Goal: Task Accomplishment & Management: Use online tool/utility

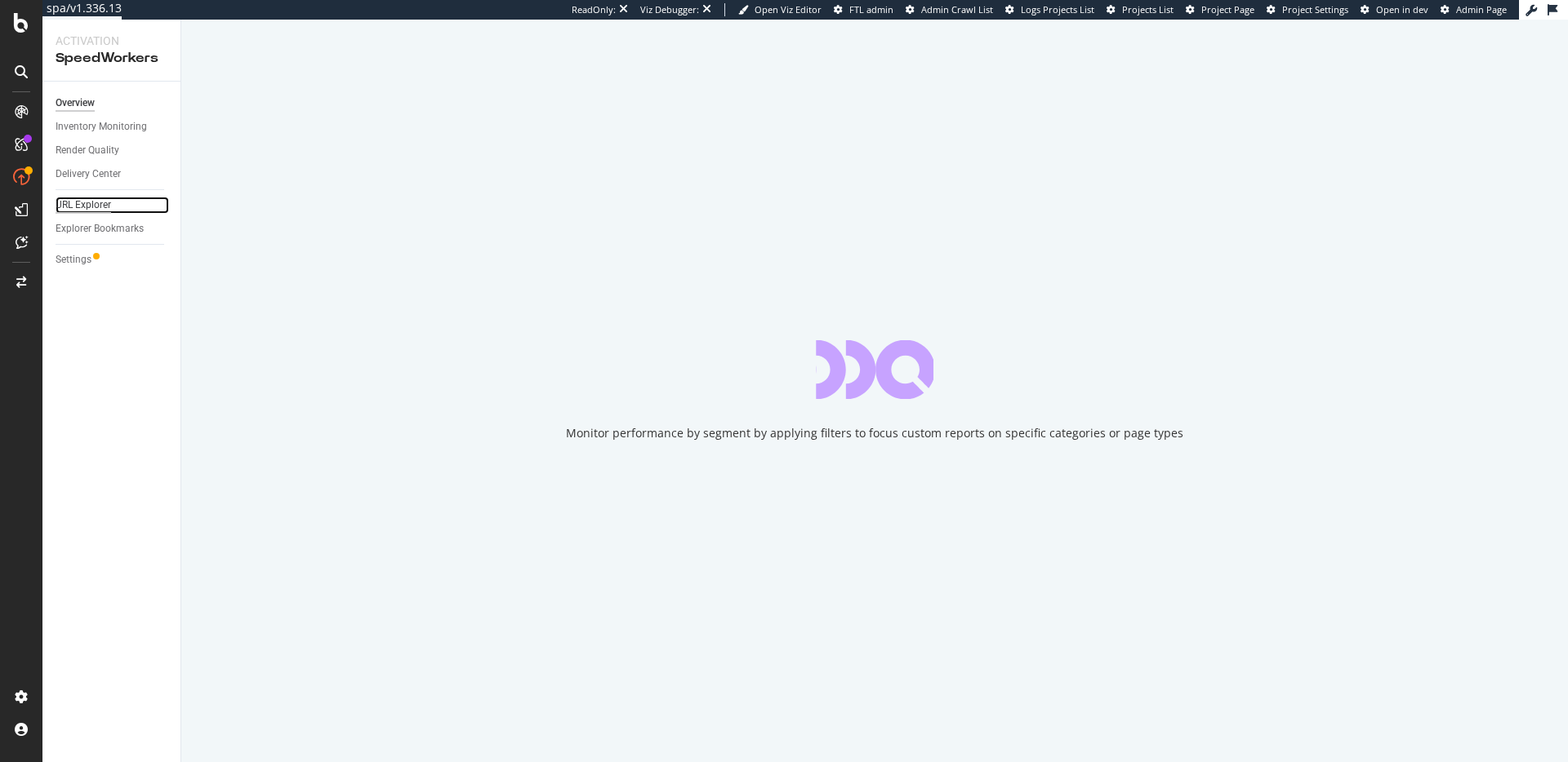
click at [100, 205] on div "URL Explorer" at bounding box center [84, 205] width 56 height 17
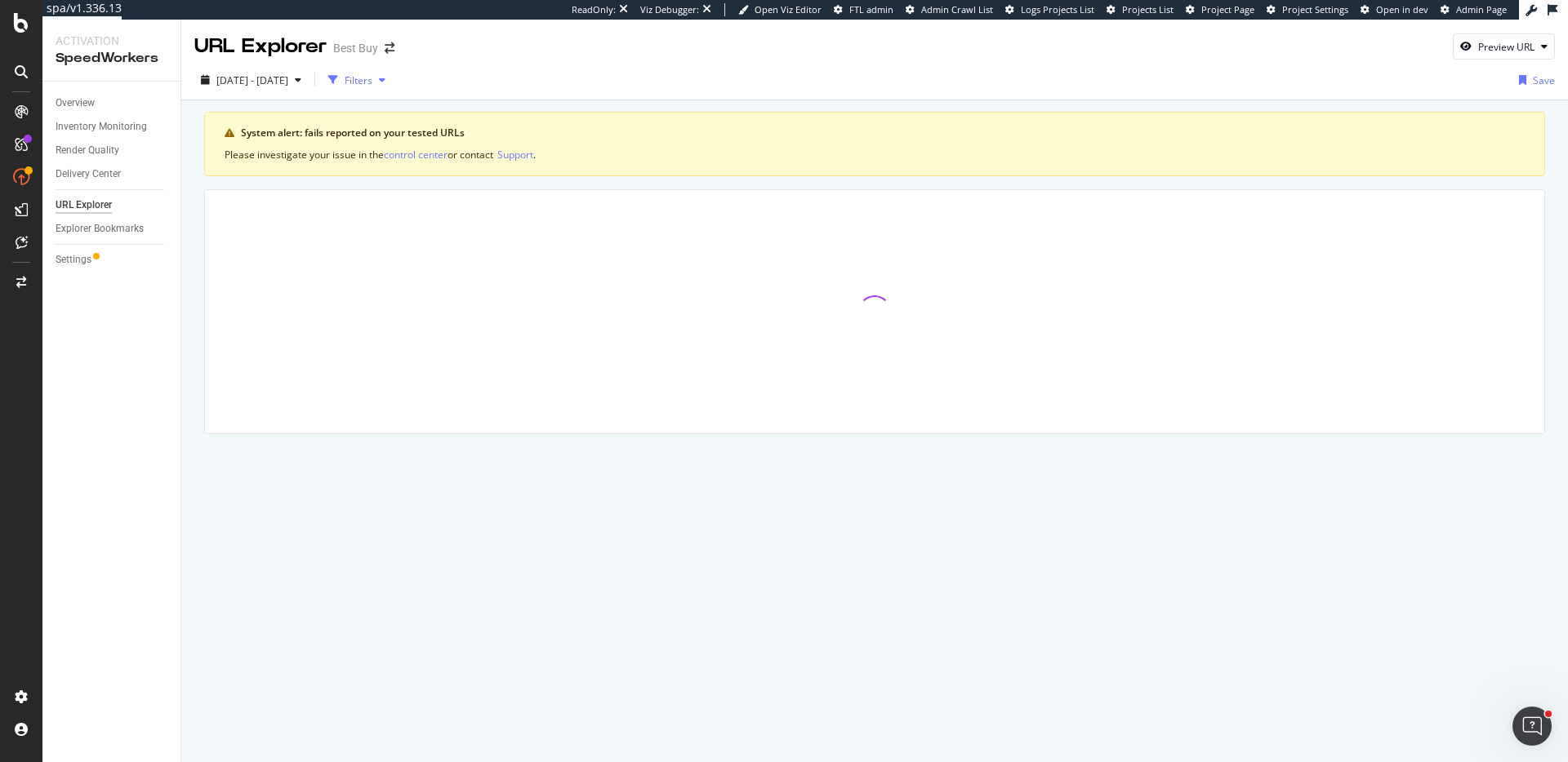
click at [372, 82] on div "Filters" at bounding box center [358, 80] width 28 height 14
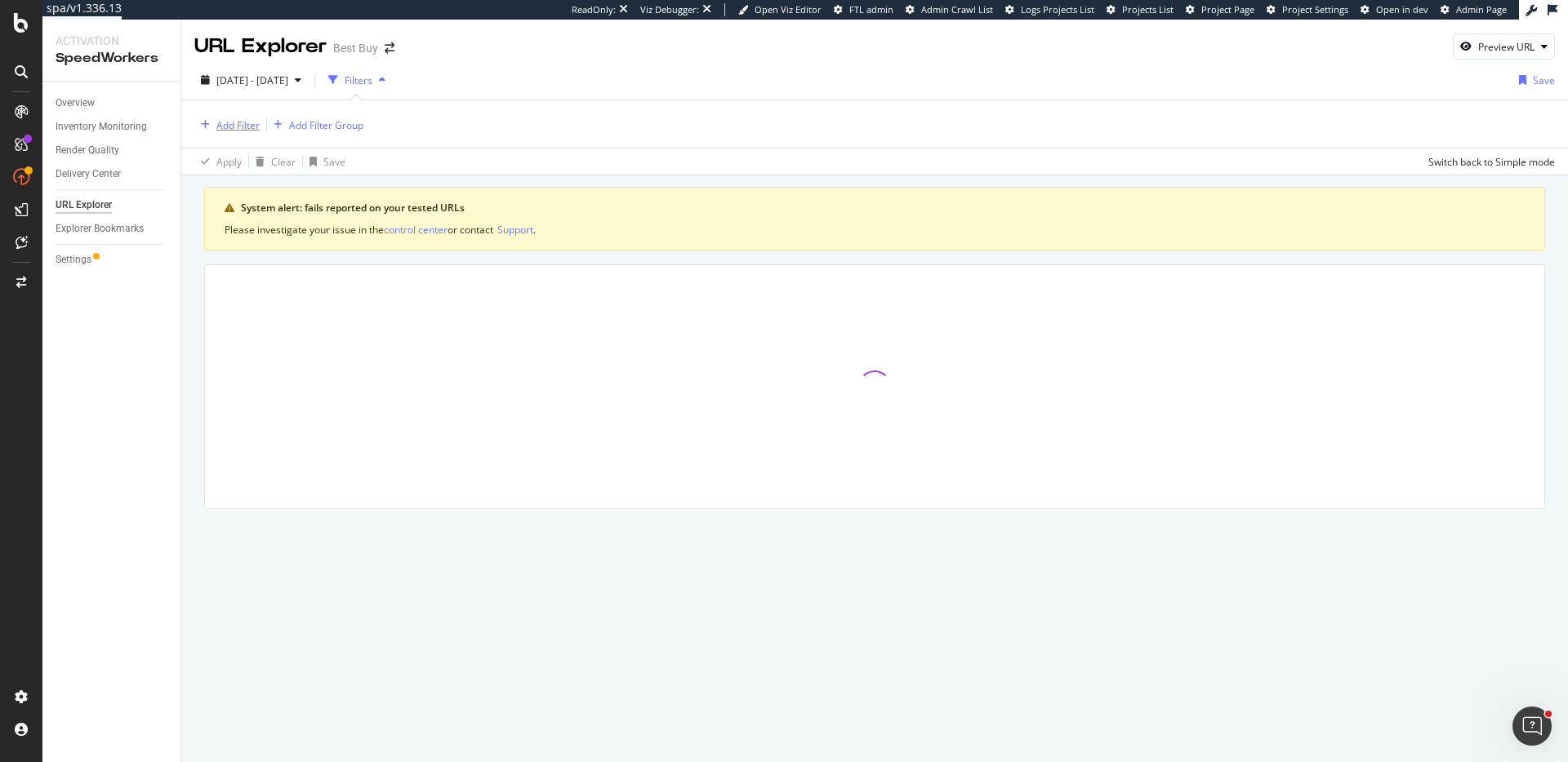
click at [236, 124] on div "Add Filter" at bounding box center [237, 125] width 43 height 14
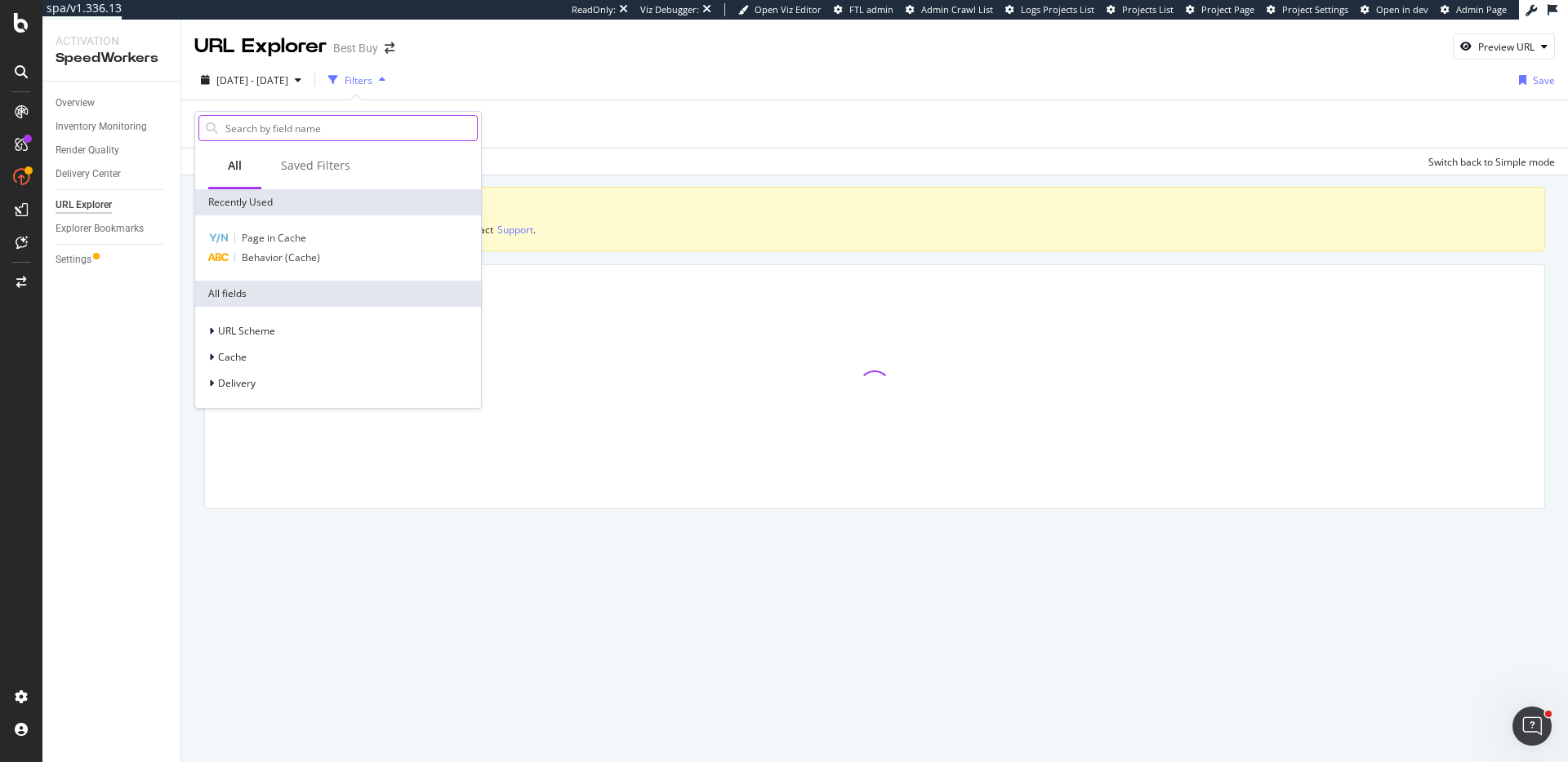
click at [247, 128] on input "text" at bounding box center [350, 127] width 253 height 24
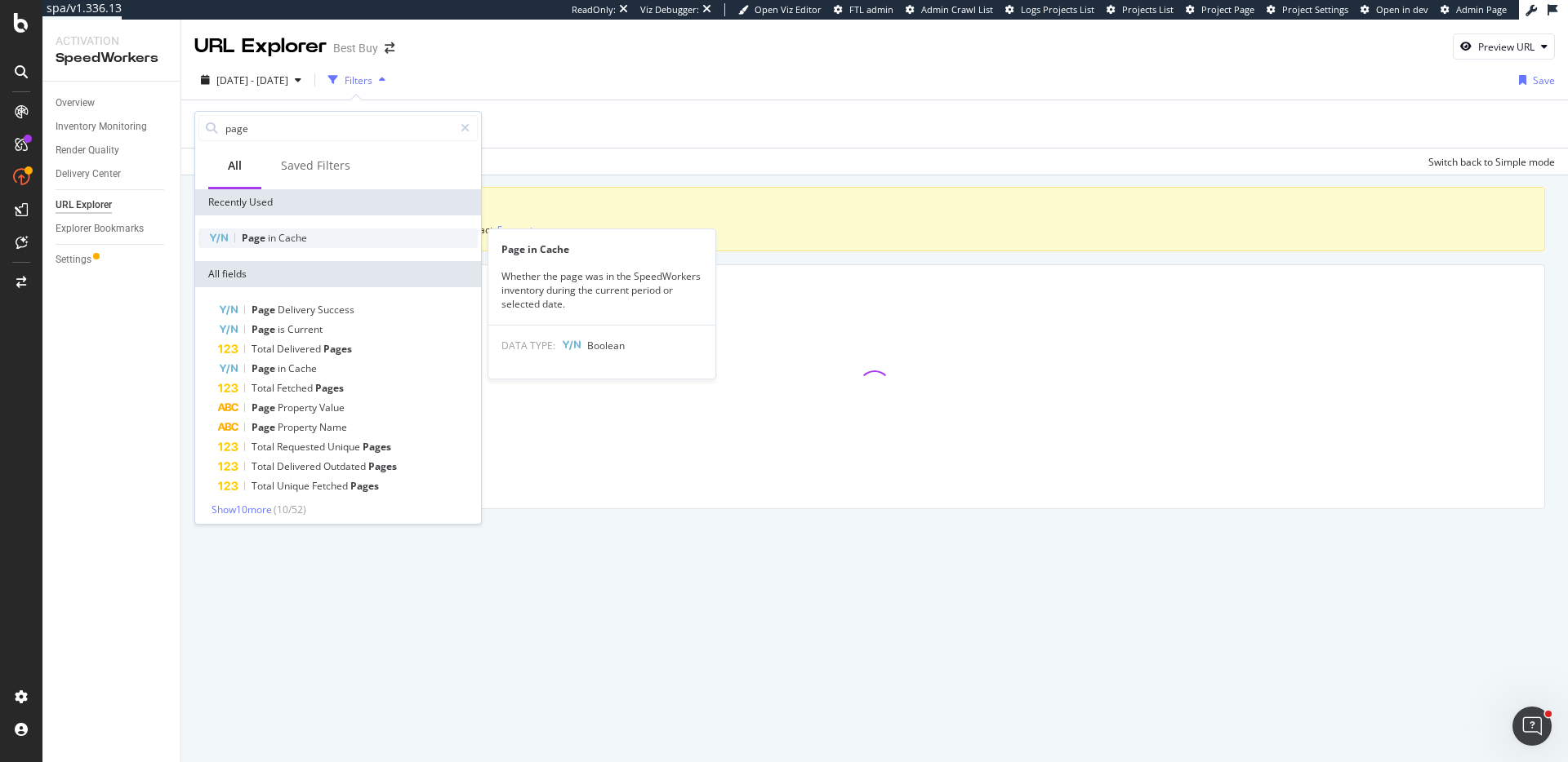
type input "page"
click at [275, 238] on span "in" at bounding box center [273, 237] width 11 height 14
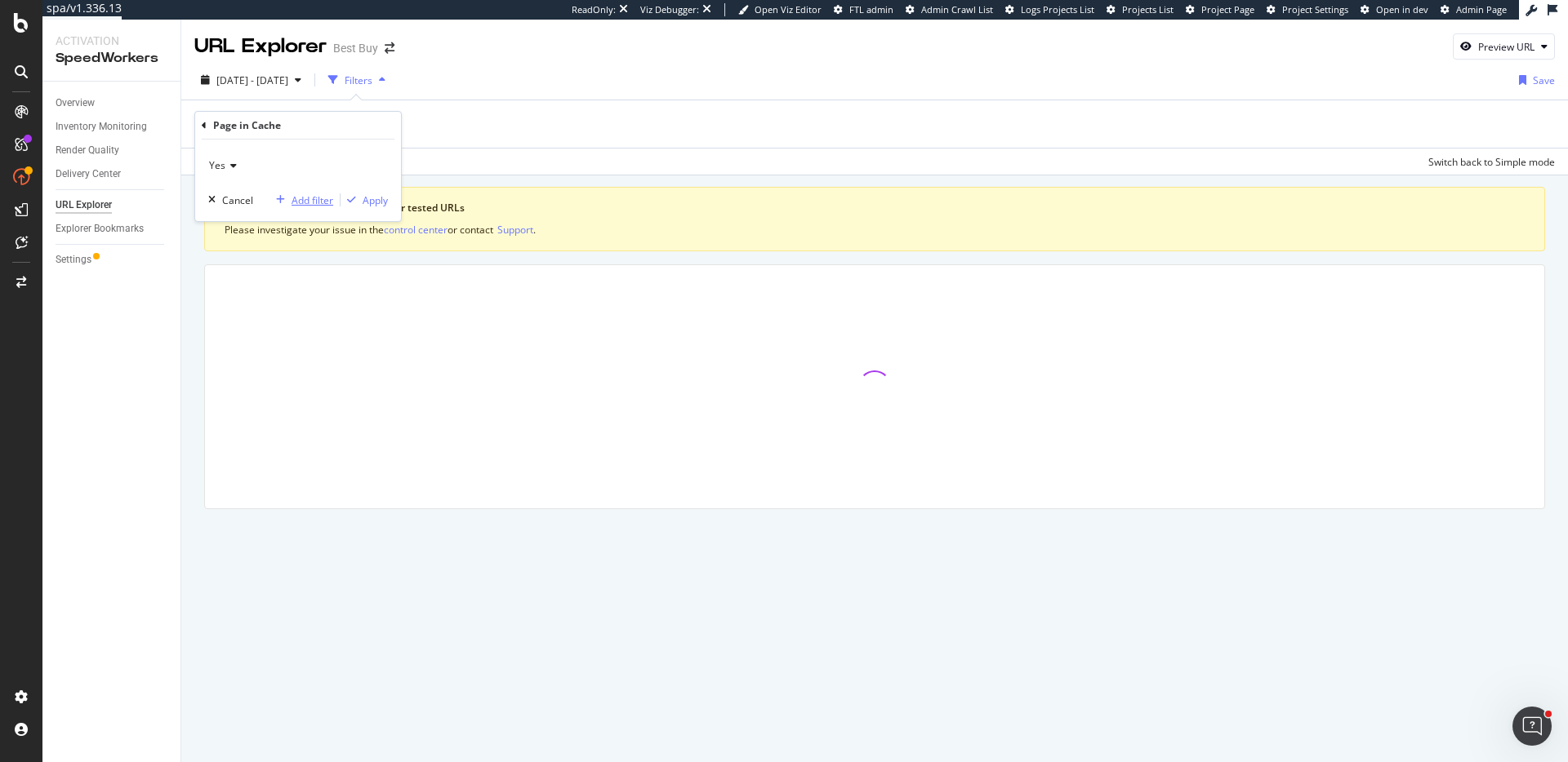
click at [324, 199] on div "Add filter" at bounding box center [312, 201] width 41 height 14
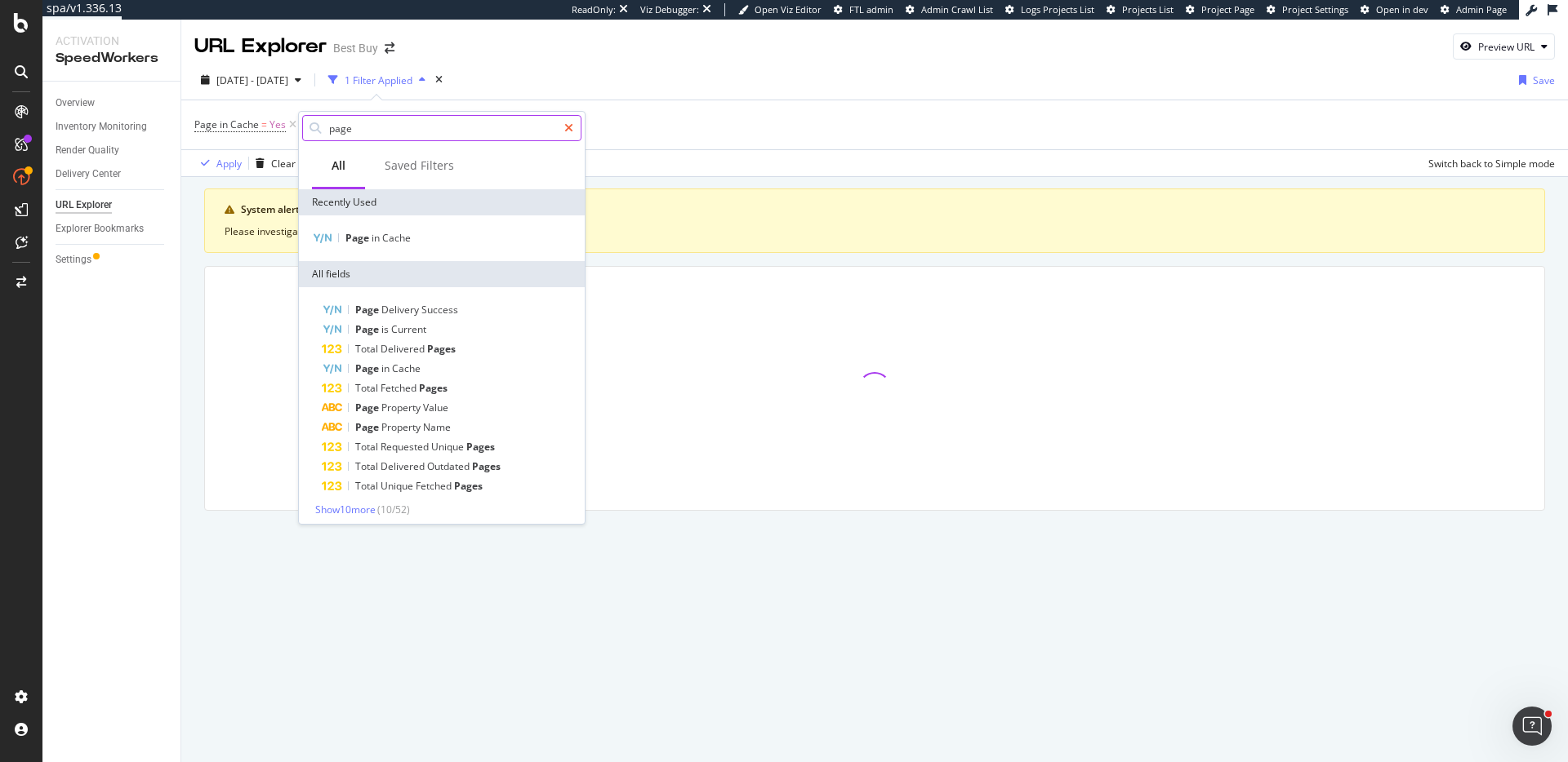
click at [564, 132] on div at bounding box center [568, 127] width 24 height 26
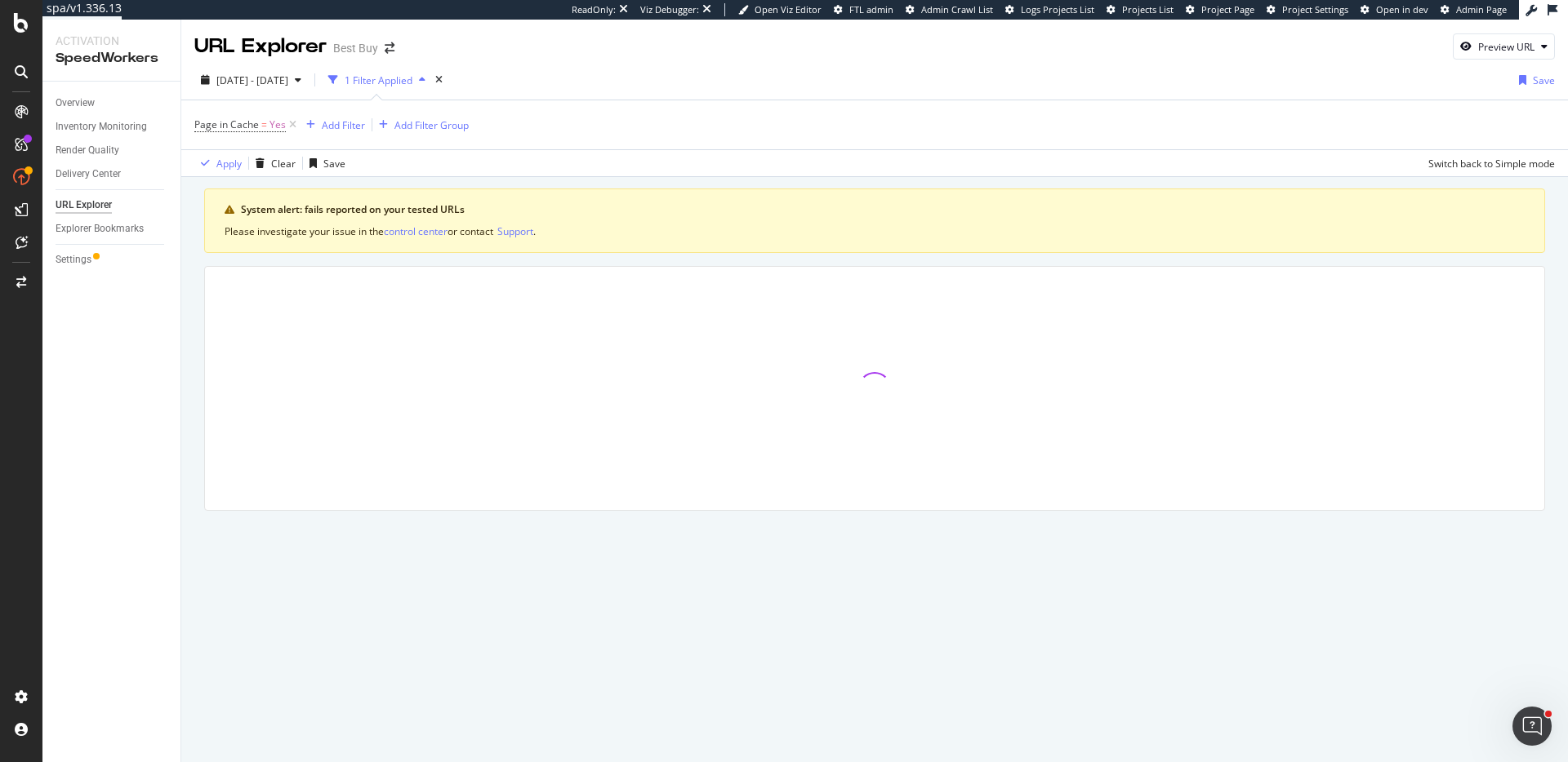
click at [258, 134] on span "Page in Cache = Yes" at bounding box center [246, 125] width 105 height 23
click at [425, 125] on div "Add Filter Group" at bounding box center [431, 125] width 74 height 14
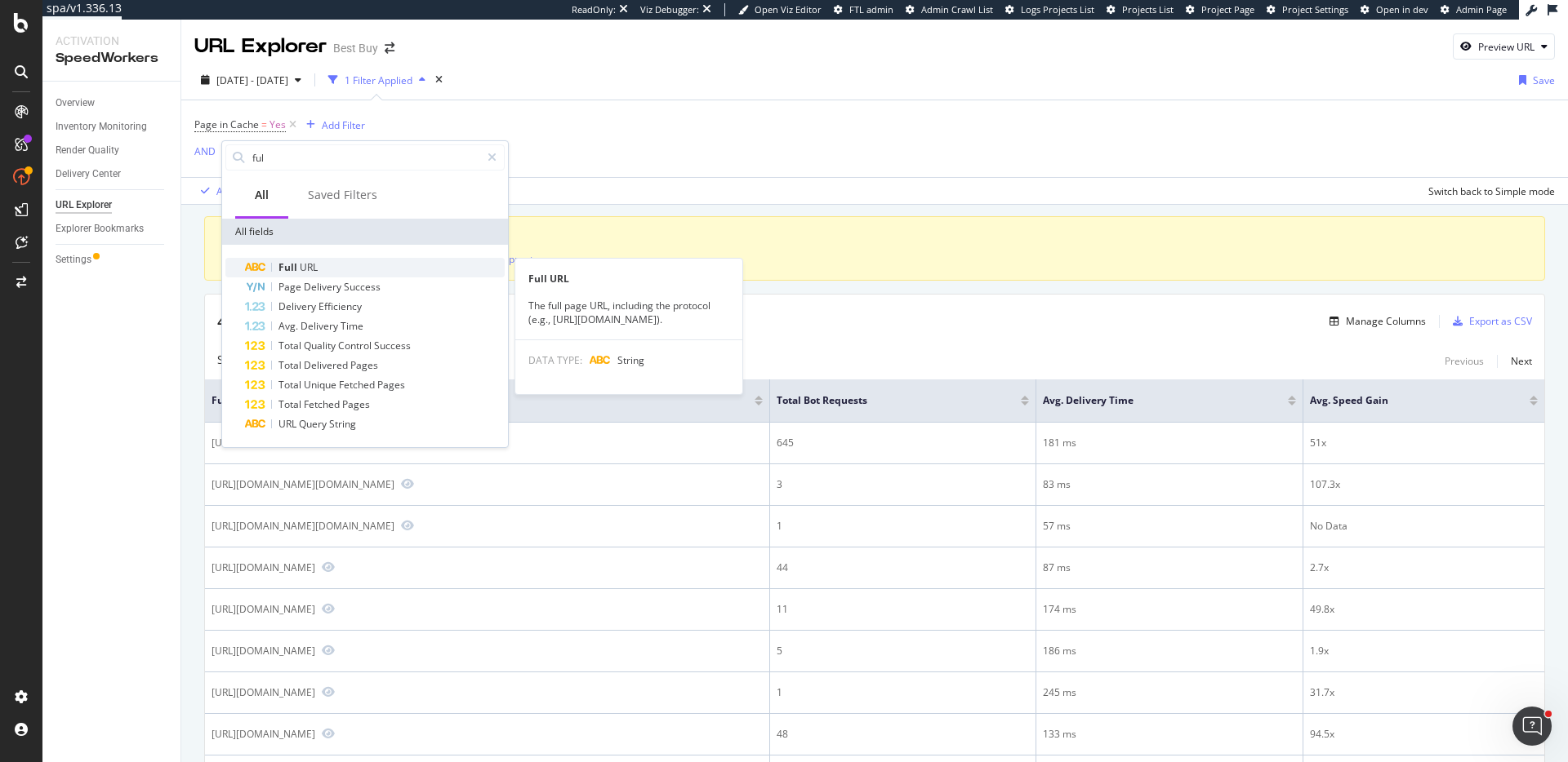
type input "ful"
click at [342, 266] on div "Full URL" at bounding box center [374, 267] width 260 height 19
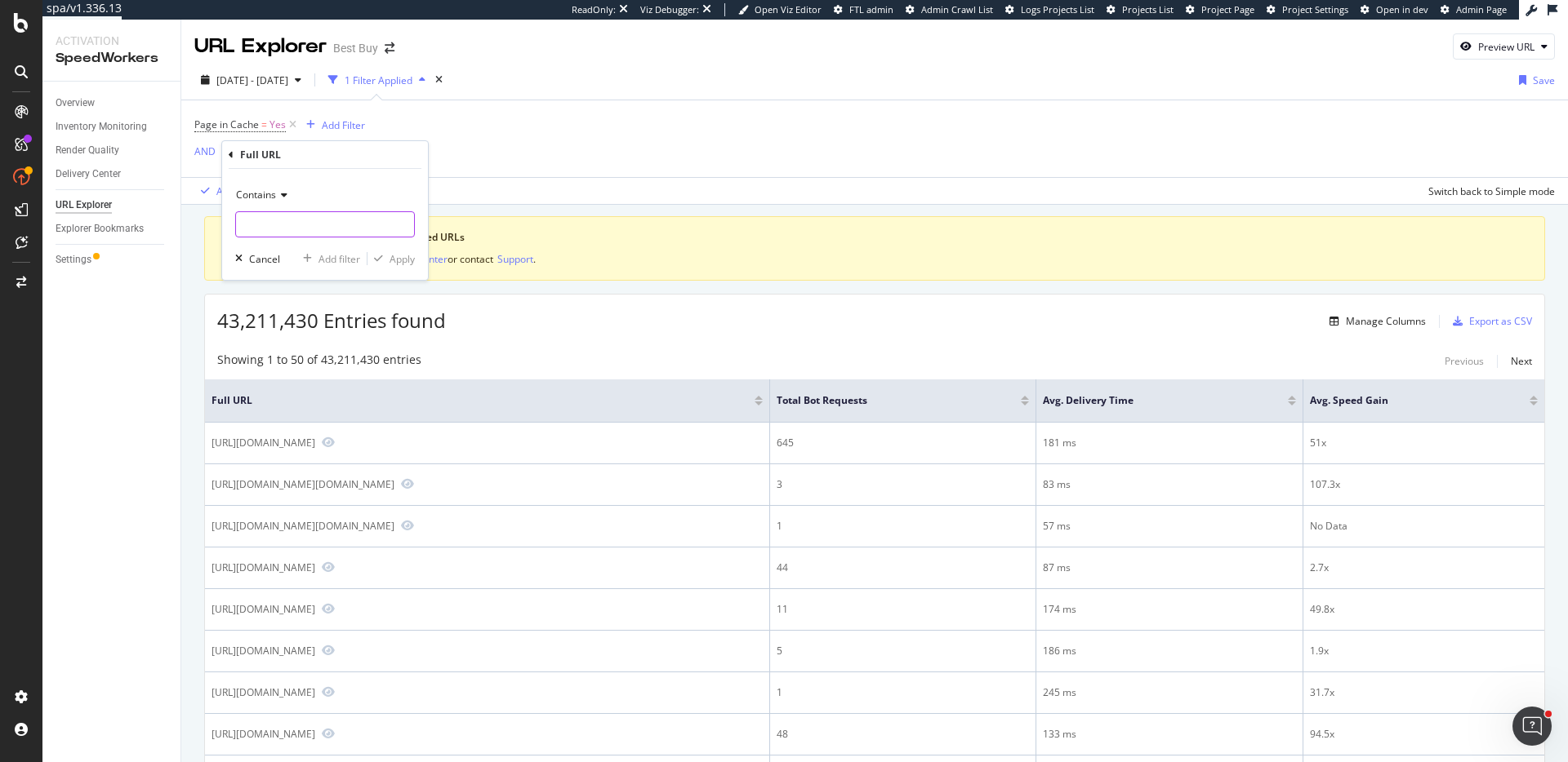
click at [288, 224] on input "text" at bounding box center [325, 224] width 178 height 26
paste input "/site/searchpage.jsp?qp="
type input "/site/searchpage.jsp?qp="
click at [332, 258] on div "Add filter" at bounding box center [339, 259] width 41 height 14
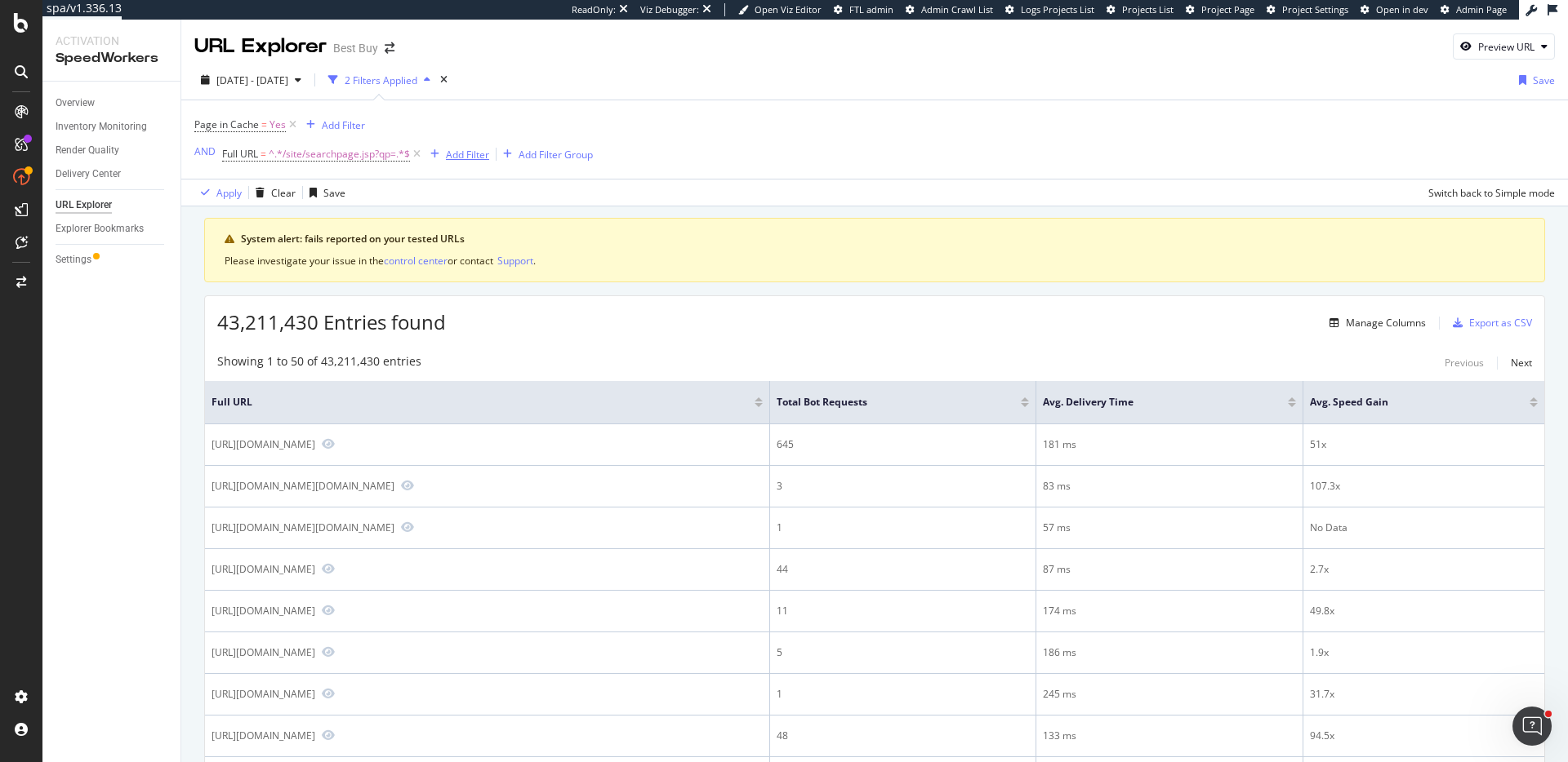
click at [469, 159] on div "Add Filter" at bounding box center [467, 154] width 43 height 14
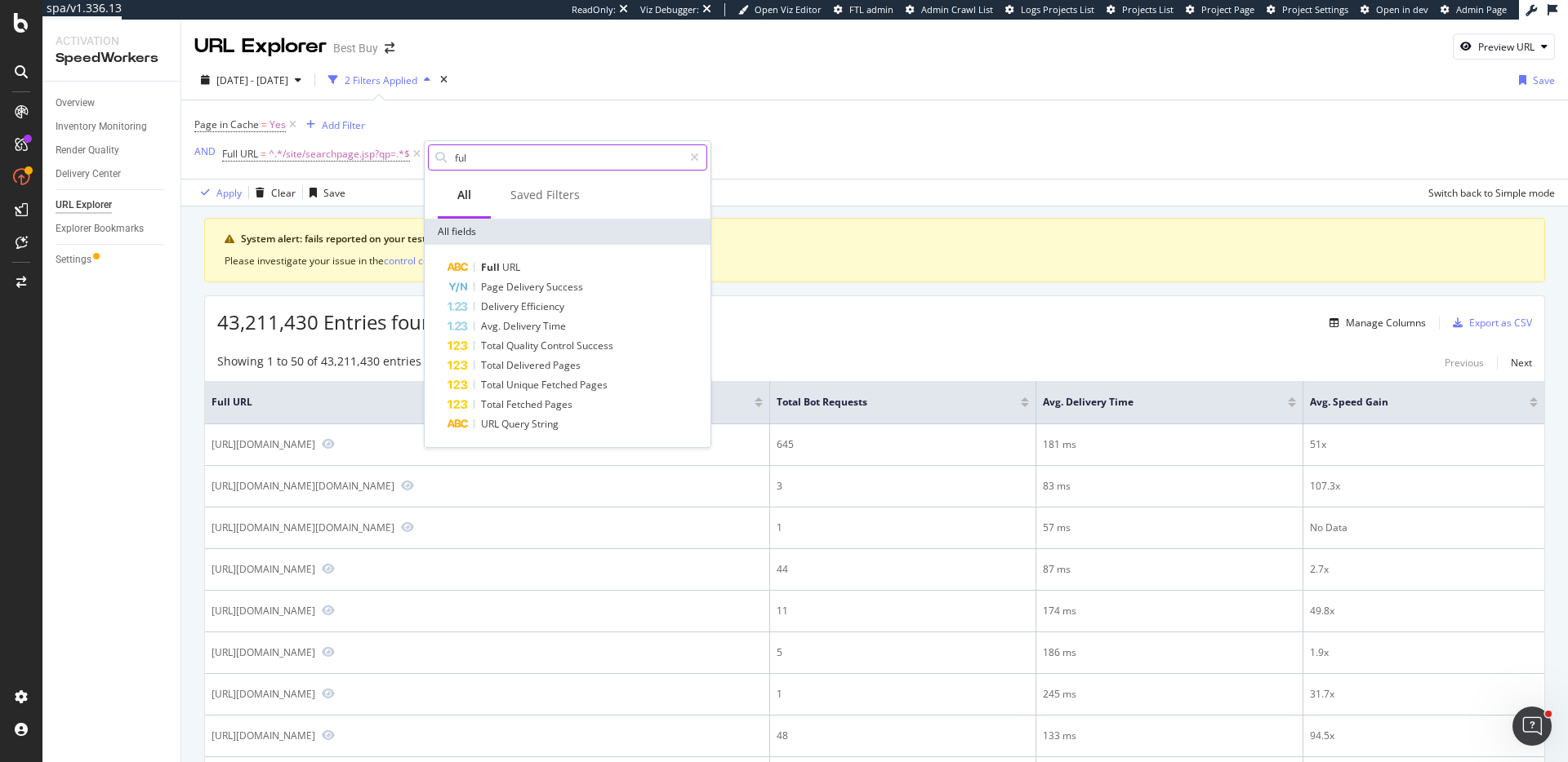
paste input "/site/searchpage.jsp?_dyncharset"
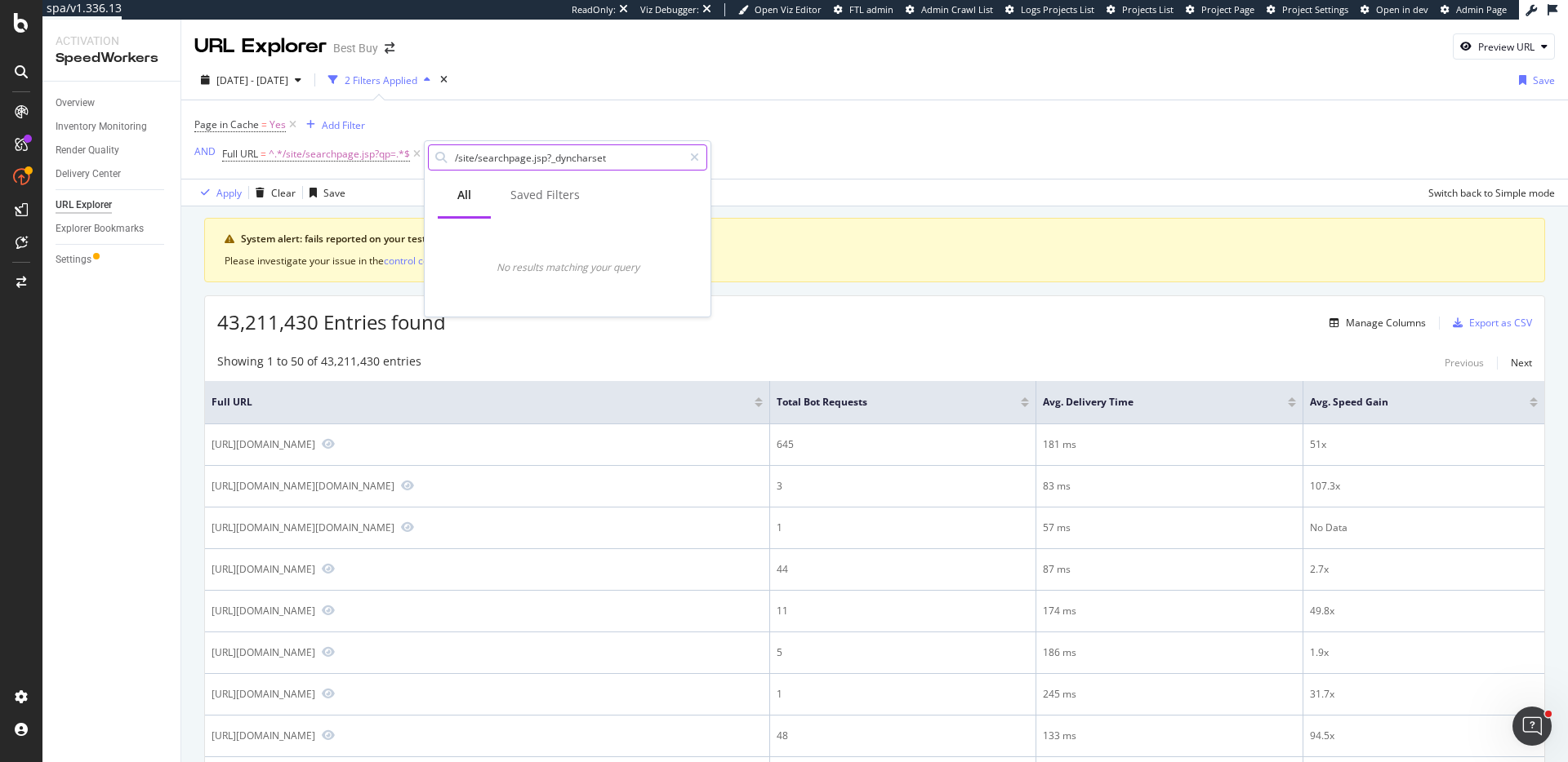
type input "ful"
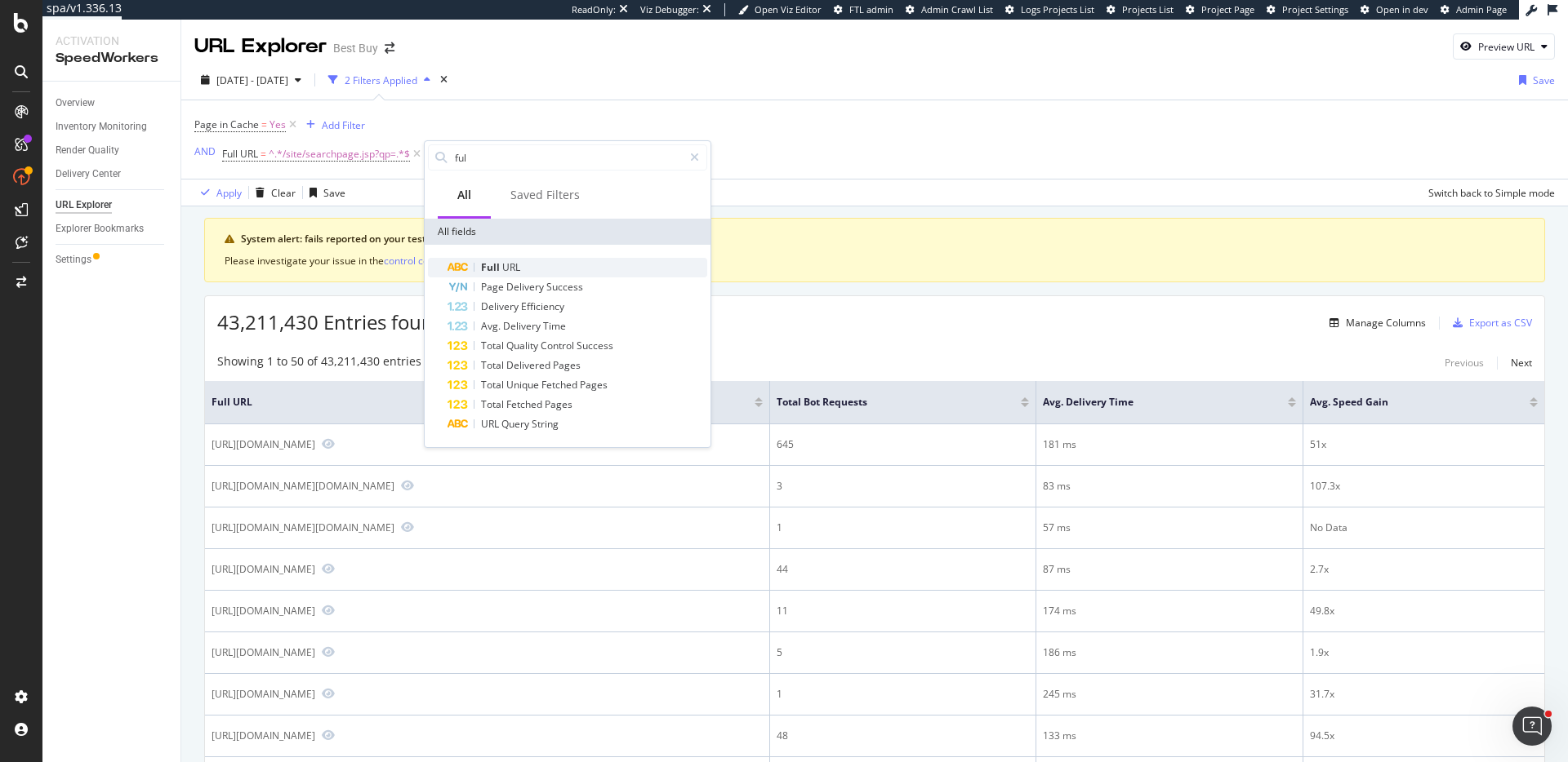
click at [513, 266] on span "URL" at bounding box center [510, 267] width 18 height 14
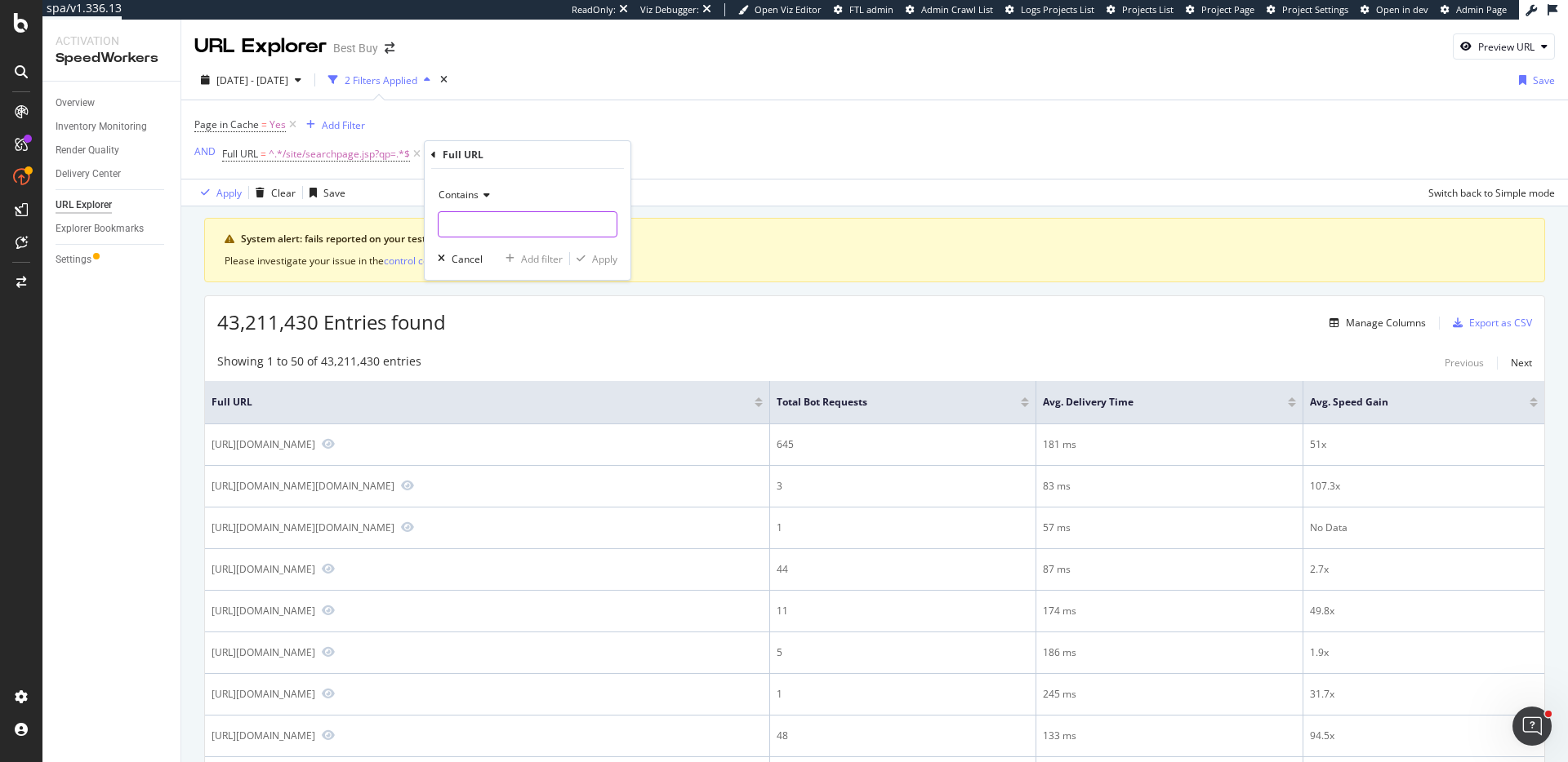
click at [503, 228] on input "text" at bounding box center [527, 224] width 178 height 26
paste input "/site/searchpage.jsp?_dyncharset"
type input "/site/searchpage.jsp?_dyncharset"
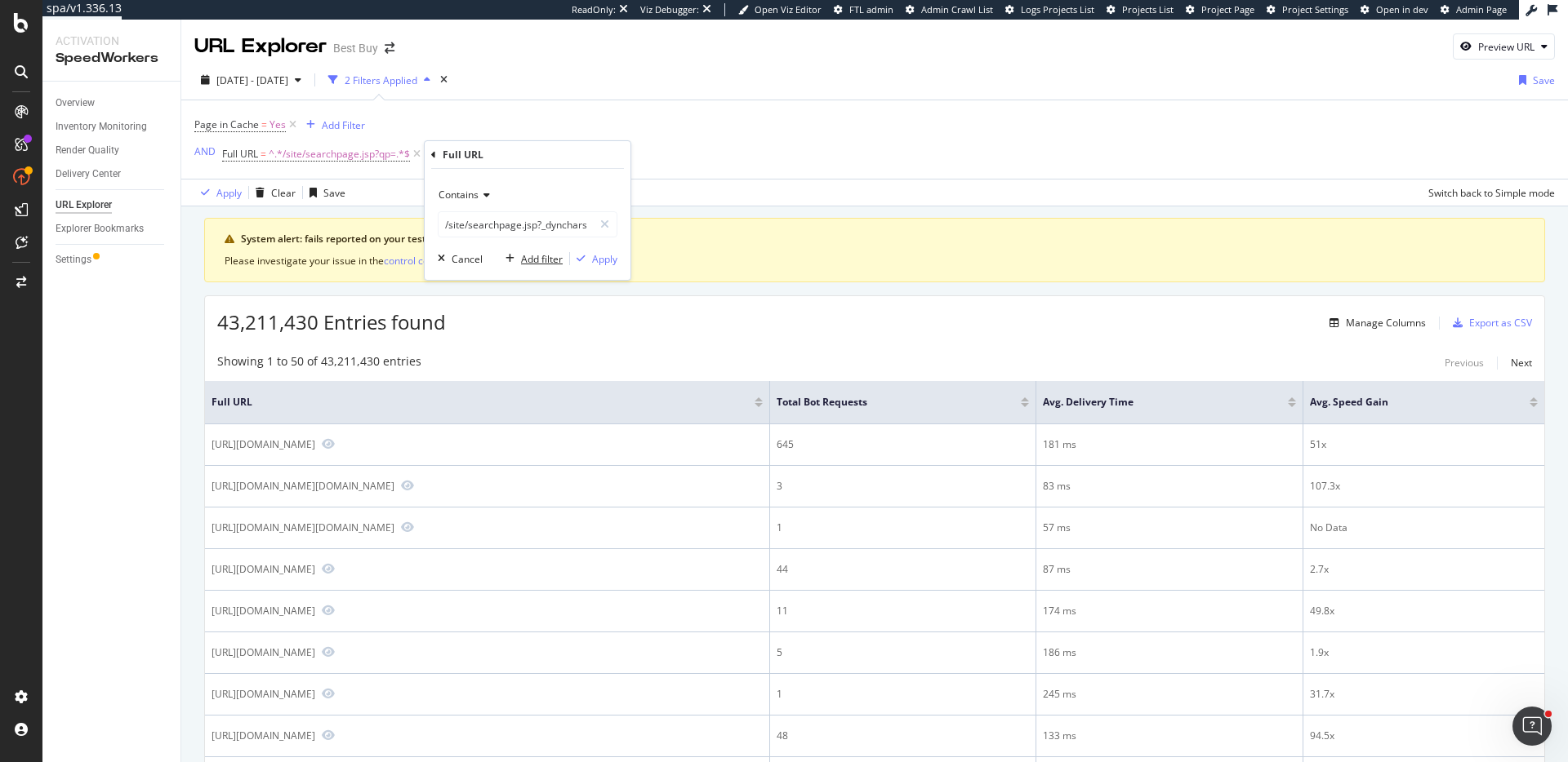
click at [541, 260] on div "Add filter" at bounding box center [541, 259] width 41 height 14
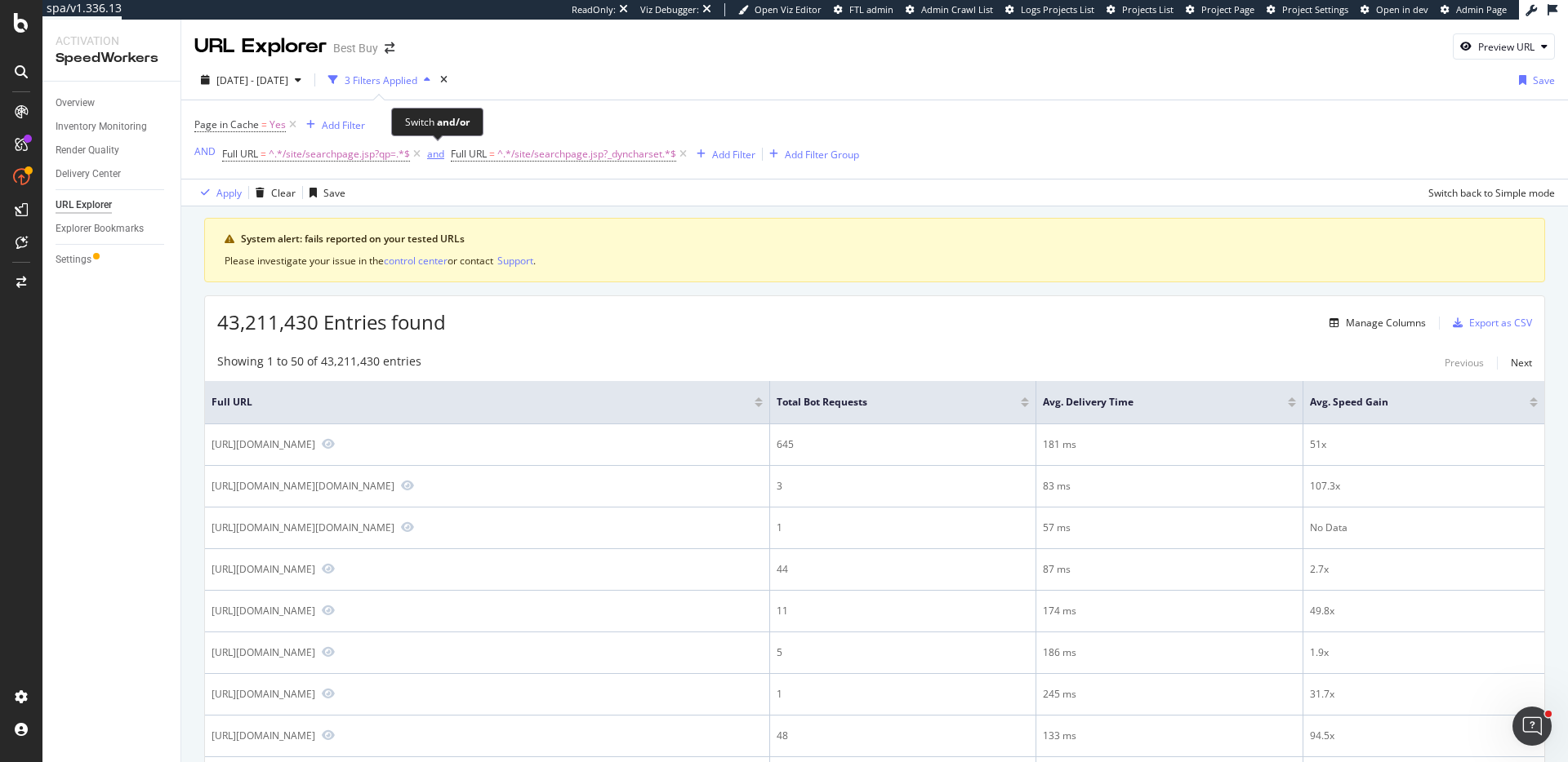
click at [441, 152] on div "and" at bounding box center [436, 153] width 17 height 14
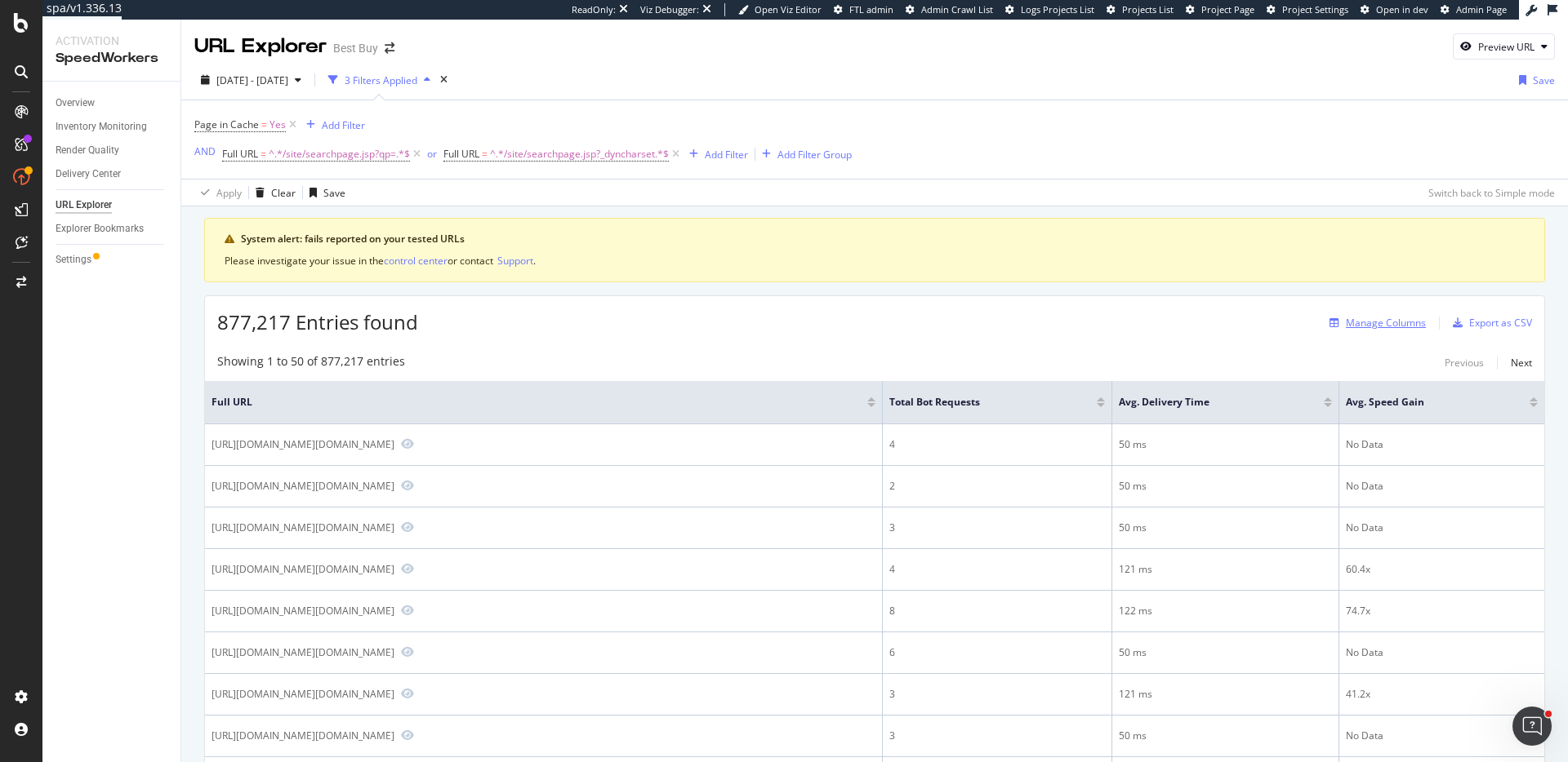
click at [1400, 329] on div "Manage Columns" at bounding box center [1385, 322] width 80 height 14
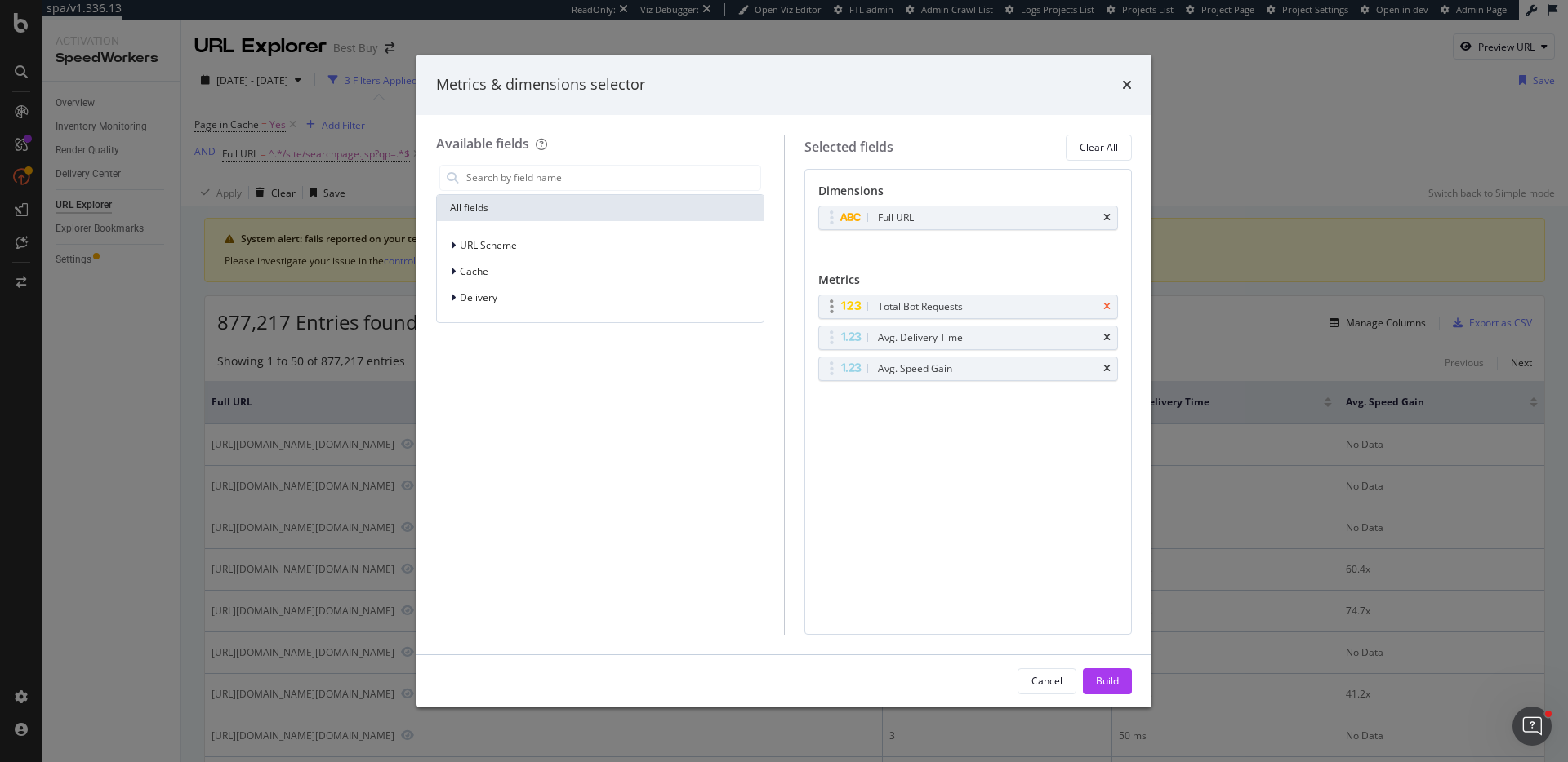
click at [1110, 308] on icon "times" at bounding box center [1107, 307] width 8 height 10
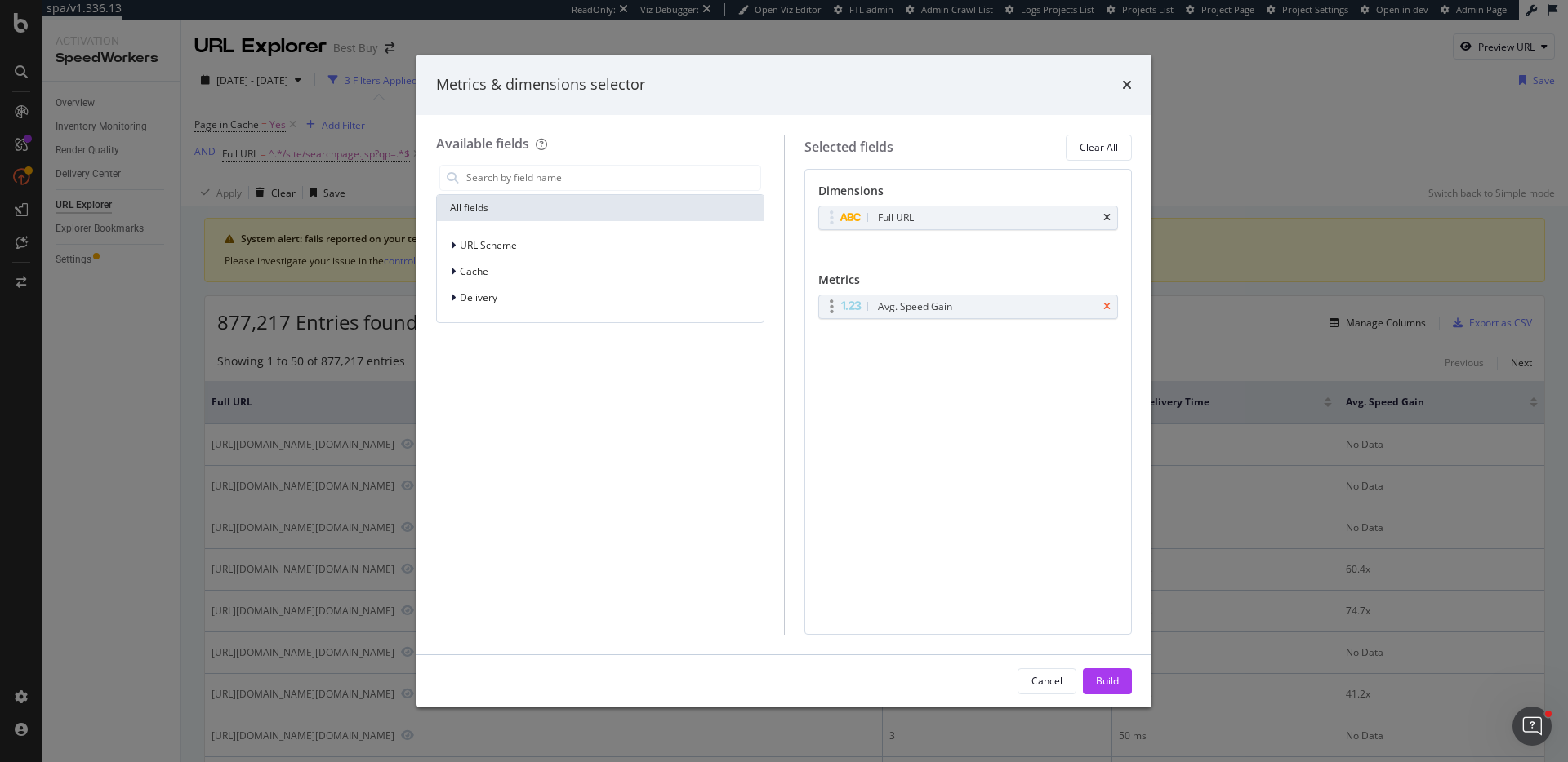
click at [1110, 308] on icon "times" at bounding box center [1107, 307] width 8 height 10
click at [520, 261] on div "Cache" at bounding box center [600, 272] width 320 height 23
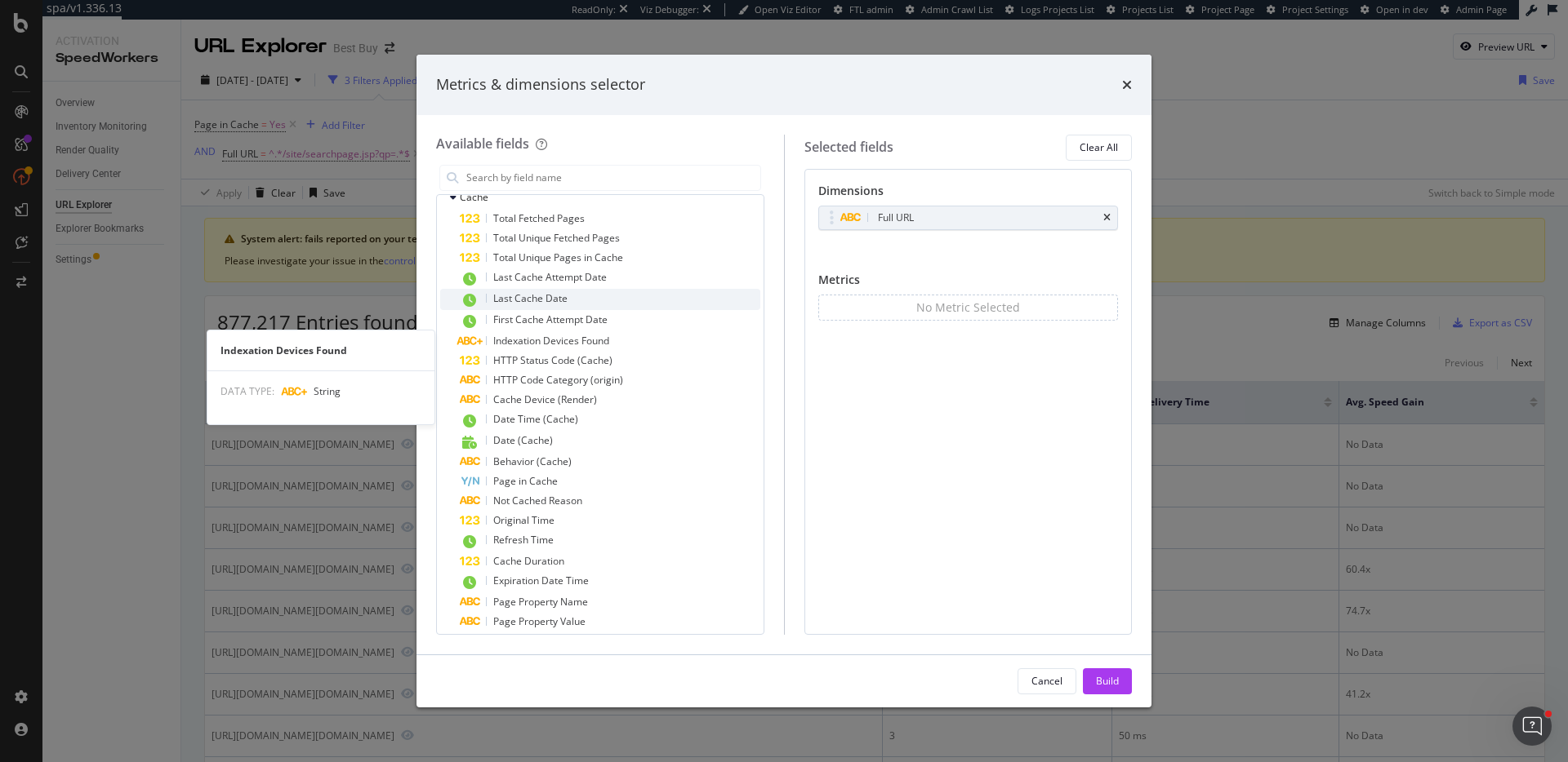
scroll to position [76, 0]
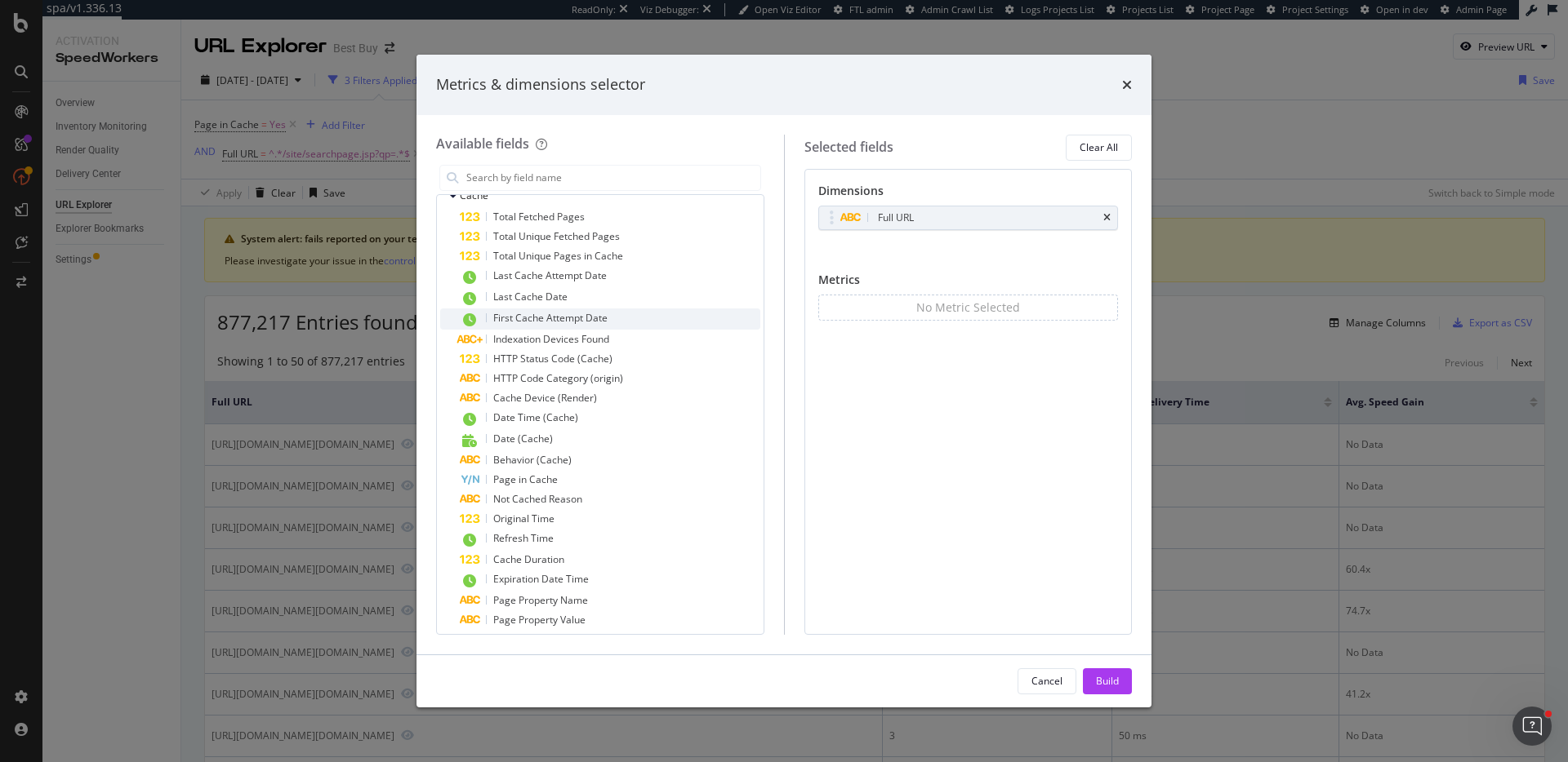
click at [580, 319] on span "First Cache Attempt Date" at bounding box center [550, 317] width 114 height 14
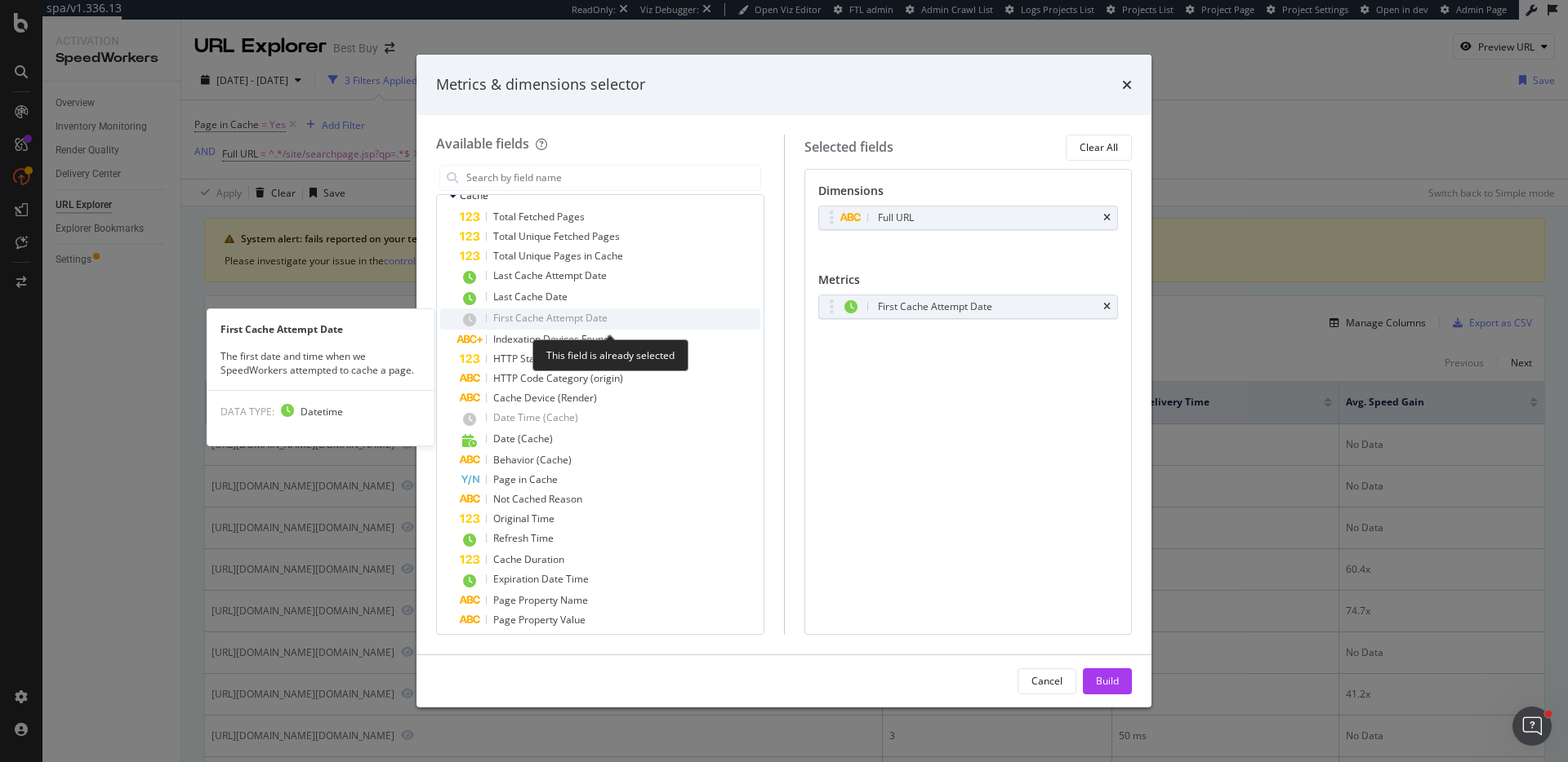
scroll to position [82, 0]
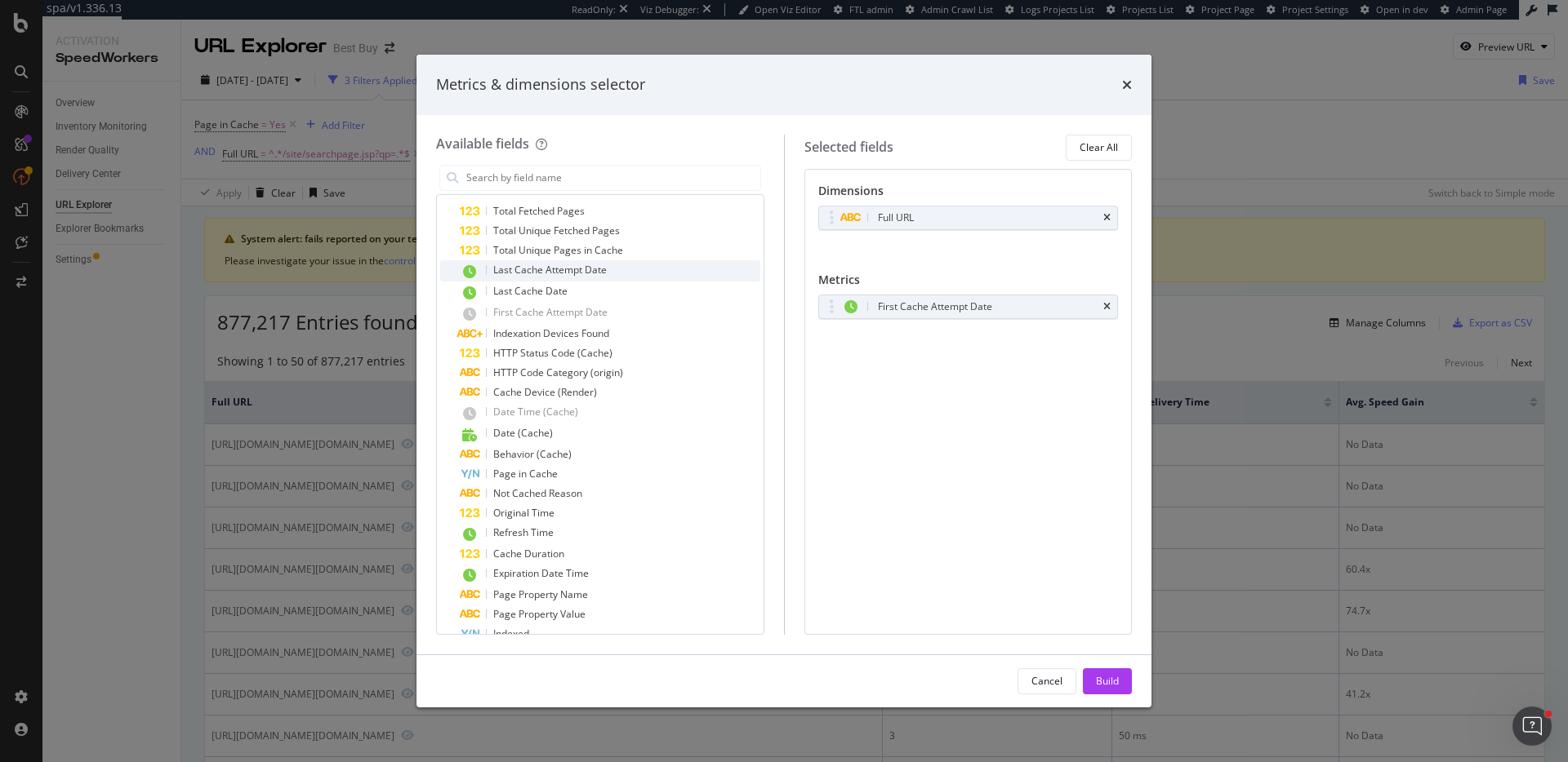
click at [549, 271] on span "Last Cache Attempt Date" at bounding box center [550, 269] width 114 height 14
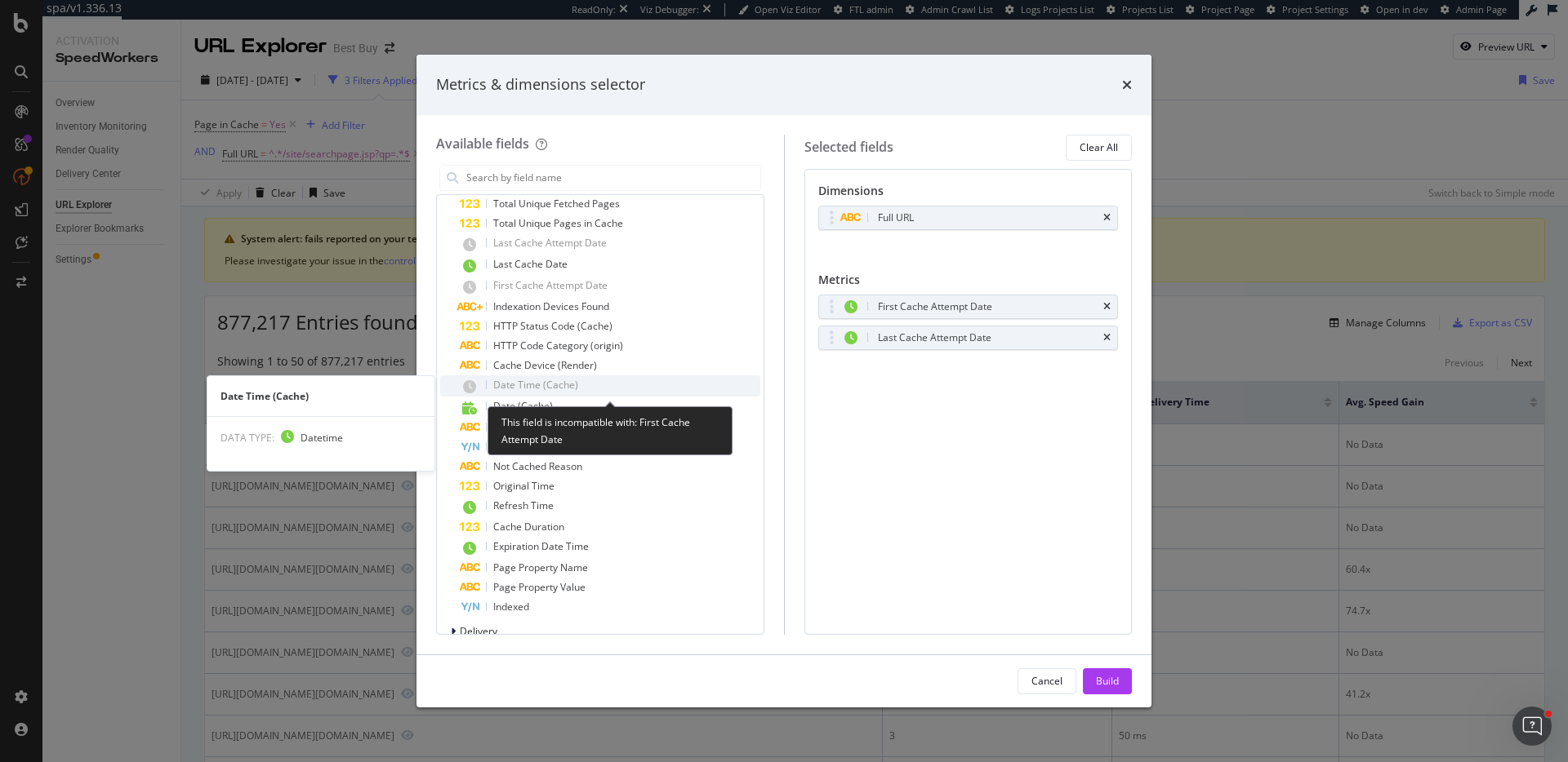
scroll to position [122, 0]
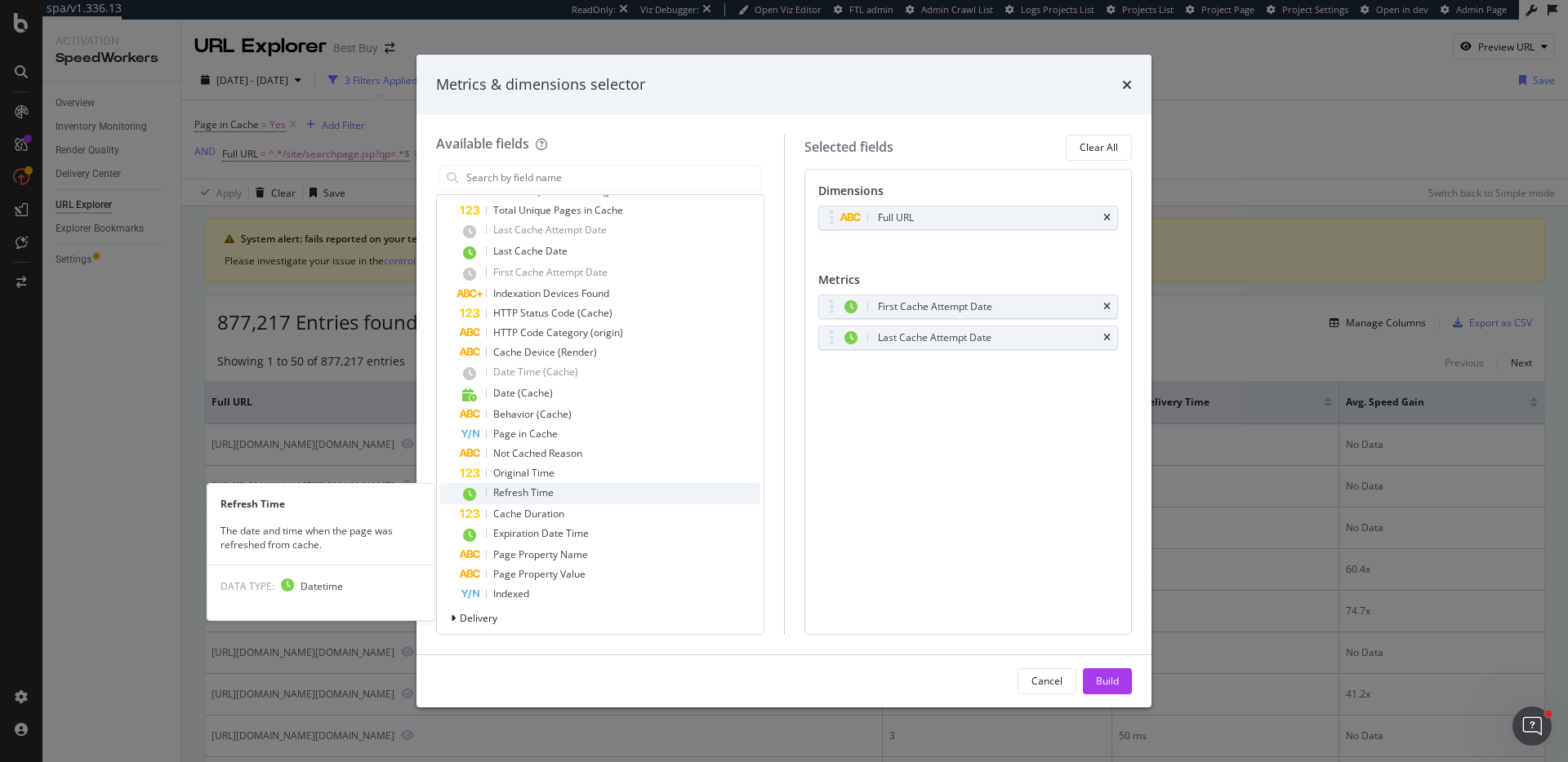
click at [495, 488] on span "Refresh Time" at bounding box center [523, 492] width 61 height 14
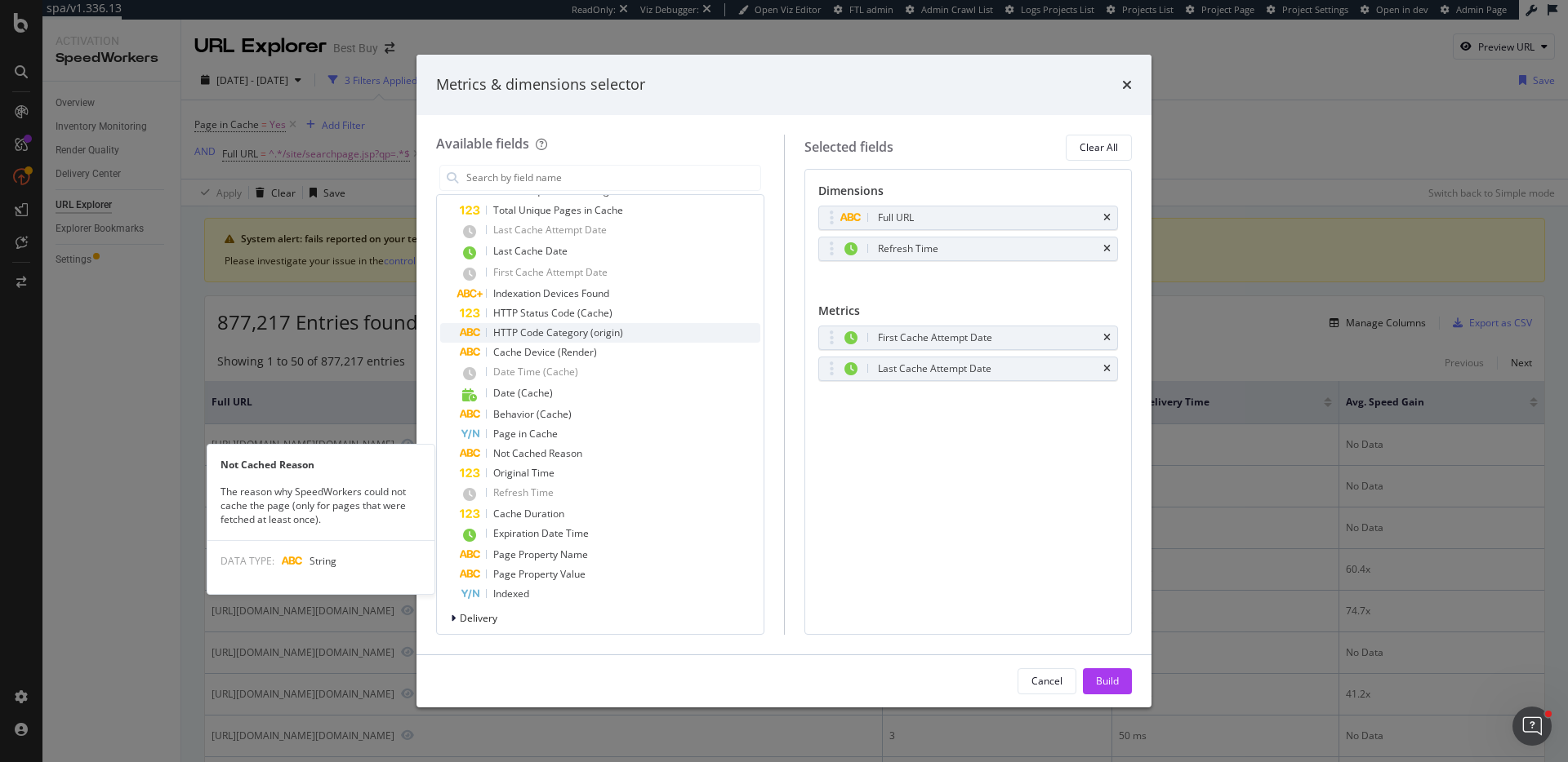
scroll to position [0, 0]
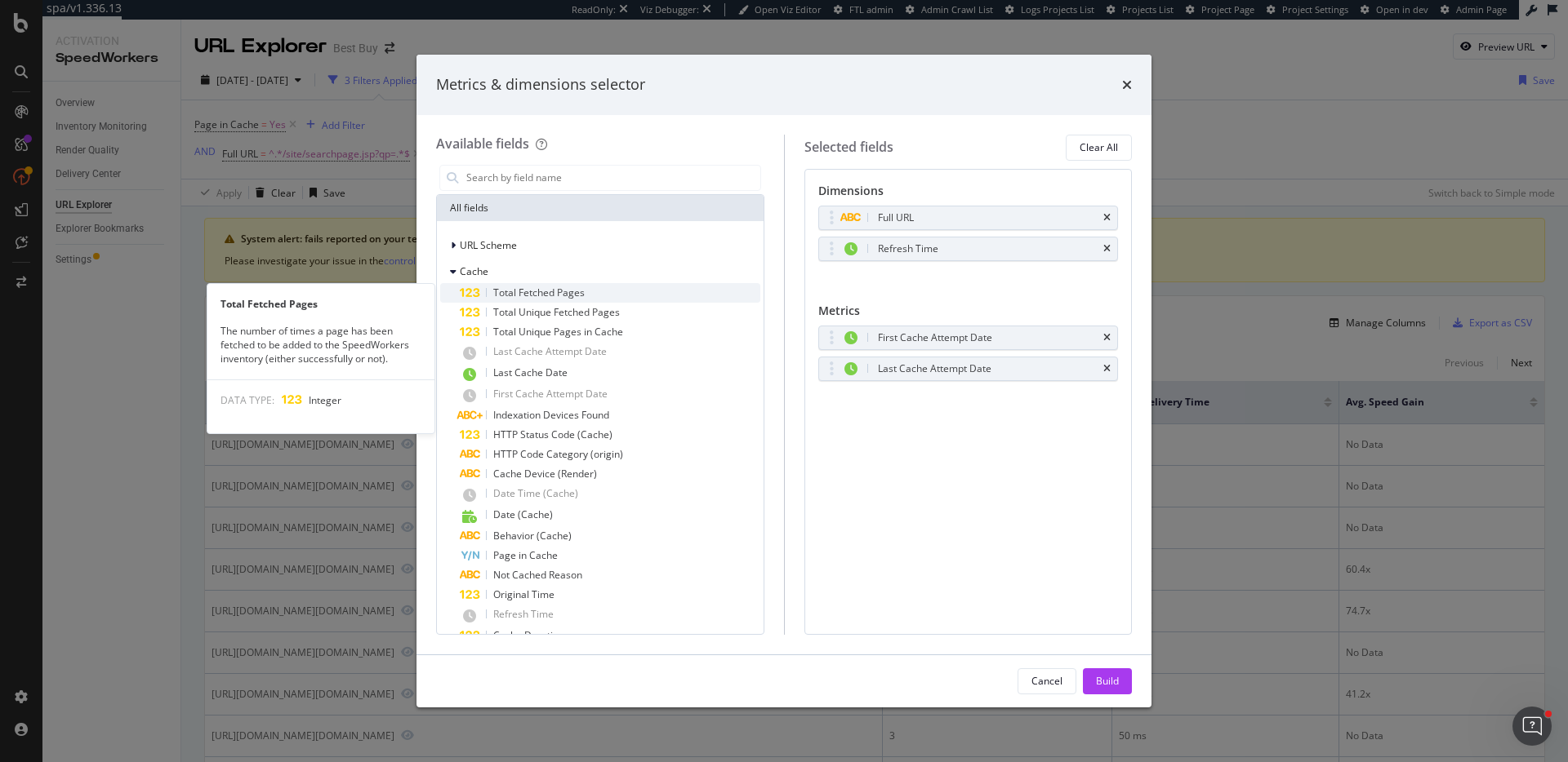
click at [537, 289] on span "Total Fetched Pages" at bounding box center [538, 292] width 92 height 14
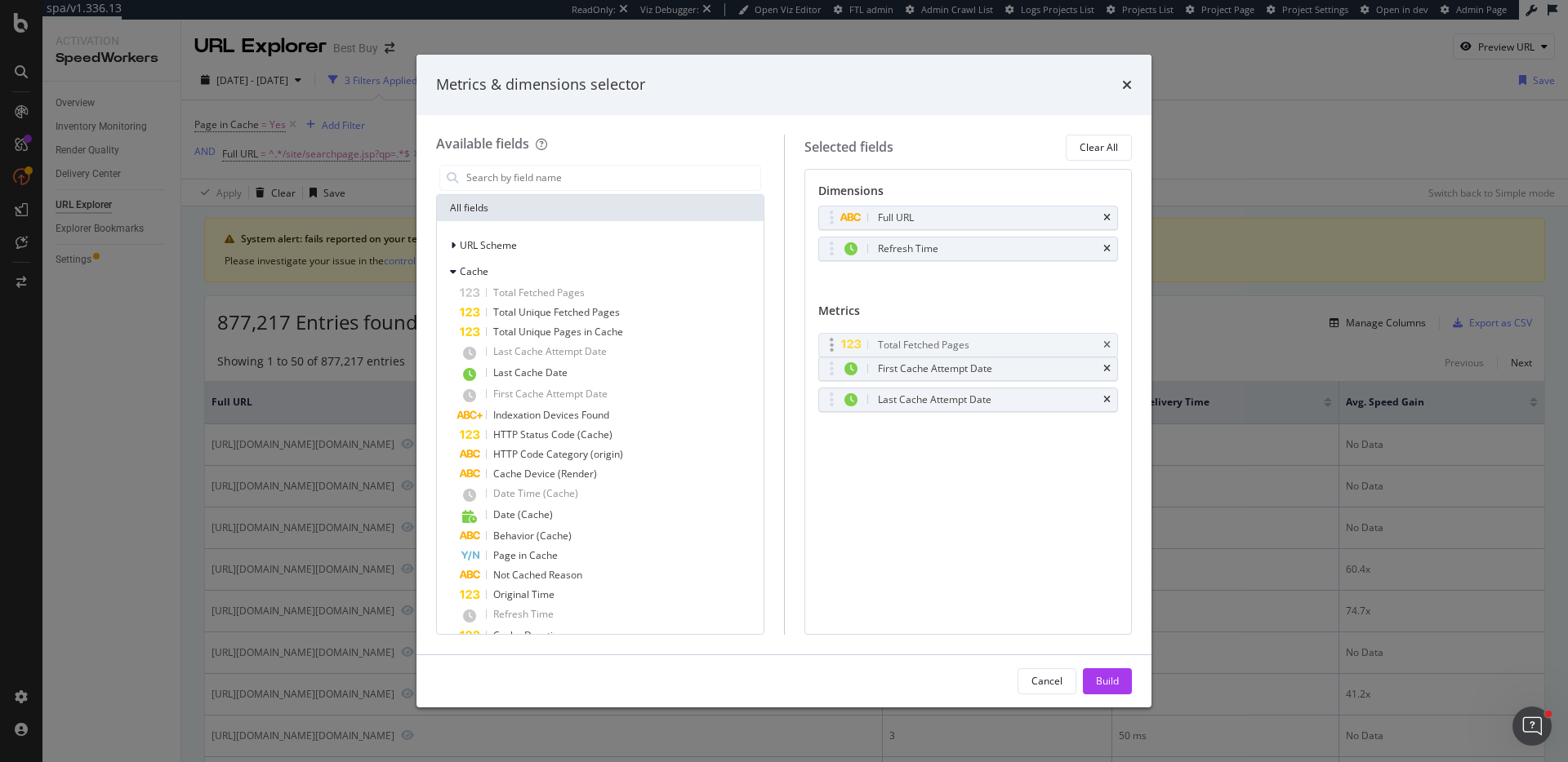
drag, startPoint x: 832, startPoint y: 400, endPoint x: 831, endPoint y: 342, distance: 58.0
click at [831, 342] on body "spa/v1.336.13 ReadOnly: Viz Debugger: Open Viz Editor FTL admin Admin Crawl Lis…" at bounding box center [784, 381] width 1568 height 762
click at [1103, 687] on div "Build" at bounding box center [1108, 681] width 23 height 14
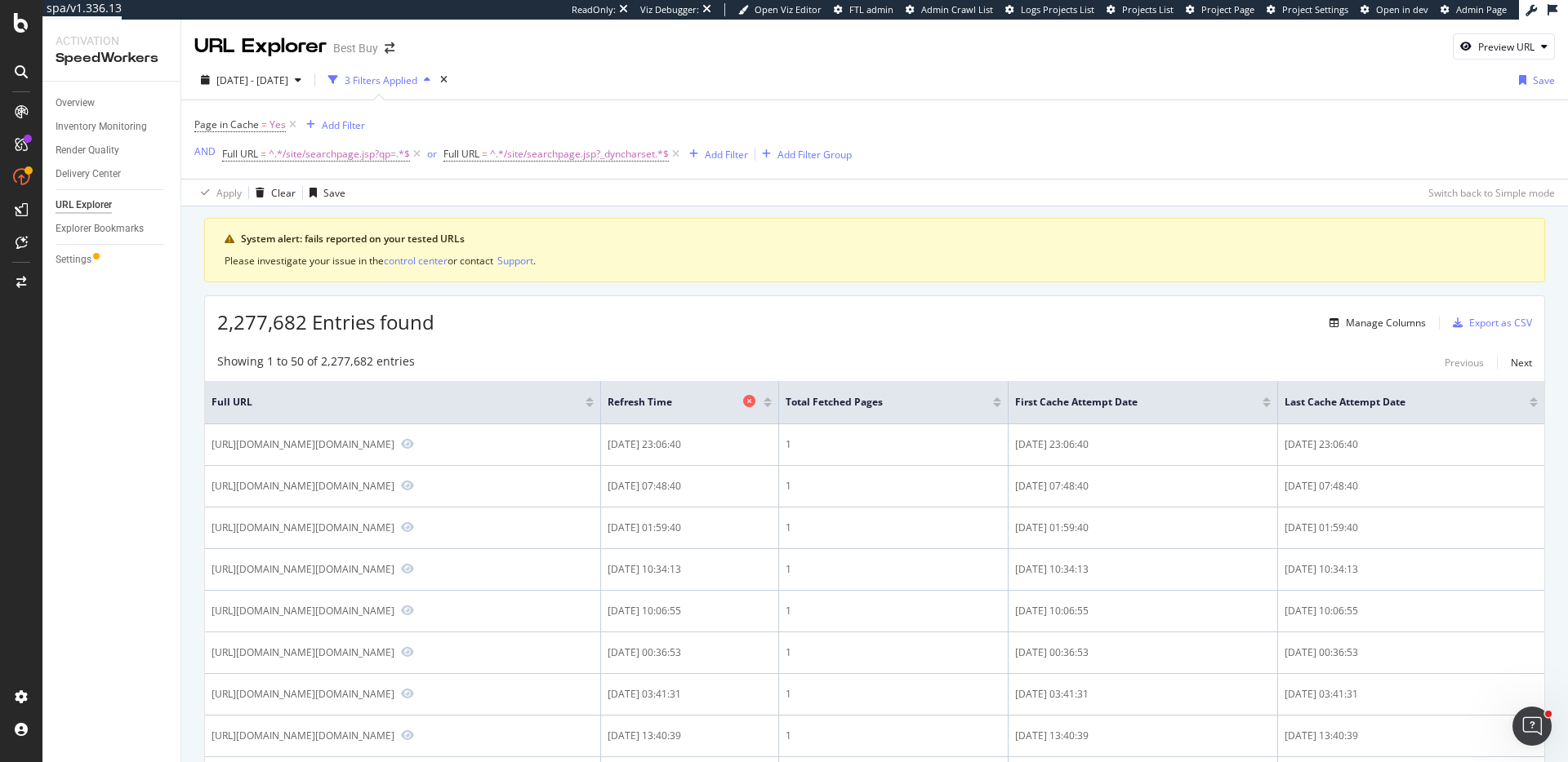
click at [759, 400] on div at bounding box center [751, 402] width 16 height 16
click at [756, 400] on icon at bounding box center [749, 401] width 13 height 13
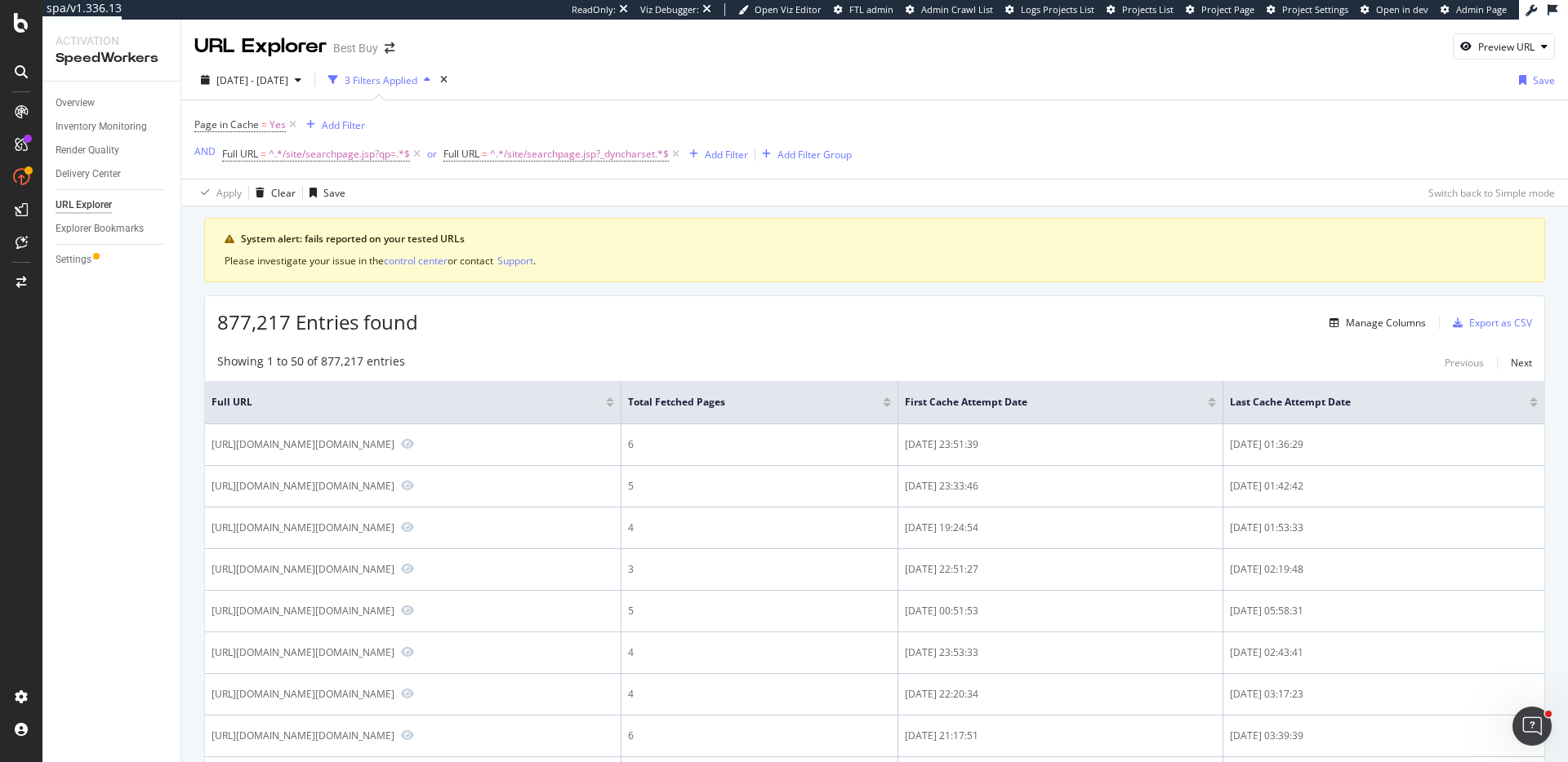
click at [1081, 124] on div "Page in Cache = Yes Add Filter AND Full URL = ^.*/site/searchpage.jsp?qp=.*$ or…" at bounding box center [874, 139] width 1361 height 78
click at [874, 401] on icon at bounding box center [868, 401] width 13 height 13
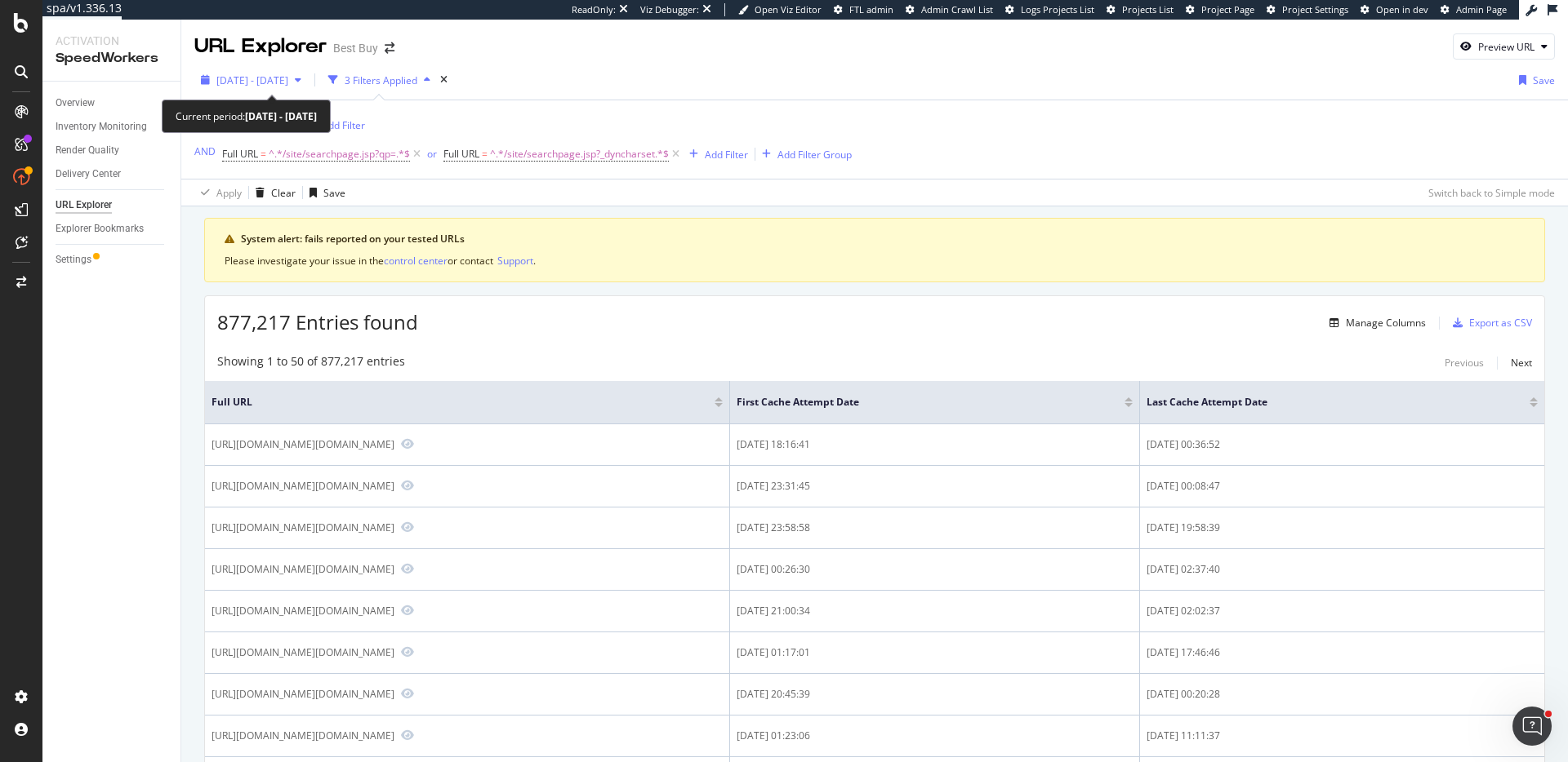
click at [233, 71] on div "2025 Jul. 30th - Aug. 26th" at bounding box center [251, 79] width 114 height 24
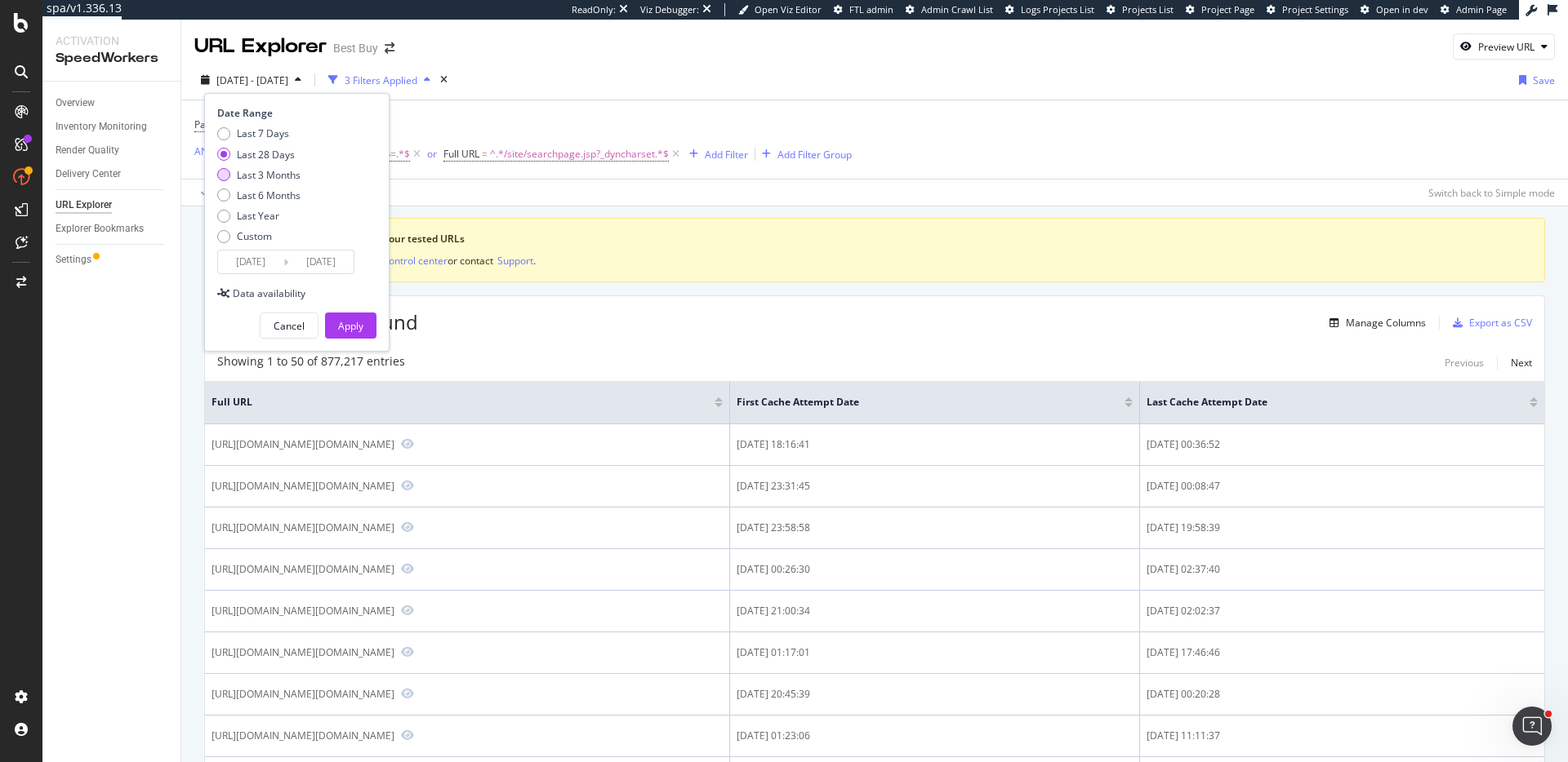
click at [254, 176] on div "Last 3 Months" at bounding box center [268, 175] width 64 height 14
type input "2025/05/27"
click at [369, 315] on button "Apply" at bounding box center [350, 325] width 51 height 26
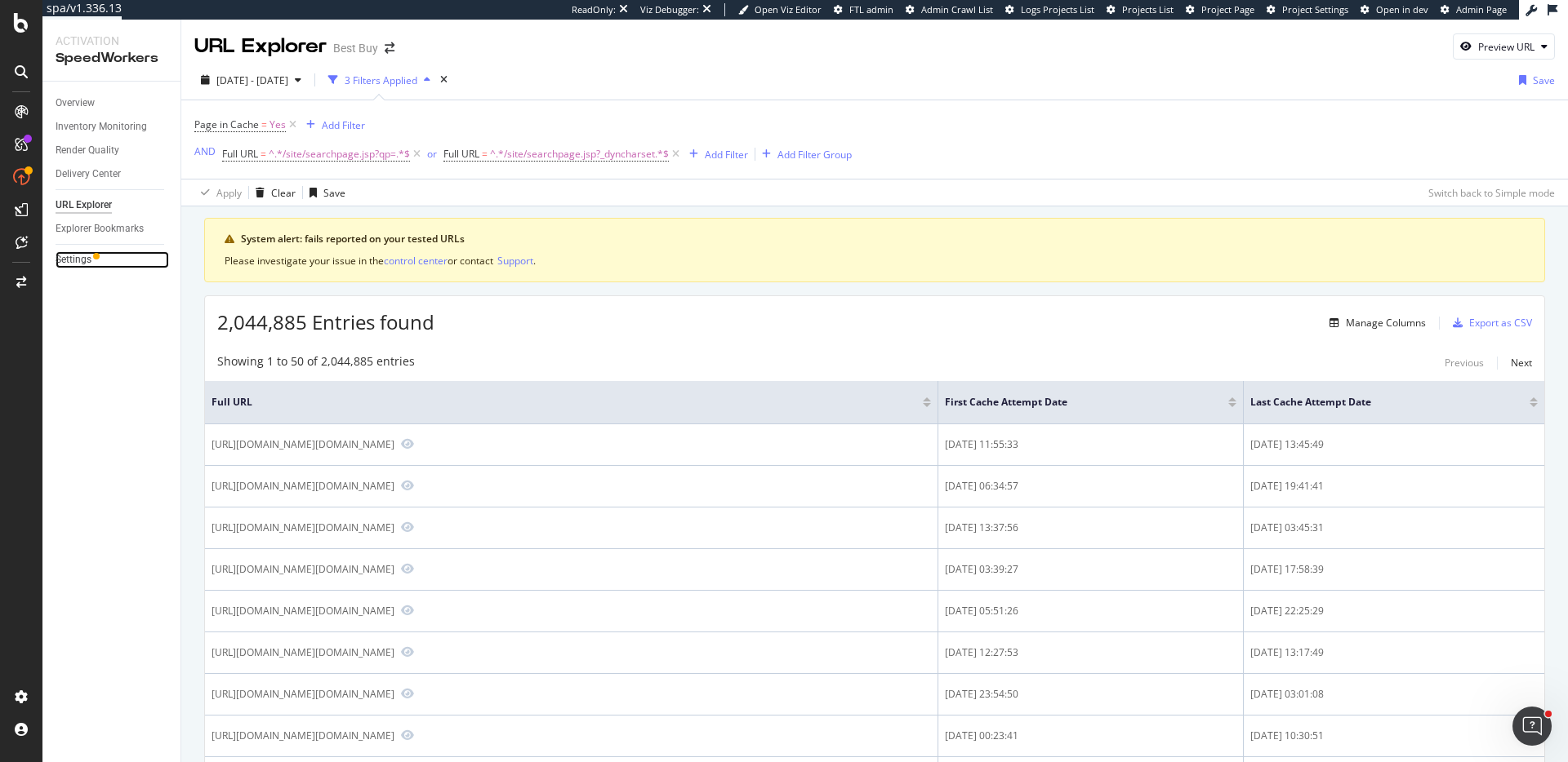
click at [98, 258] on div at bounding box center [96, 256] width 7 height 7
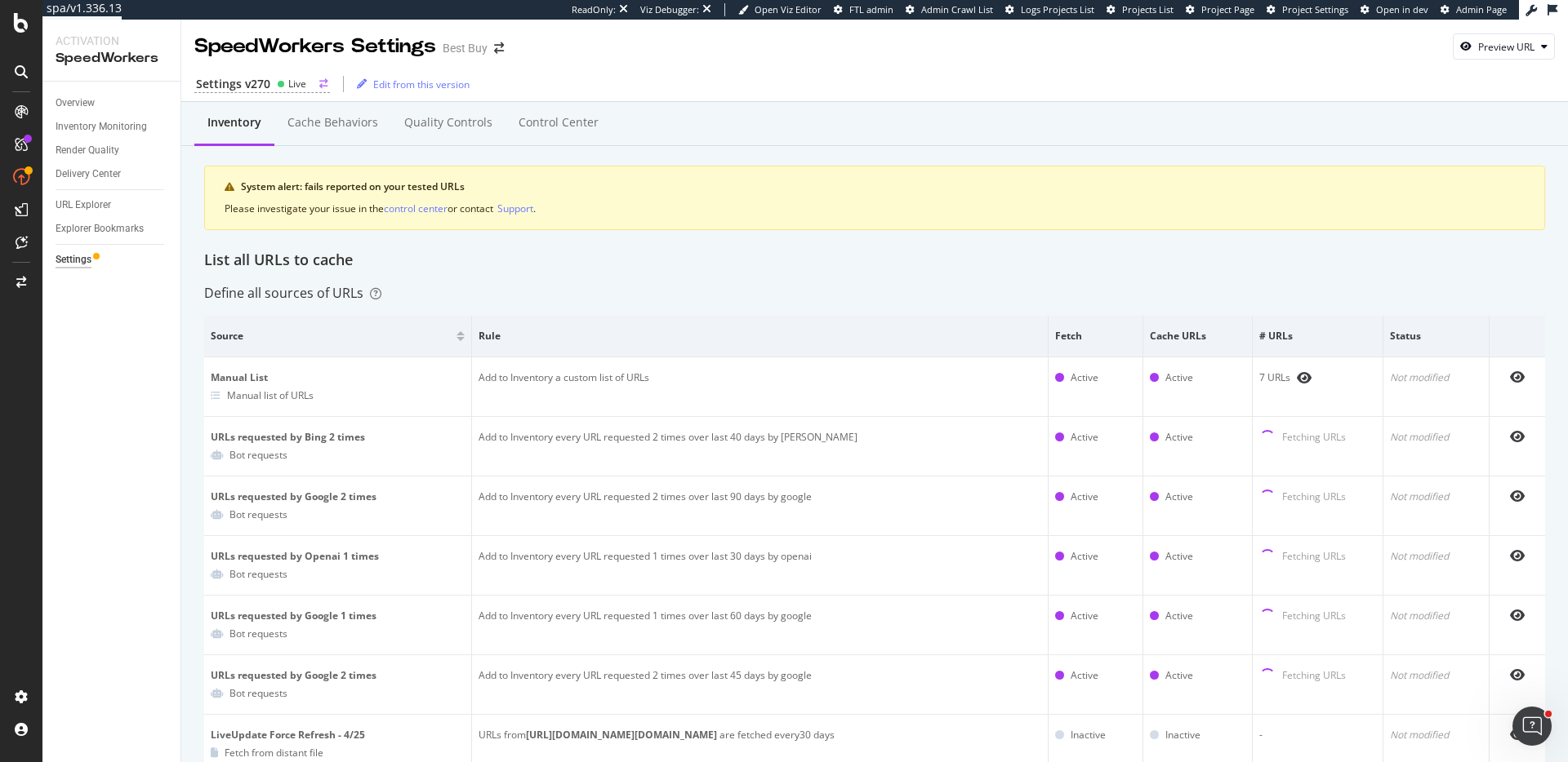
click at [265, 80] on div "Settings v270" at bounding box center [233, 84] width 74 height 16
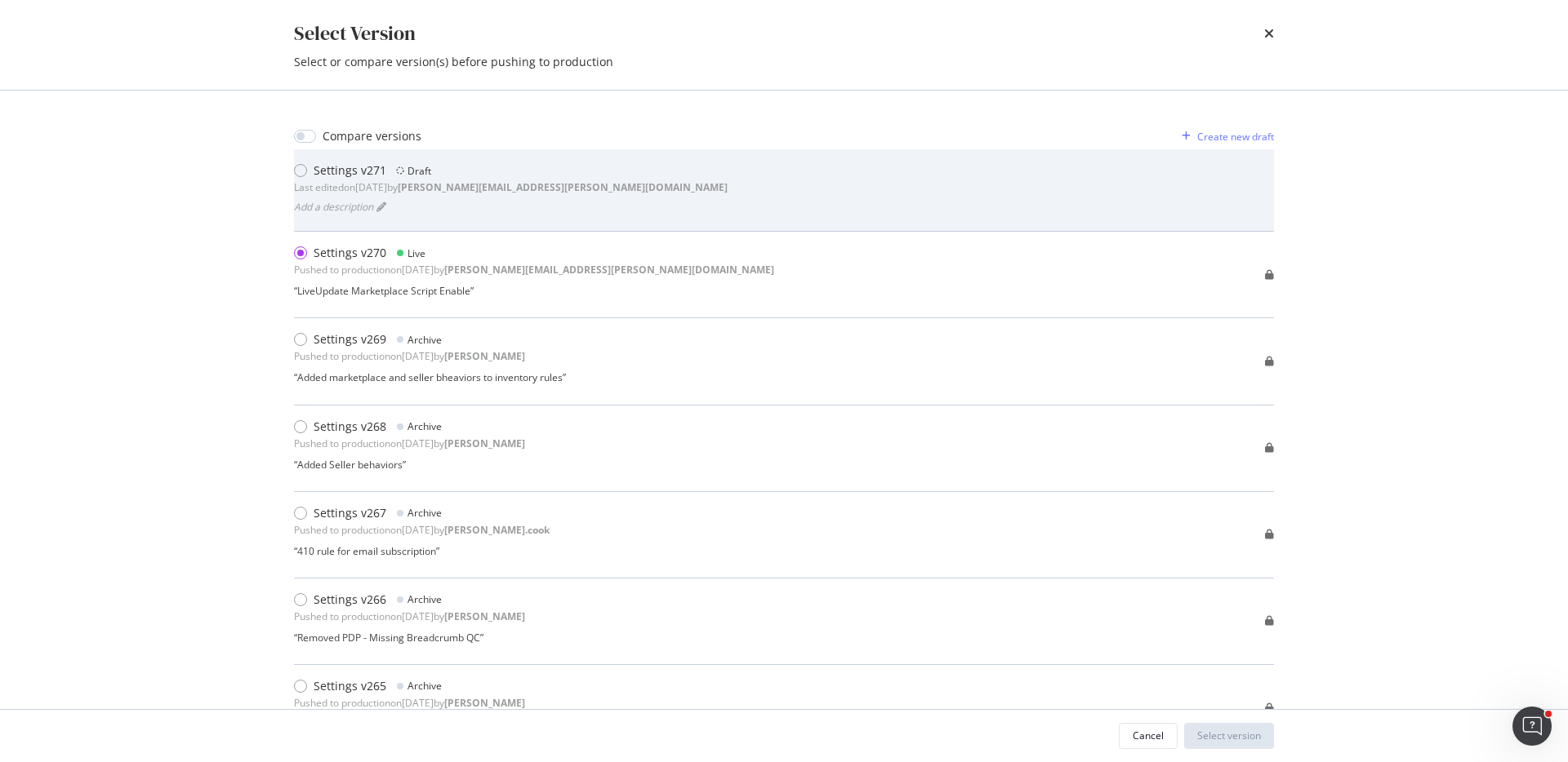
click at [603, 194] on div "Settings v271 Draft Last edited on 2025 Aug 20th by paul.reny@botify.com Add a …" at bounding box center [784, 190] width 979 height 56
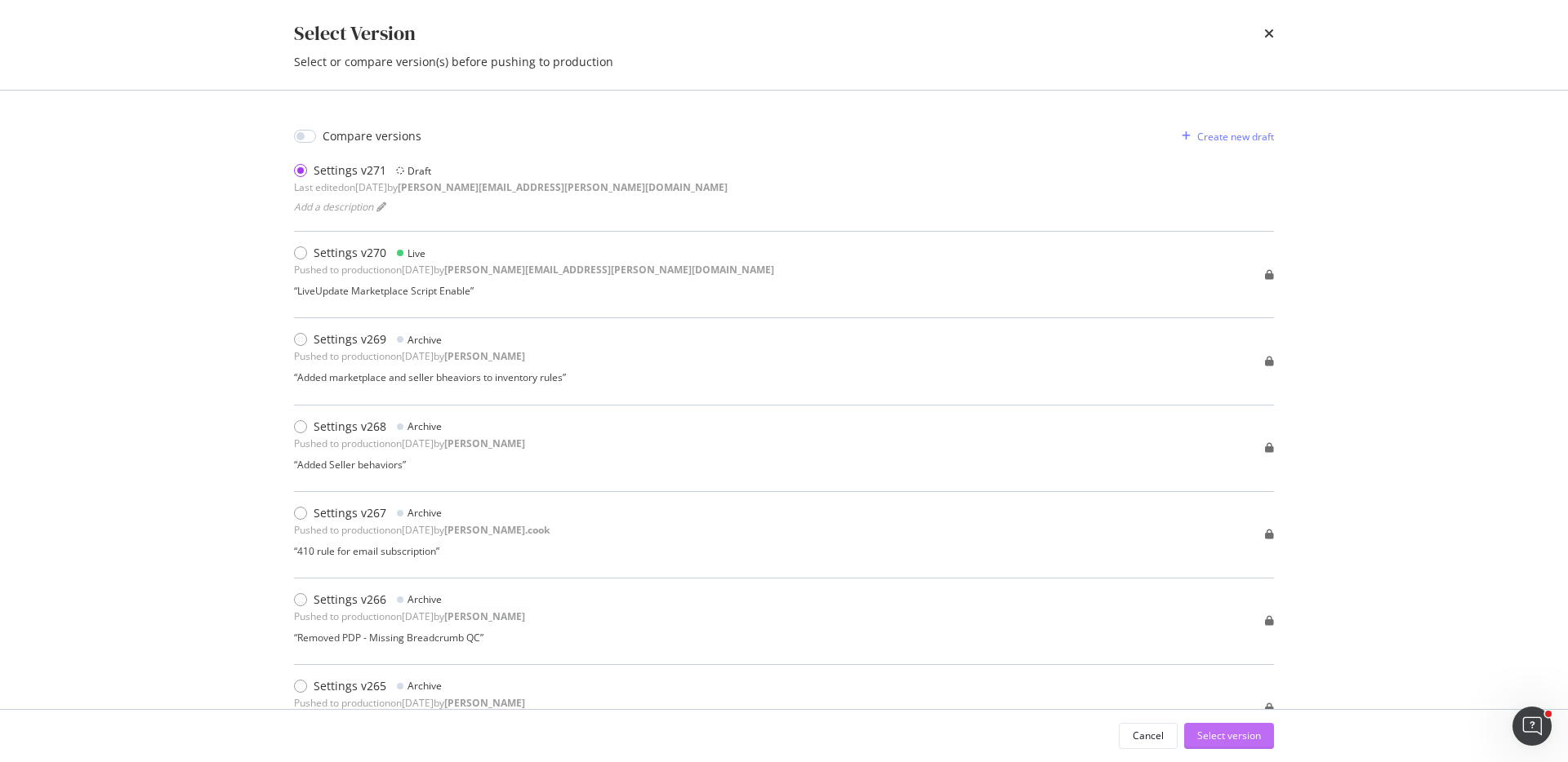
click at [1241, 729] on div "Select version" at bounding box center [1228, 736] width 64 height 14
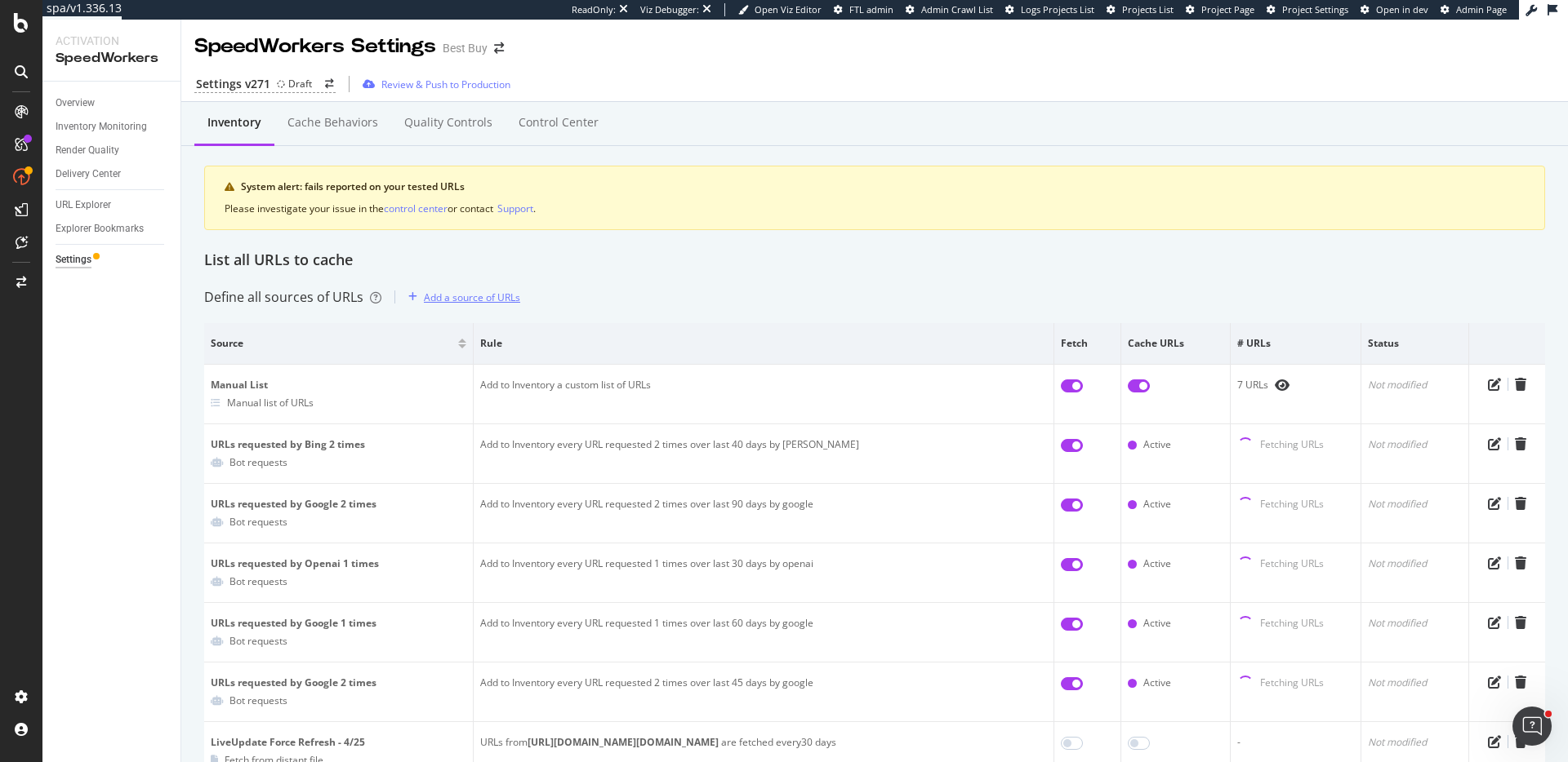
click at [457, 295] on div "Add a source of URLs" at bounding box center [472, 297] width 96 height 14
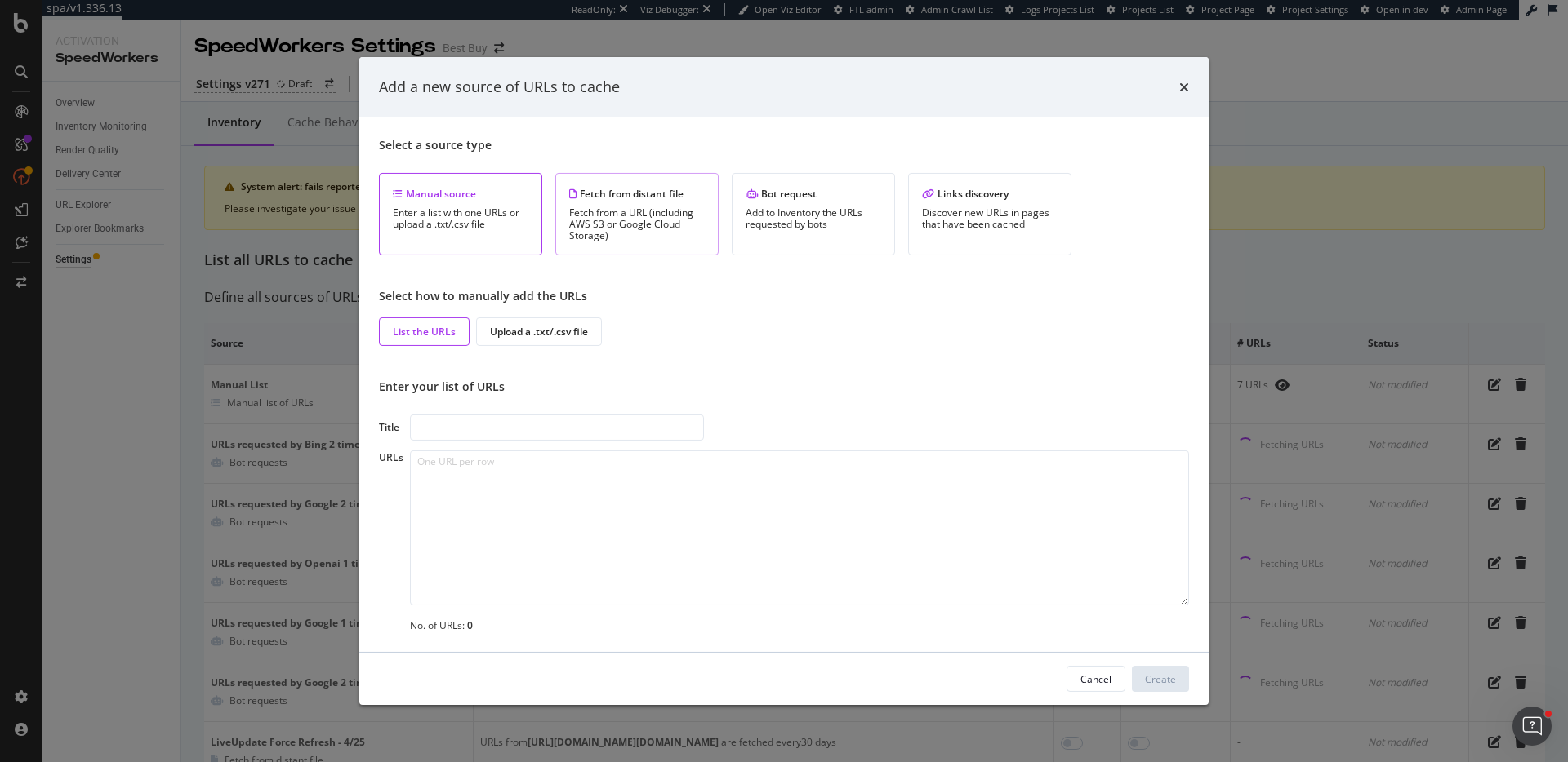
click at [634, 204] on div "Fetch from distant file Fetch from a URL (including AWS S3 or Google Cloud Stor…" at bounding box center [636, 213] width 163 height 82
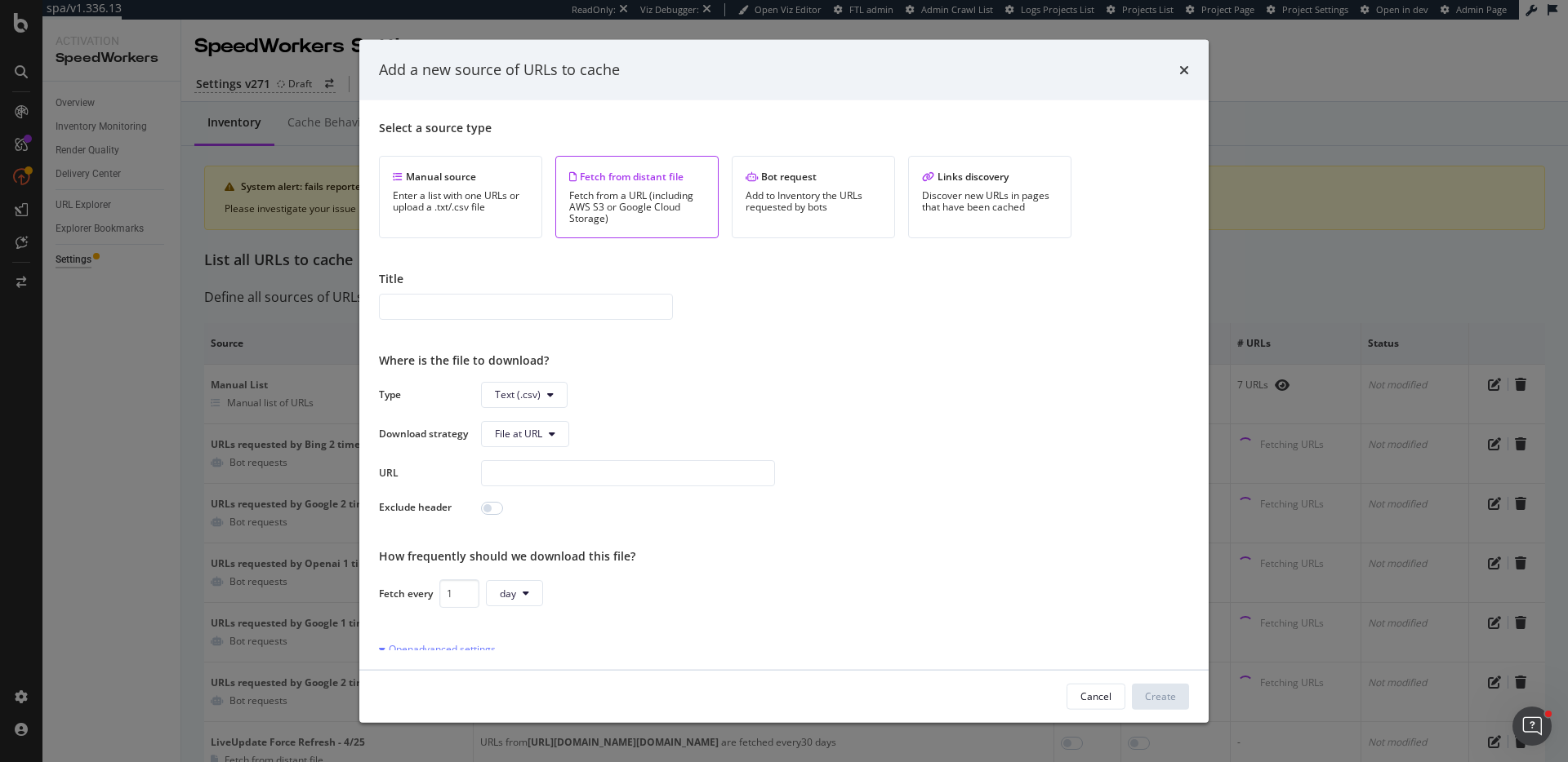
scroll to position [136, 0]
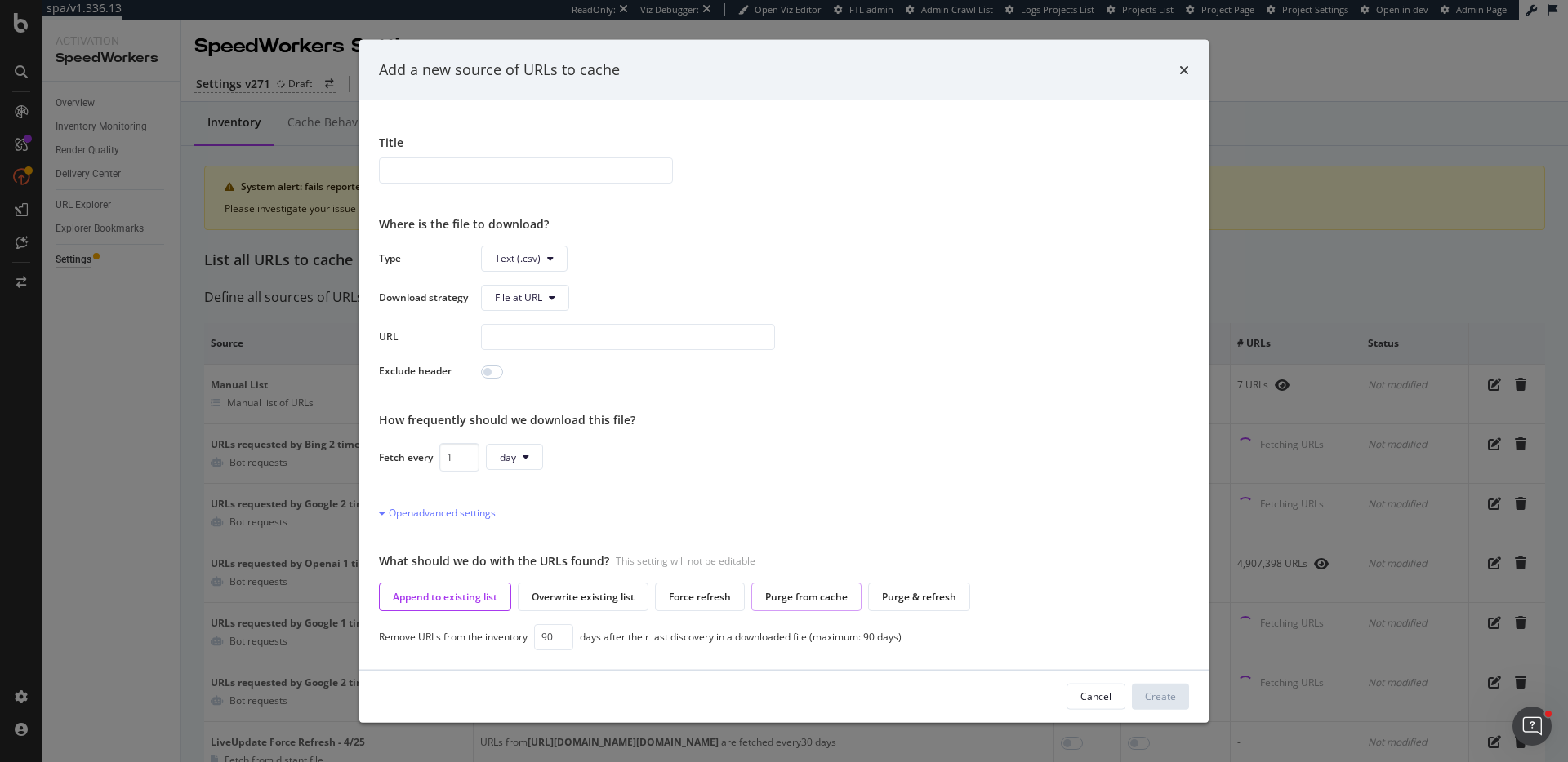
click at [820, 584] on div "Purge from cache" at bounding box center [806, 596] width 110 height 29
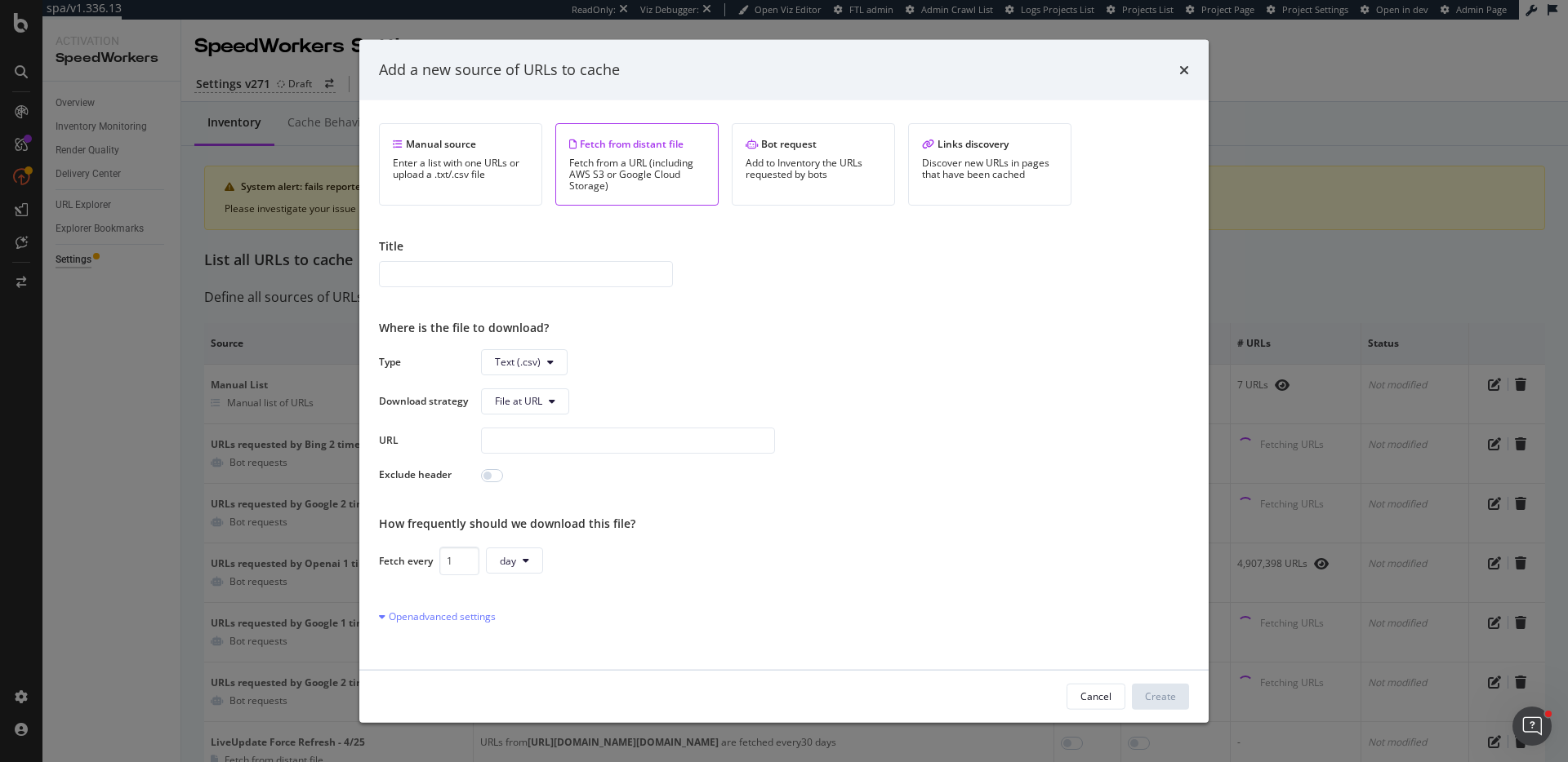
scroll to position [0, 0]
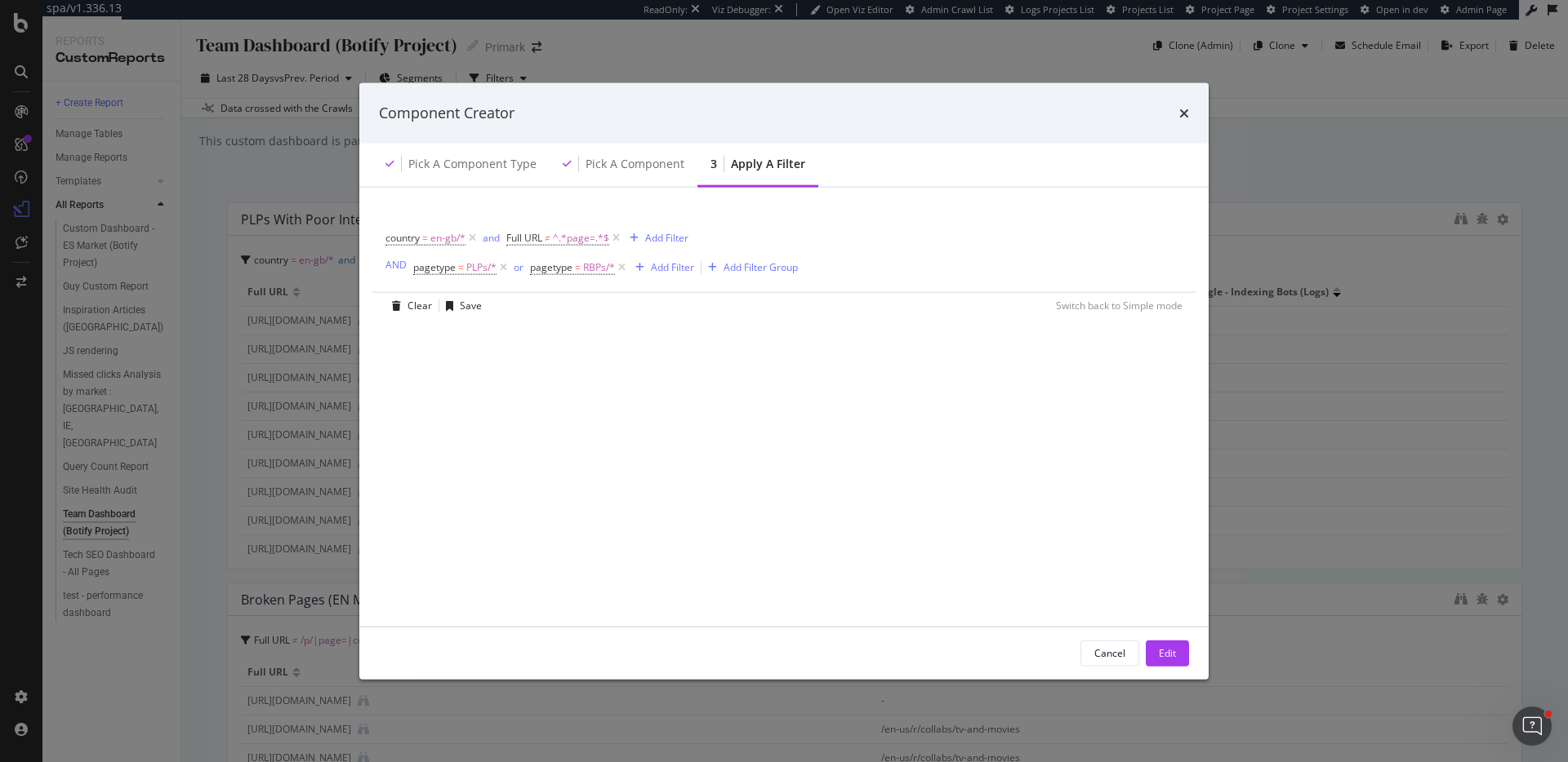
scroll to position [1477, 0]
click at [414, 237] on span "country" at bounding box center [402, 237] width 35 height 14
click at [761, 222] on div "country = en-gb/* and Full URL ≠ ^.*page=.*$ Add Filter AND pagetype = PLPs/* o…" at bounding box center [784, 252] width 797 height 78
click at [676, 238] on div "Add Filter" at bounding box center [666, 237] width 43 height 14
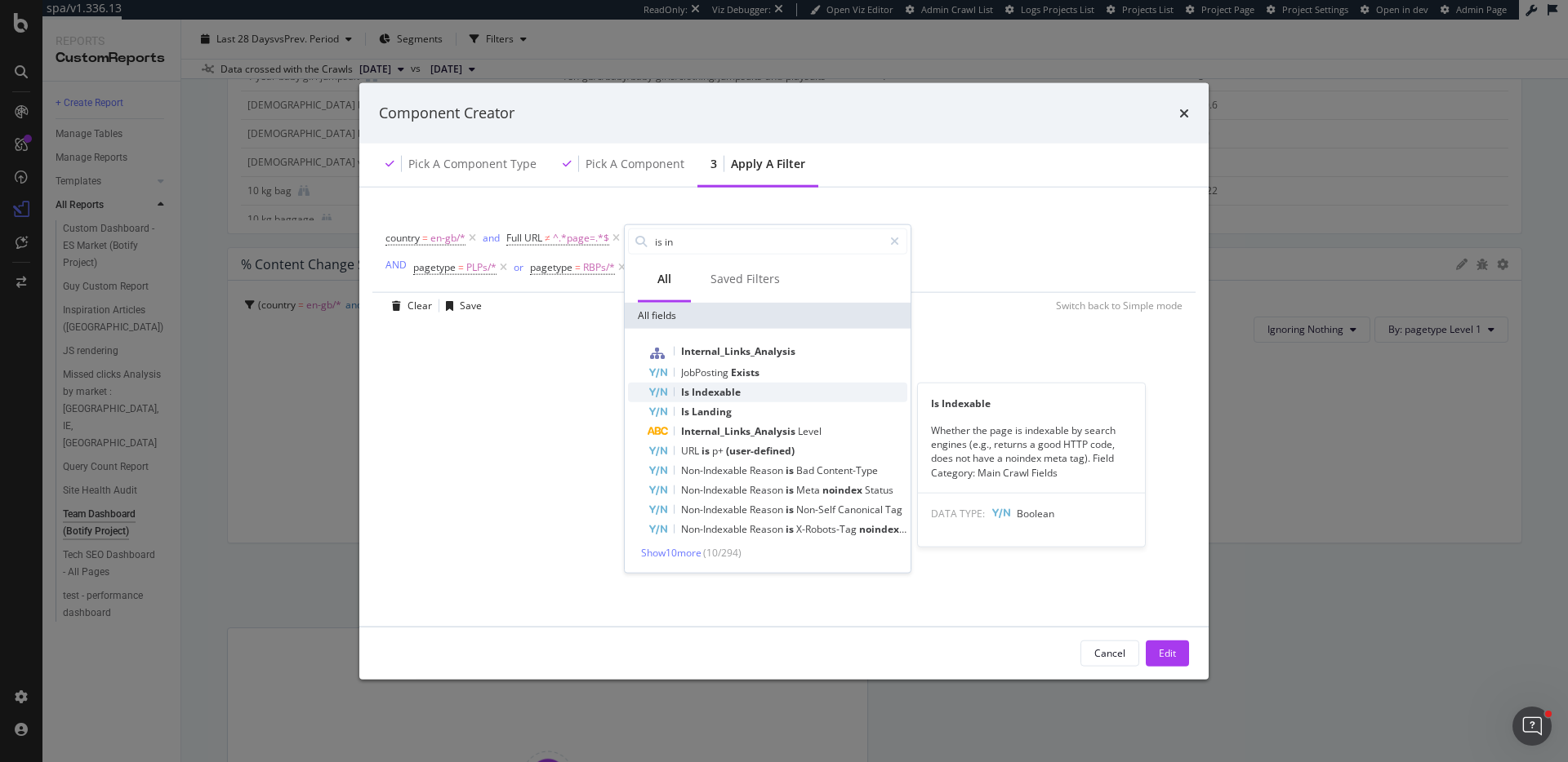
type input "is in"
click at [742, 393] on div "Is Indexable" at bounding box center [777, 393] width 260 height 19
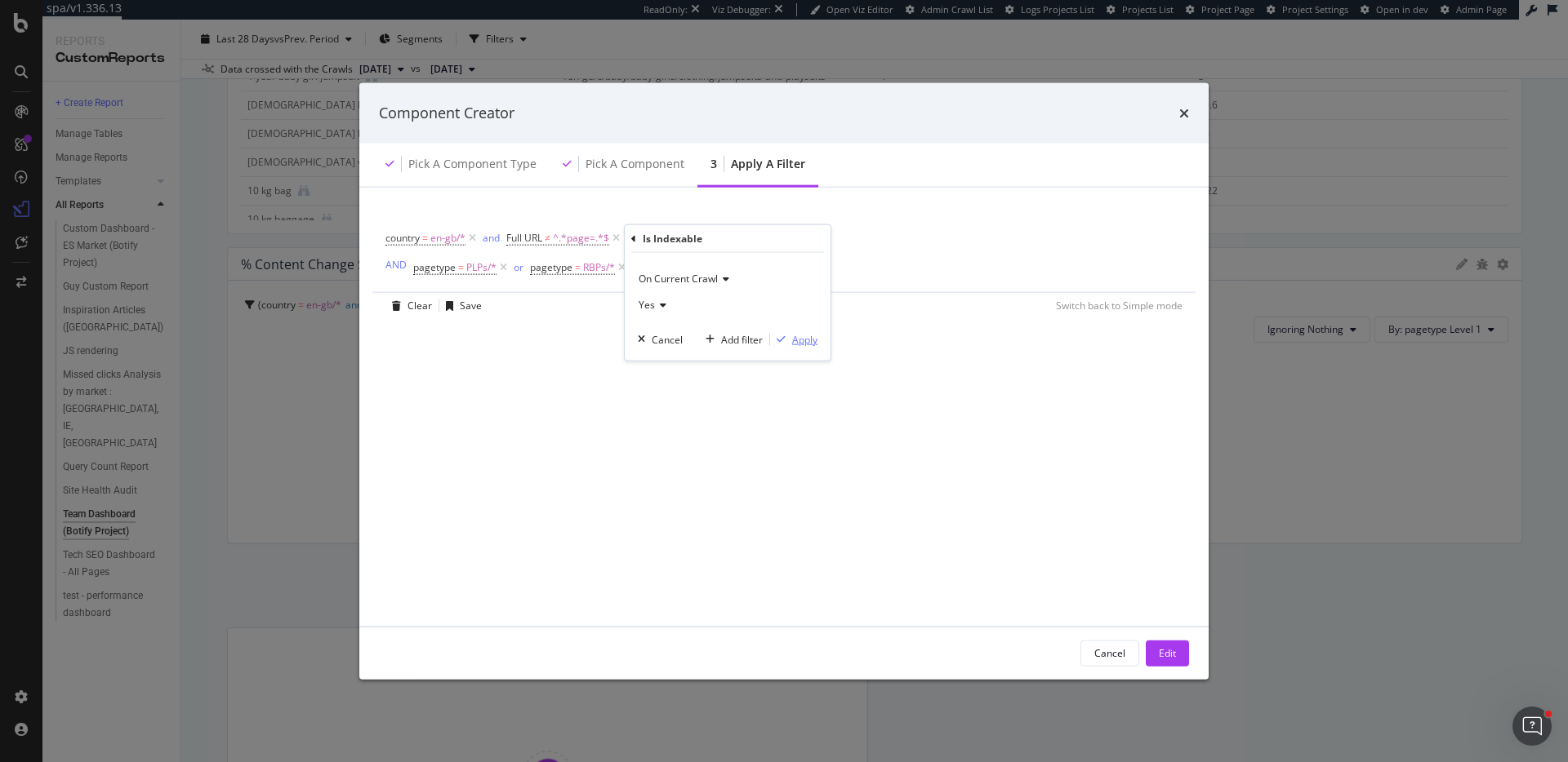
click at [798, 340] on div "Apply" at bounding box center [805, 339] width 25 height 14
click at [559, 238] on span "^.*page=.*$" at bounding box center [581, 237] width 56 height 23
click at [591, 300] on input "page=" at bounding box center [599, 306] width 154 height 26
type input "/p/|page="
click at [683, 342] on div "Apply" at bounding box center [688, 340] width 25 height 14
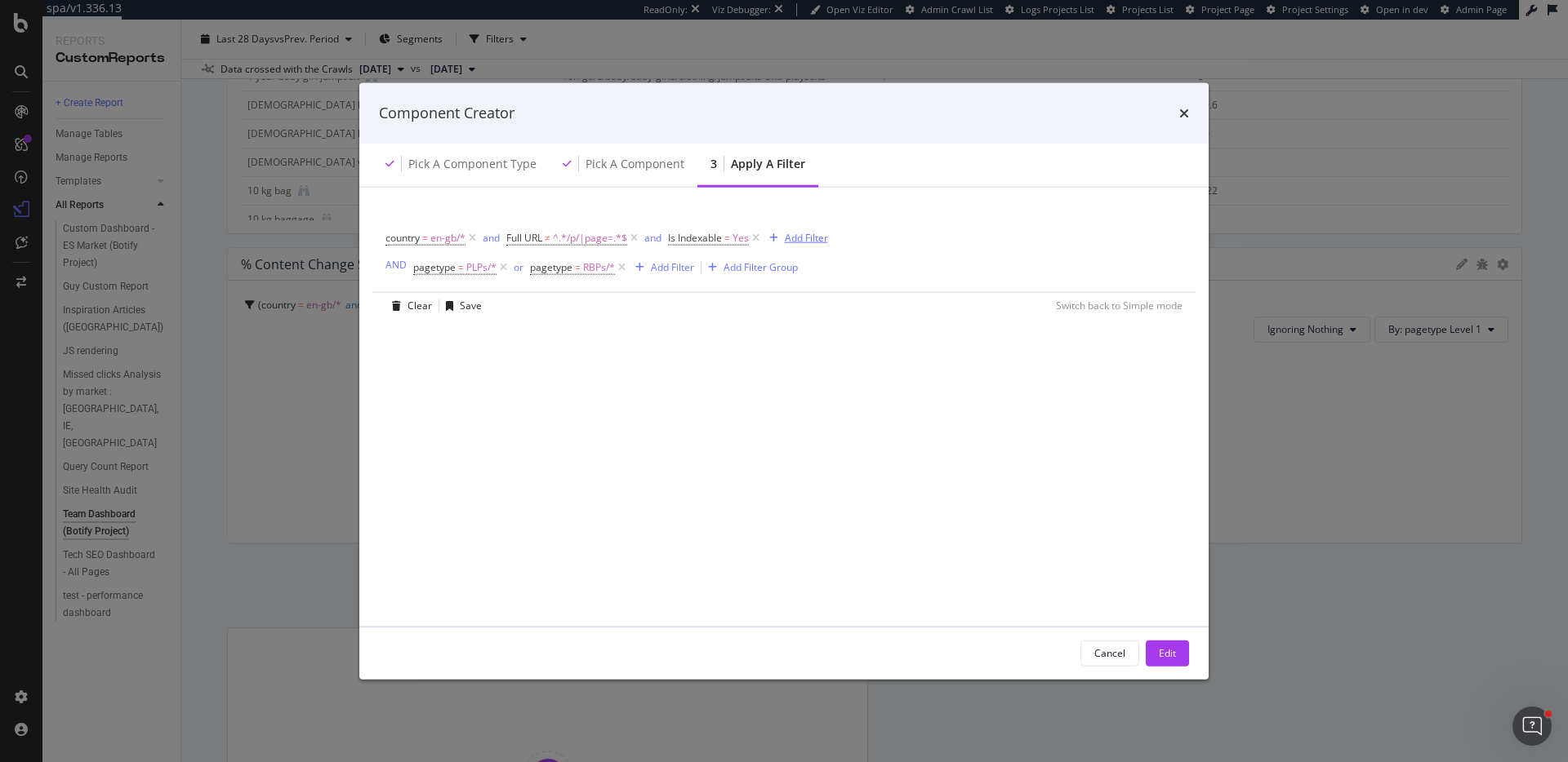
click at [811, 240] on div "Add Filter" at bounding box center [806, 237] width 43 height 14
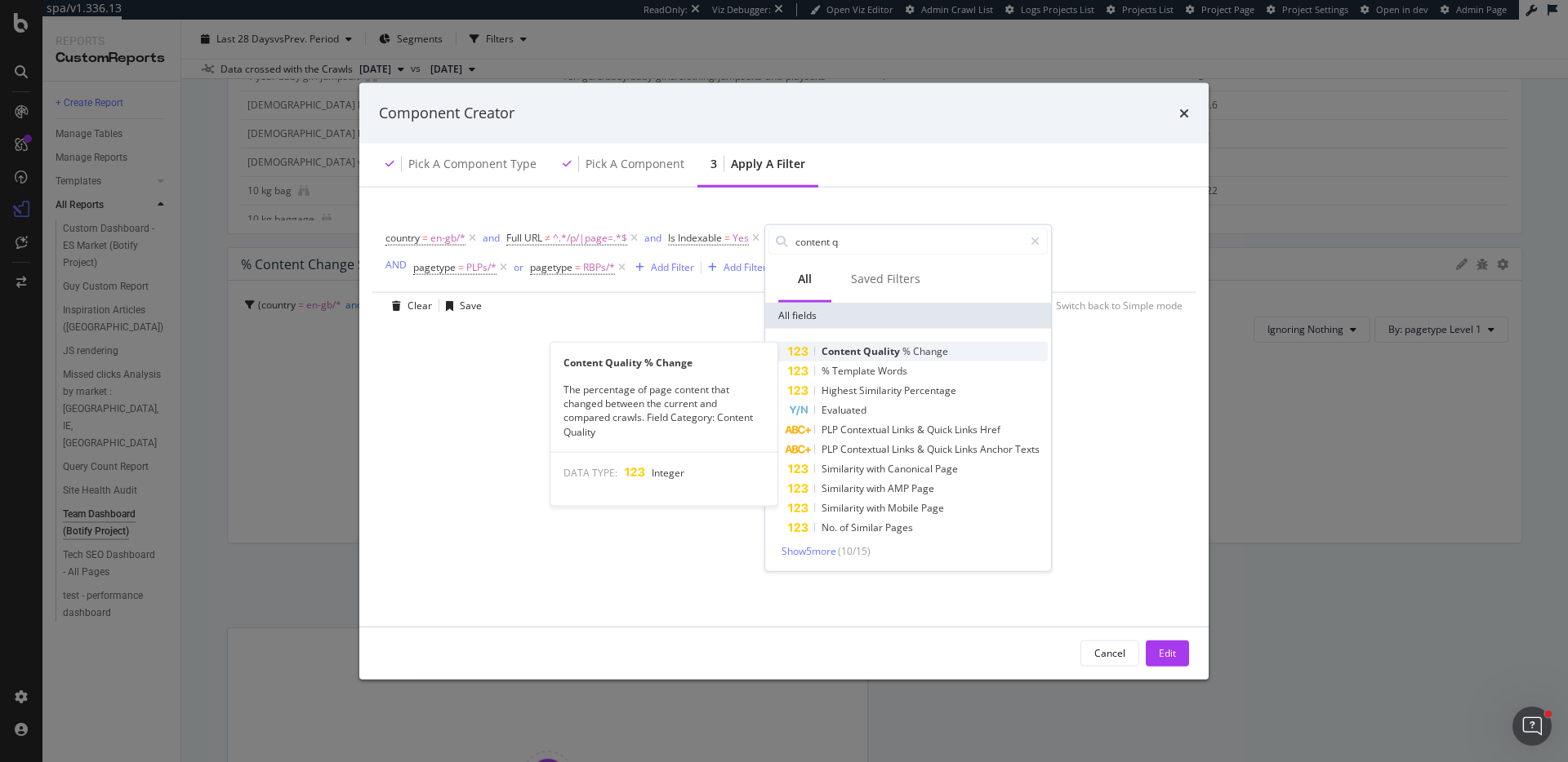
type input "content q"
click at [890, 356] on span "Quality" at bounding box center [882, 351] width 40 height 14
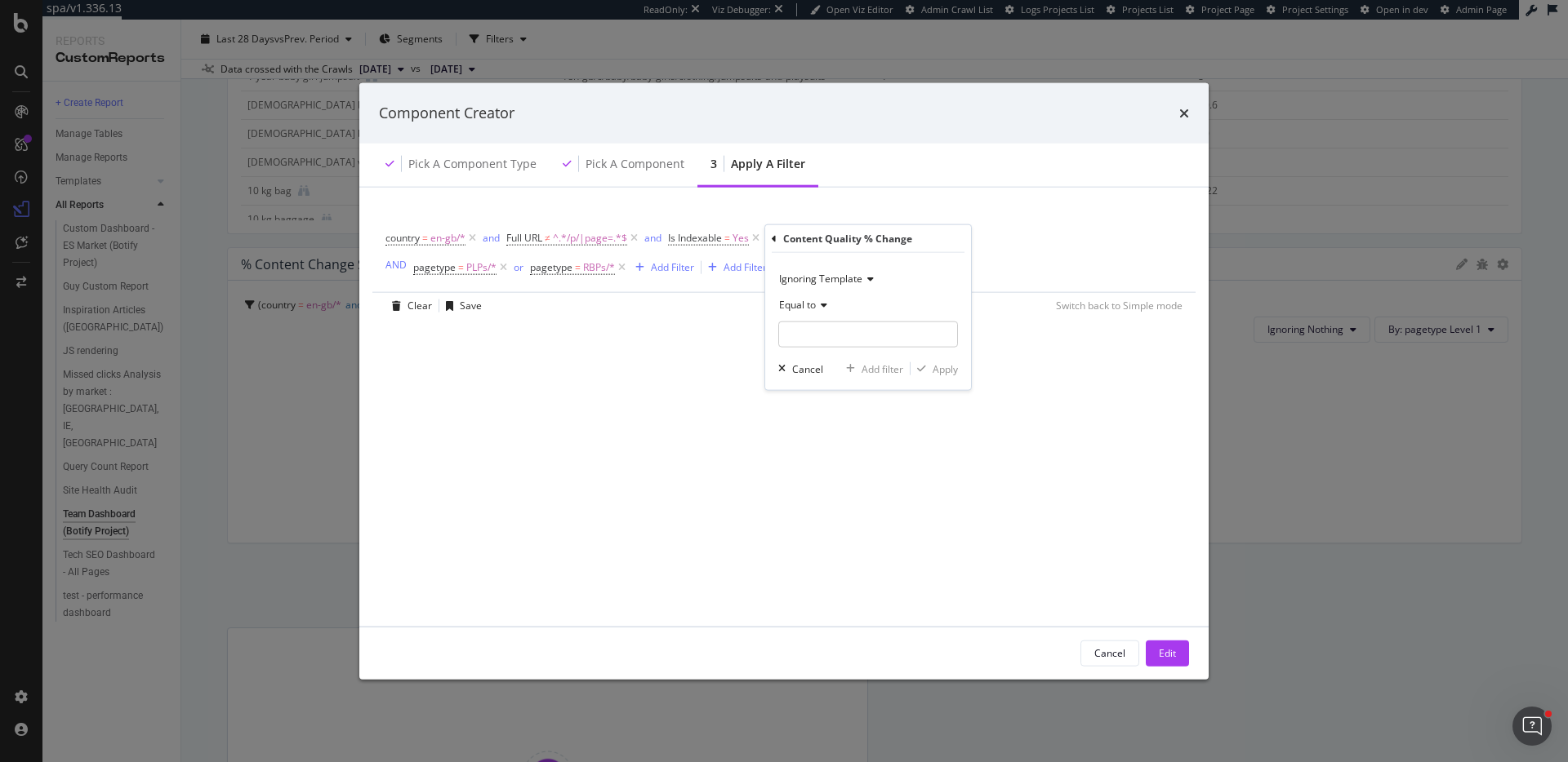
click at [807, 298] on span "Equal to" at bounding box center [797, 305] width 37 height 14
click at [831, 424] on span "Greater than" at bounding box center [815, 423] width 59 height 14
click at [877, 336] on input "modal" at bounding box center [867, 334] width 179 height 26
type input "5"
type input "50"
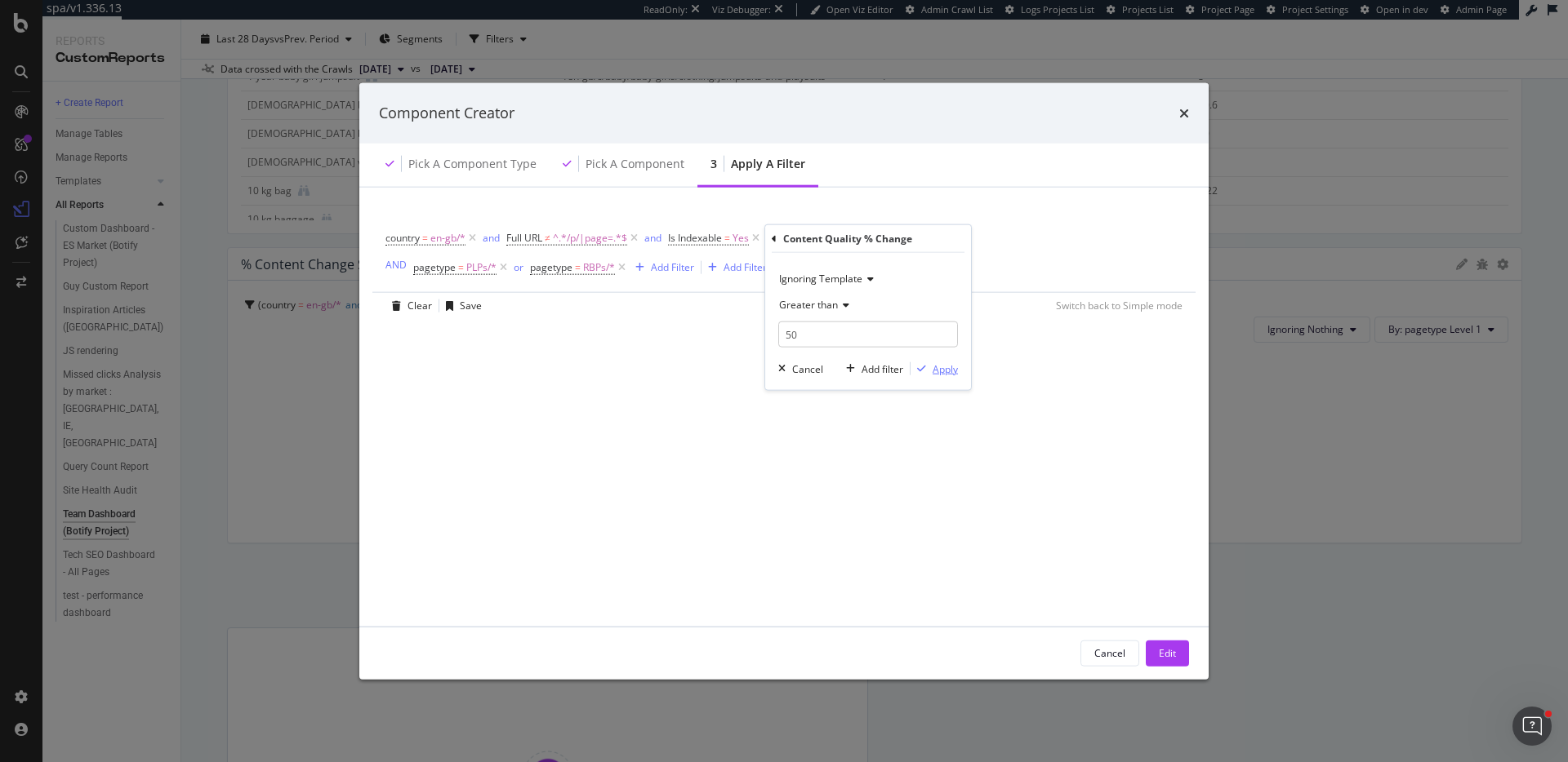
click at [950, 367] on div "Apply" at bounding box center [945, 368] width 25 height 14
click at [1122, 655] on div "Cancel" at bounding box center [1110, 653] width 31 height 14
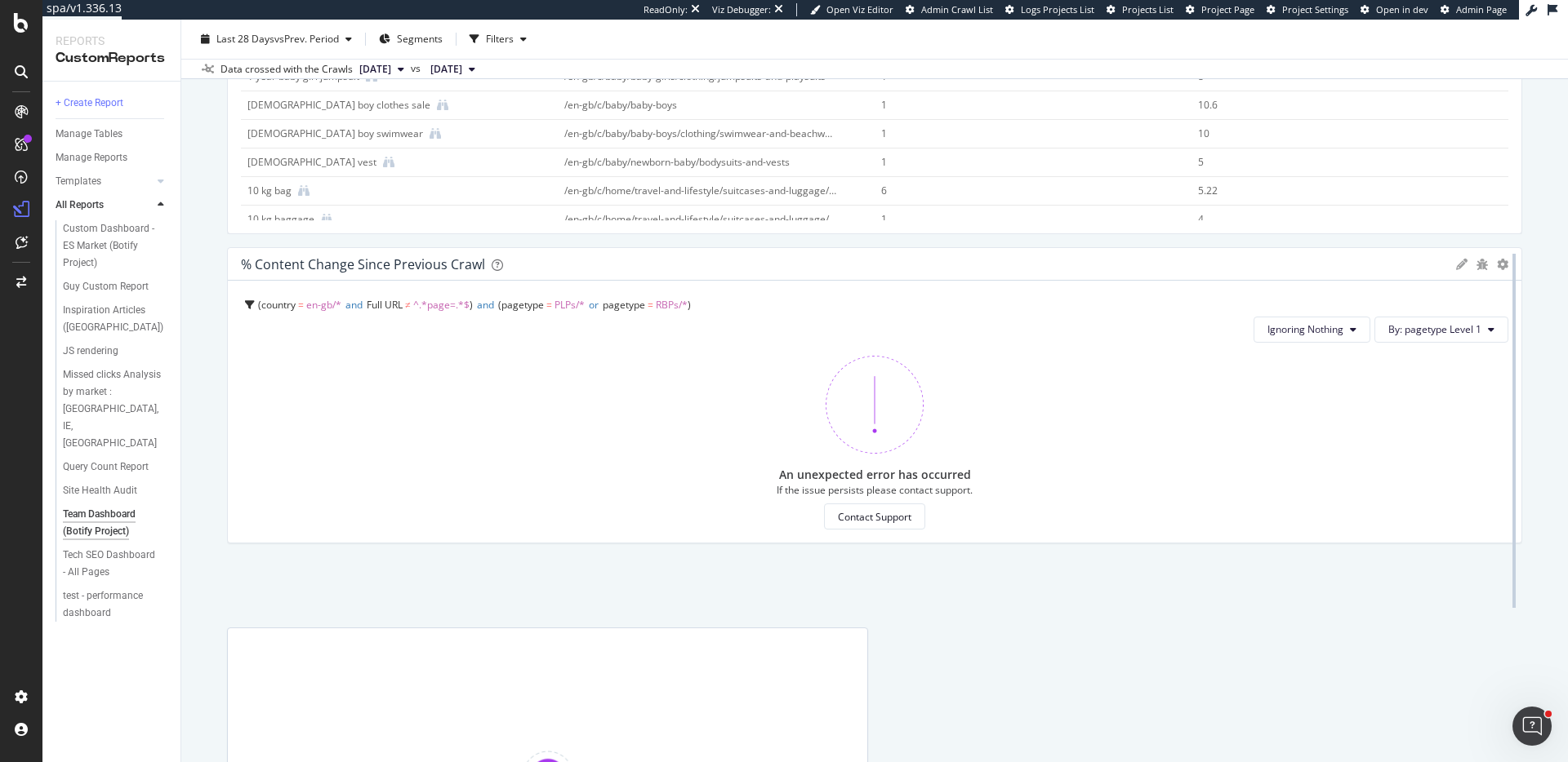
click at [1508, 268] on div at bounding box center [1513, 430] width 16 height 367
click at [1499, 266] on icon "gear" at bounding box center [1502, 264] width 12 height 12
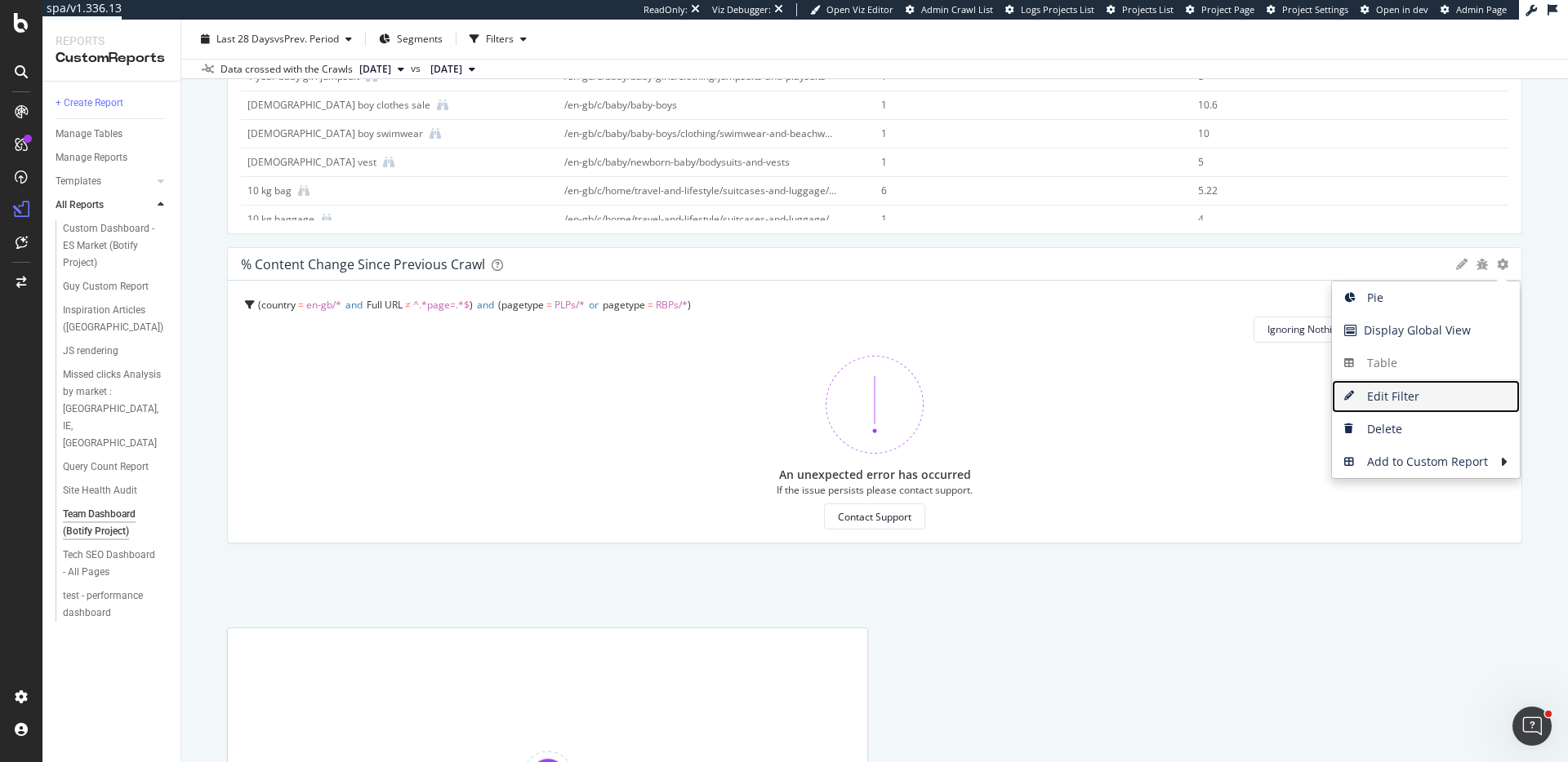
click at [1412, 391] on span "Edit Filter" at bounding box center [1425, 396] width 188 height 24
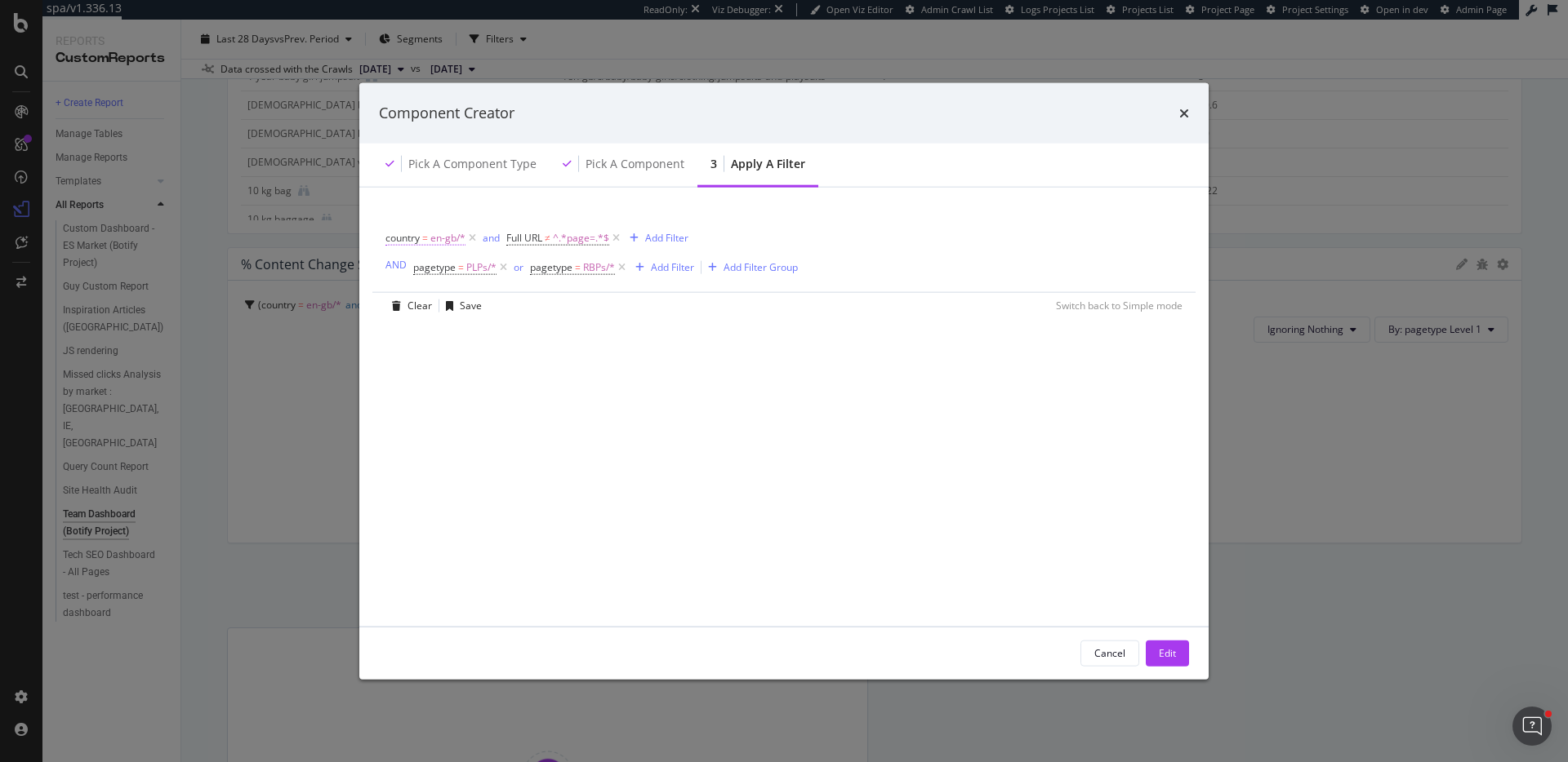
click at [438, 234] on span "en-gb/*" at bounding box center [448, 237] width 35 height 23
click at [399, 234] on div "country" at bounding box center [489, 236] width 193 height 28
click at [394, 235] on icon "modal" at bounding box center [395, 235] width 5 height 10
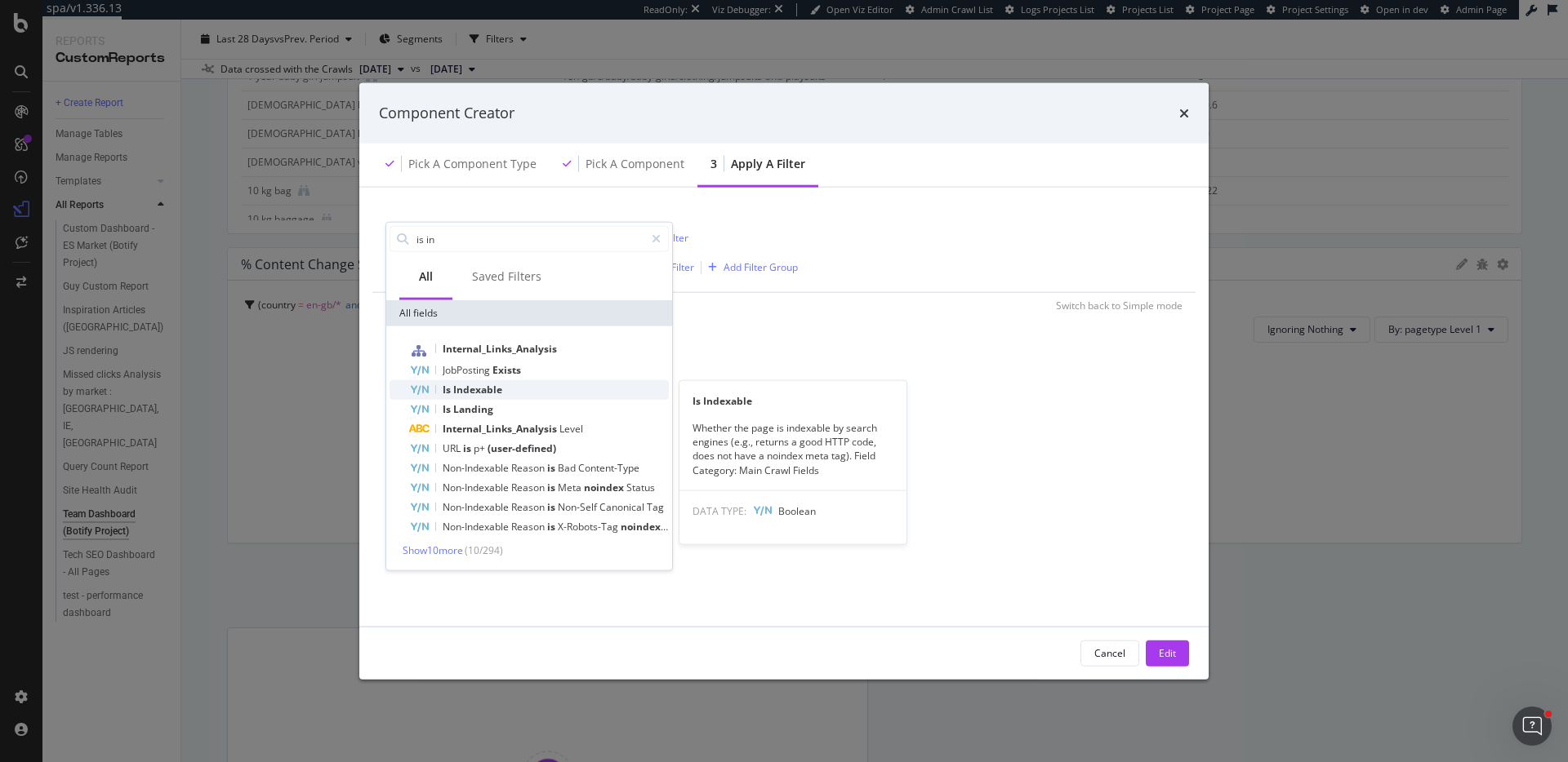
type input "is in"
click at [534, 388] on div "Is Indexable" at bounding box center [538, 390] width 260 height 19
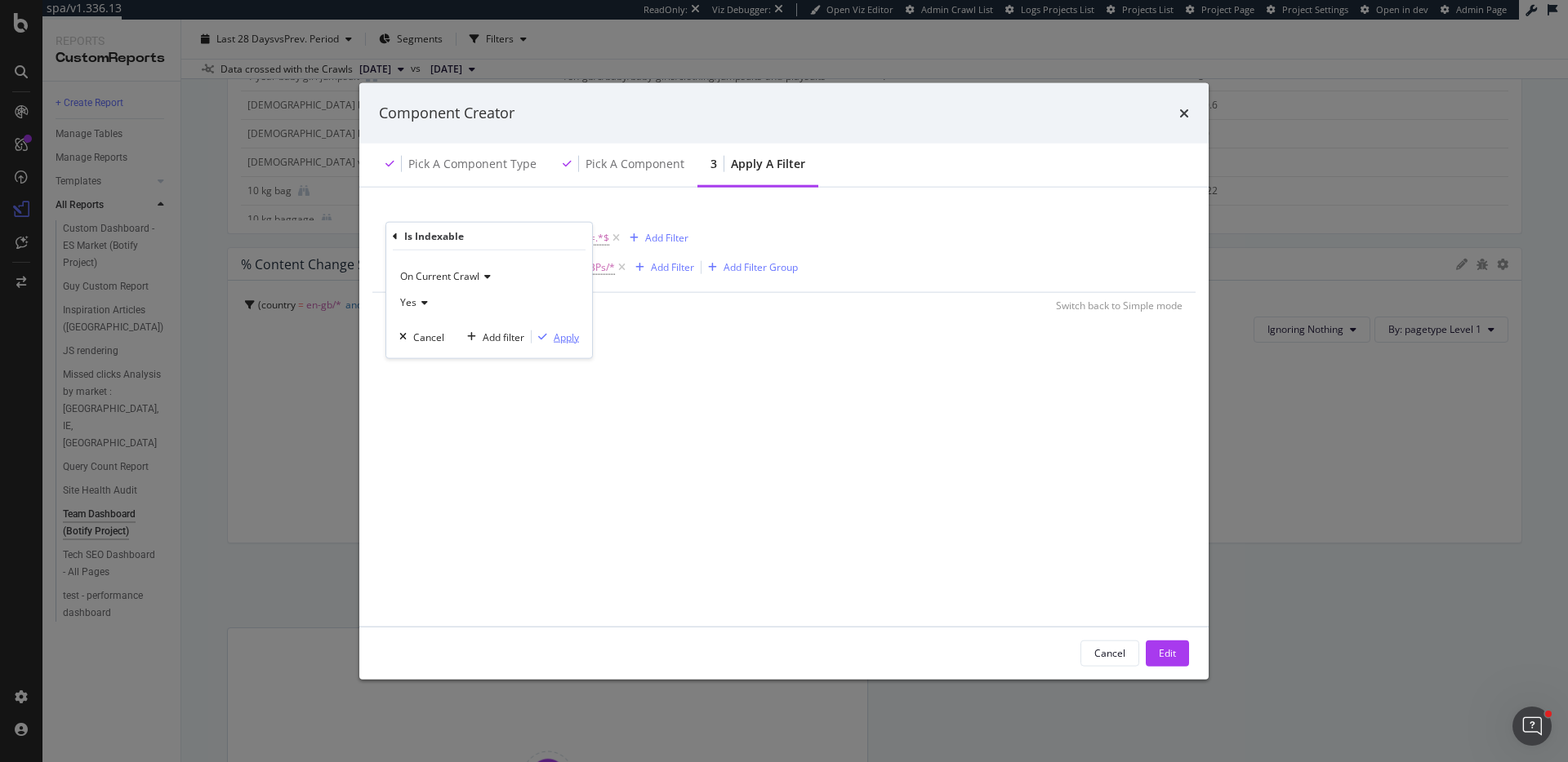
click at [568, 337] on div "Apply" at bounding box center [566, 337] width 25 height 14
click at [559, 235] on span "^.*page=.*$" at bounding box center [582, 237] width 56 height 23
click at [519, 231] on icon "modal" at bounding box center [517, 235] width 5 height 10
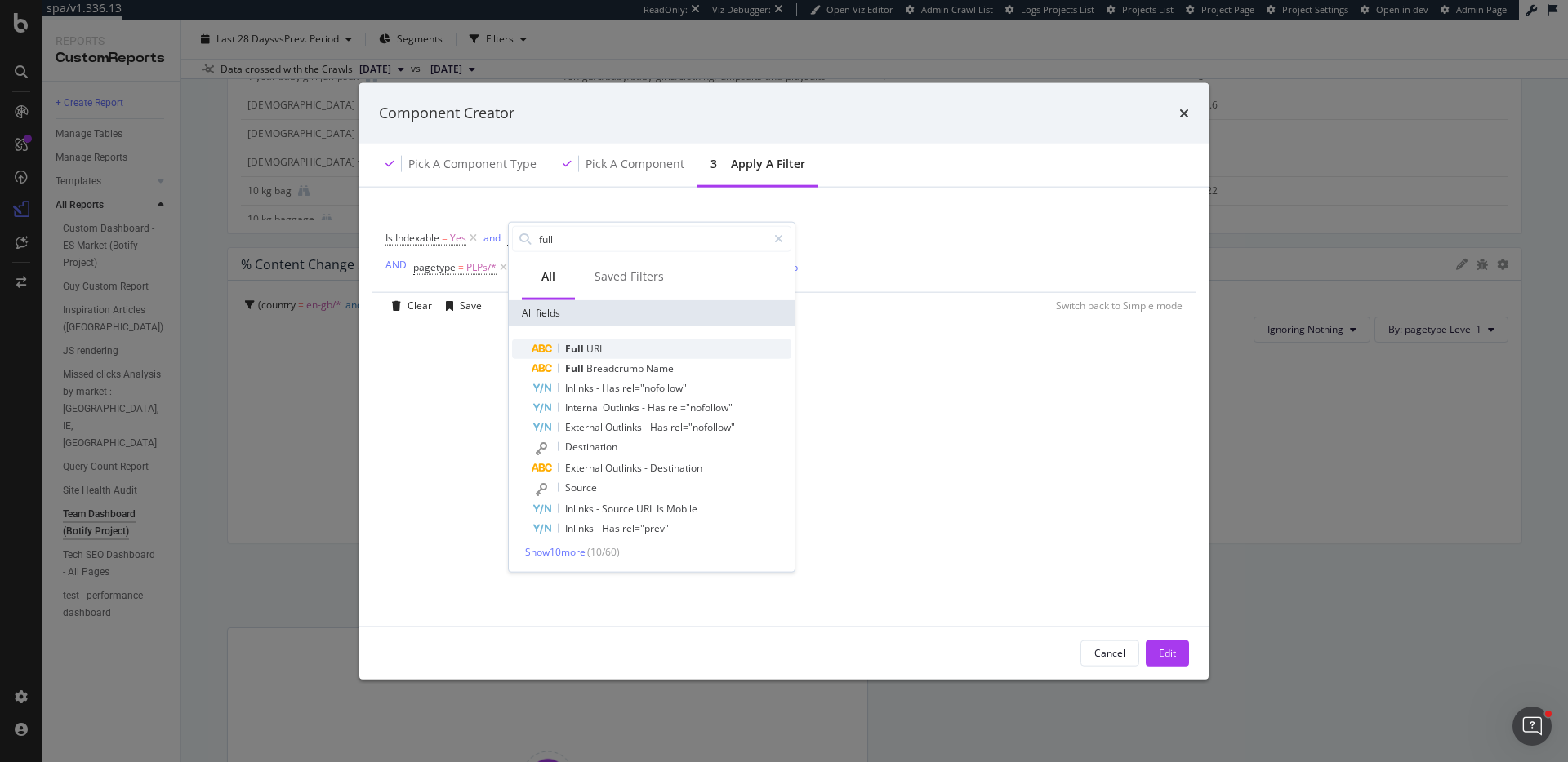
type input "full"
click at [636, 341] on div "Full URL" at bounding box center [661, 349] width 260 height 19
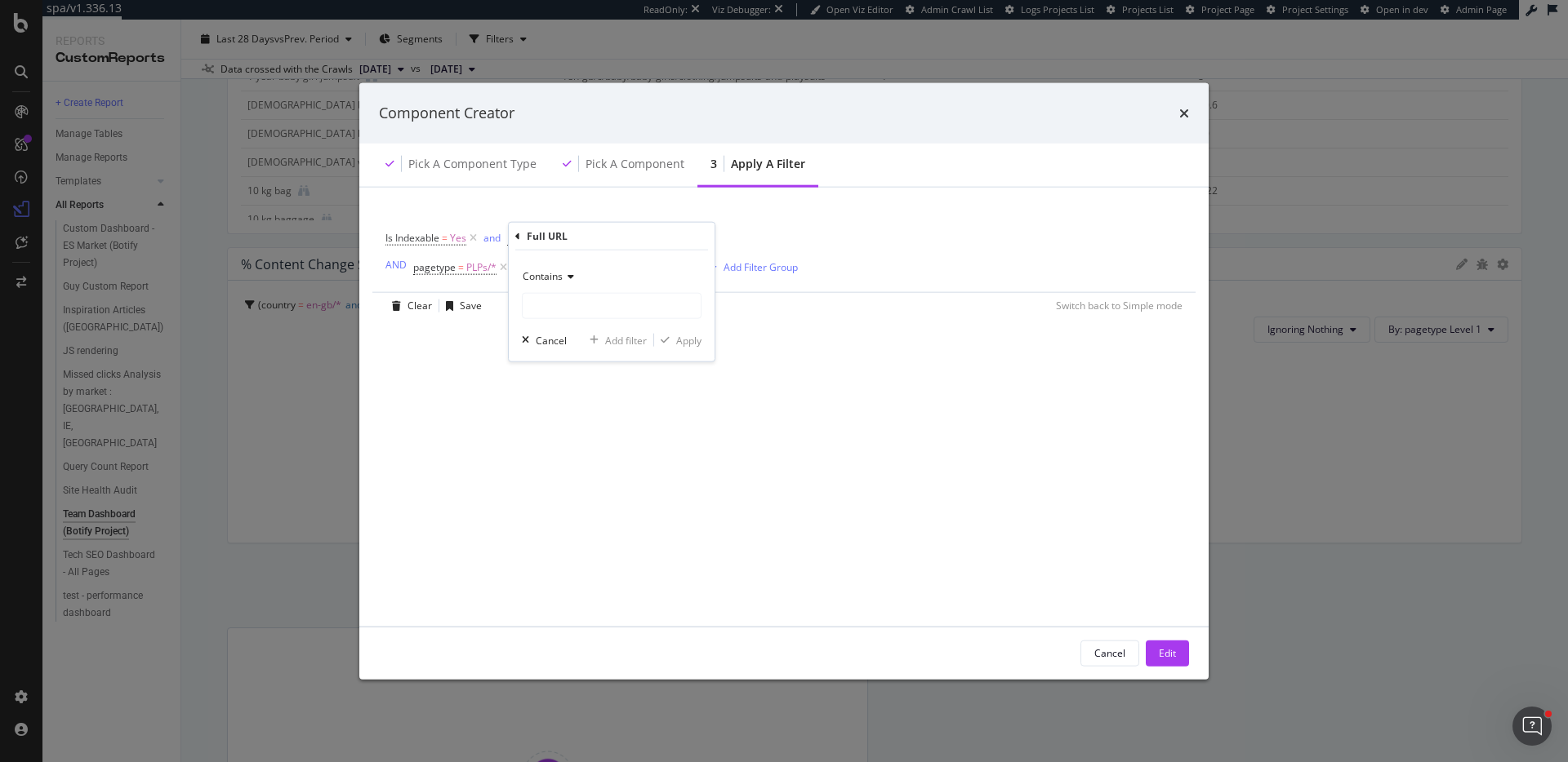
click at [544, 279] on span "Contains" at bounding box center [542, 276] width 40 height 14
click at [591, 449] on div "Doesn't contain" at bounding box center [613, 459] width 175 height 21
click at [594, 302] on input "modal" at bounding box center [612, 306] width 178 height 26
type input "/p/|page="
click at [680, 340] on div "Apply" at bounding box center [689, 340] width 25 height 14
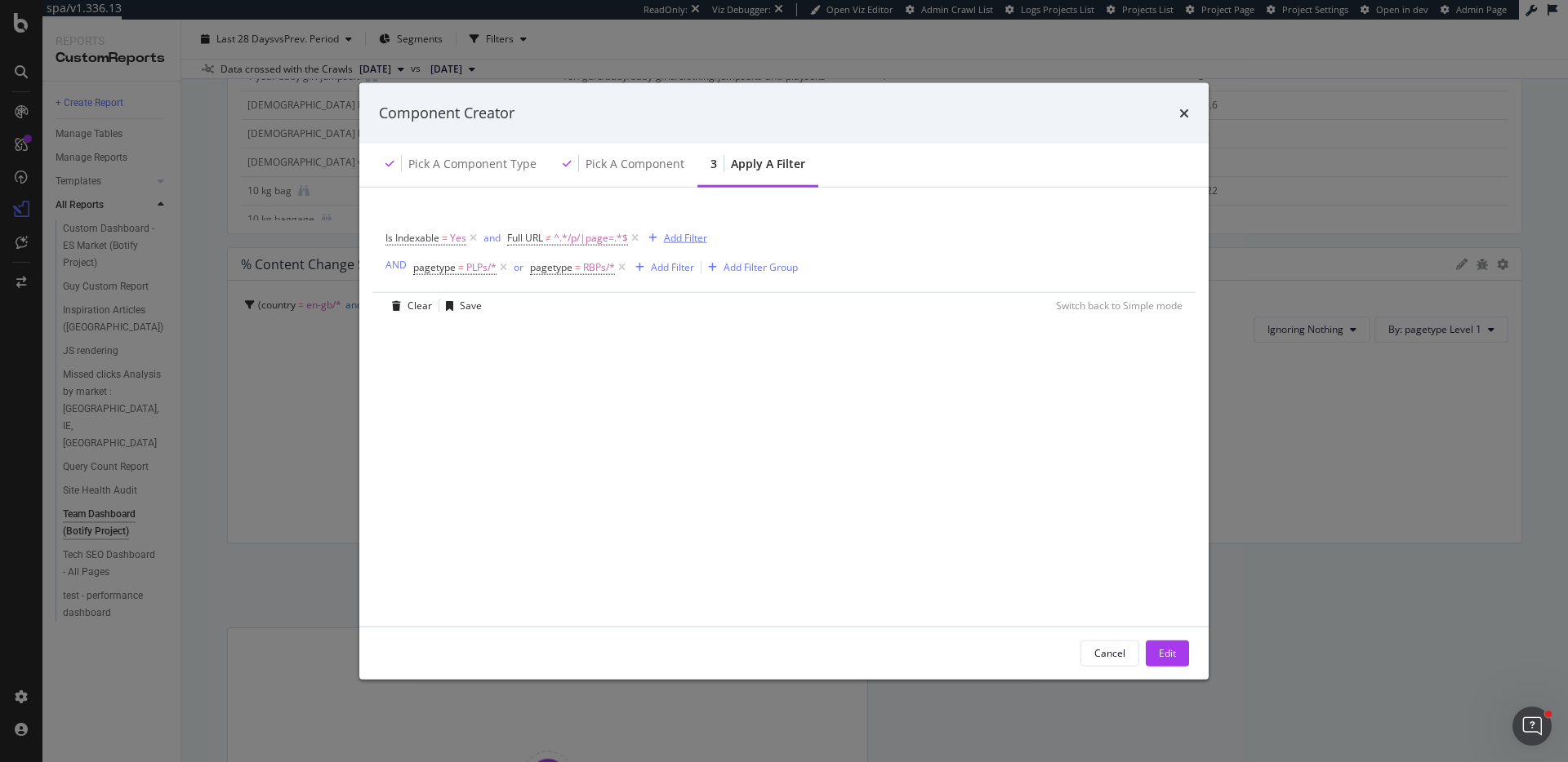
click at [666, 231] on div "Add Filter" at bounding box center [685, 237] width 43 height 14
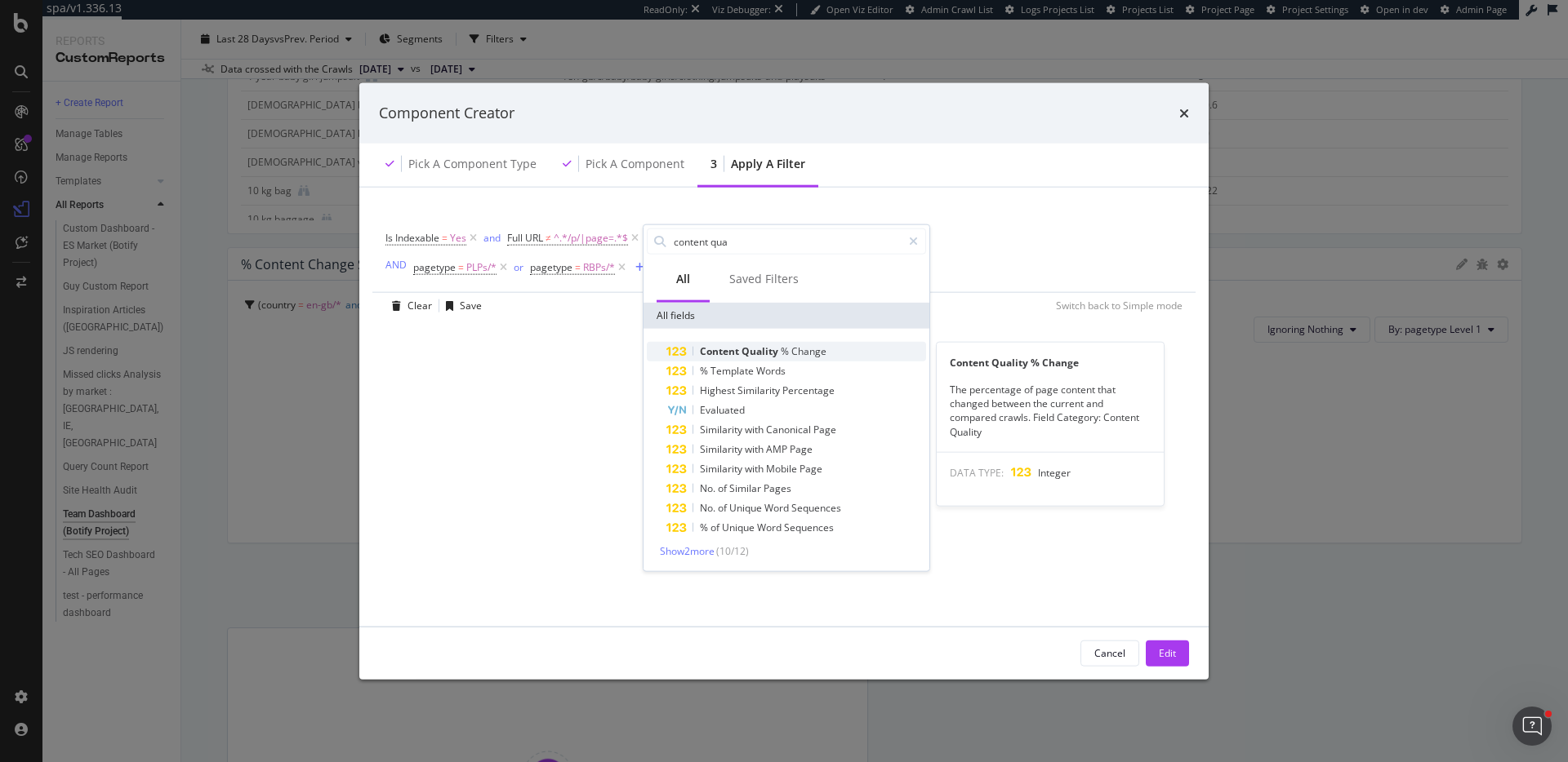
type input "content qua"
click at [779, 354] on span "Quality" at bounding box center [760, 351] width 40 height 14
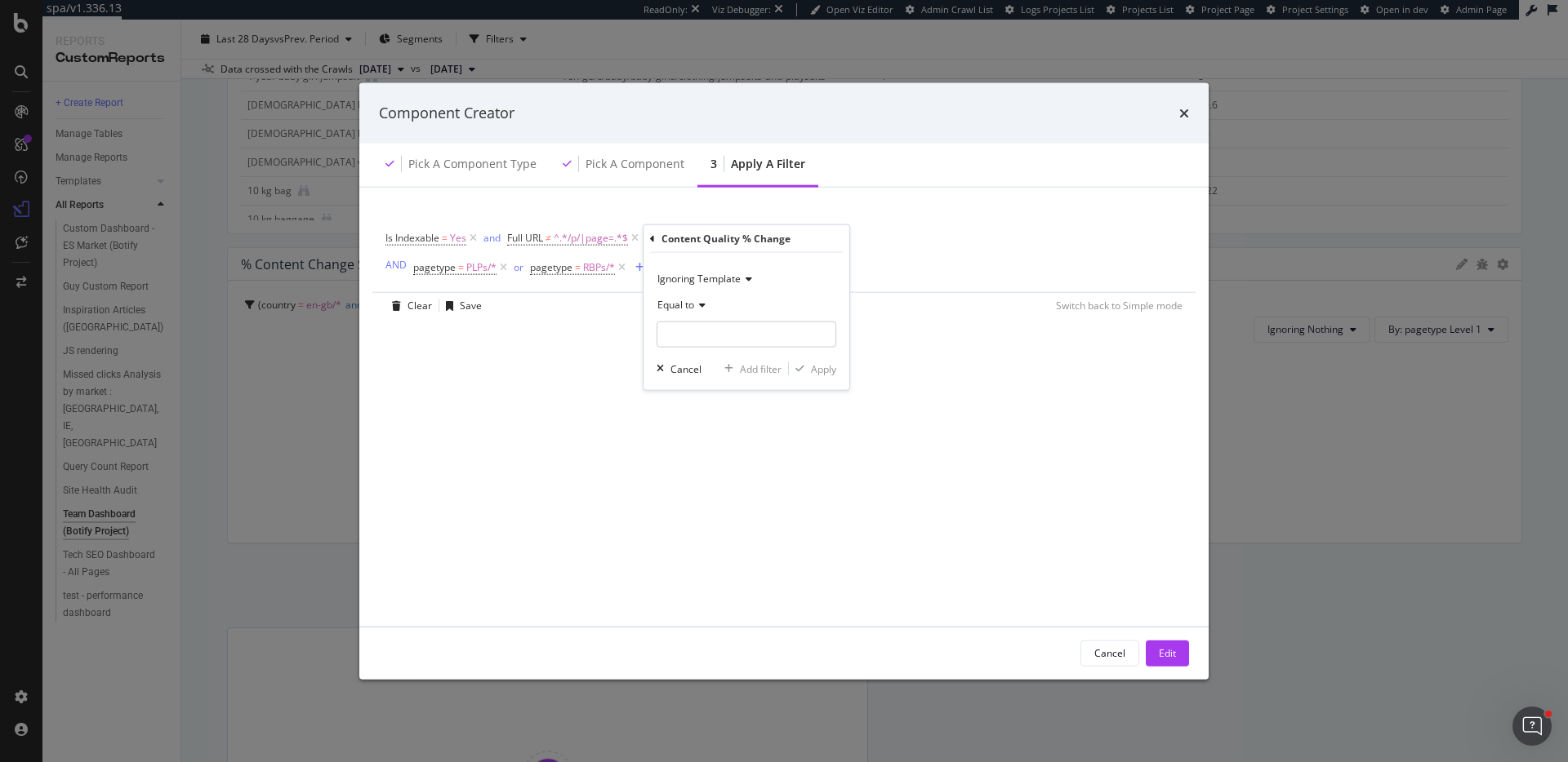
click at [693, 302] on span "Equal to" at bounding box center [675, 305] width 37 height 14
click at [712, 419] on span "Greater than" at bounding box center [694, 423] width 59 height 14
click at [724, 330] on input "modal" at bounding box center [746, 334] width 179 height 26
type input "50"
click at [755, 368] on div "Add filter" at bounding box center [760, 368] width 41 height 14
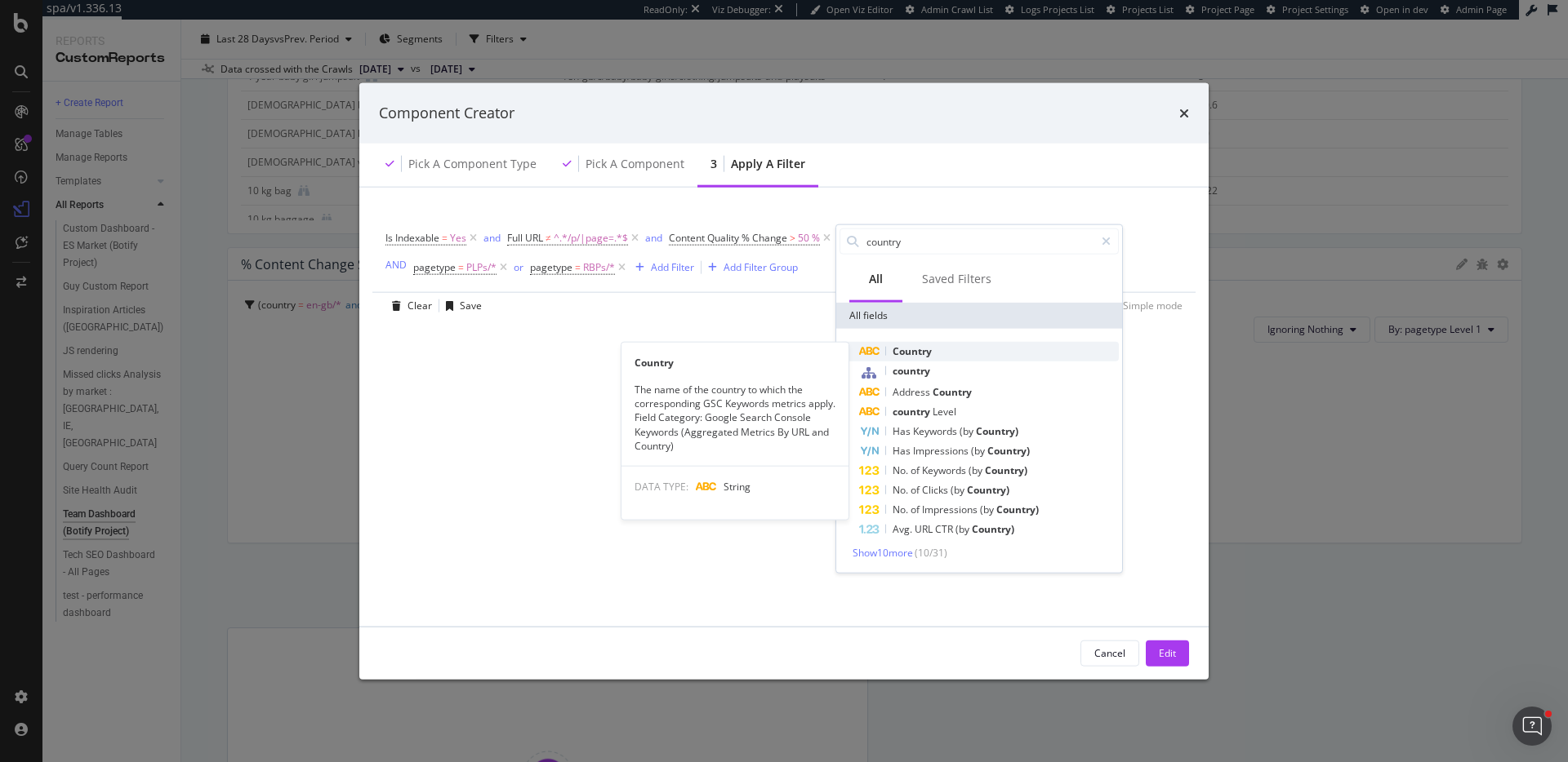
type input "country"
click at [949, 352] on div "Country" at bounding box center [988, 352] width 260 height 19
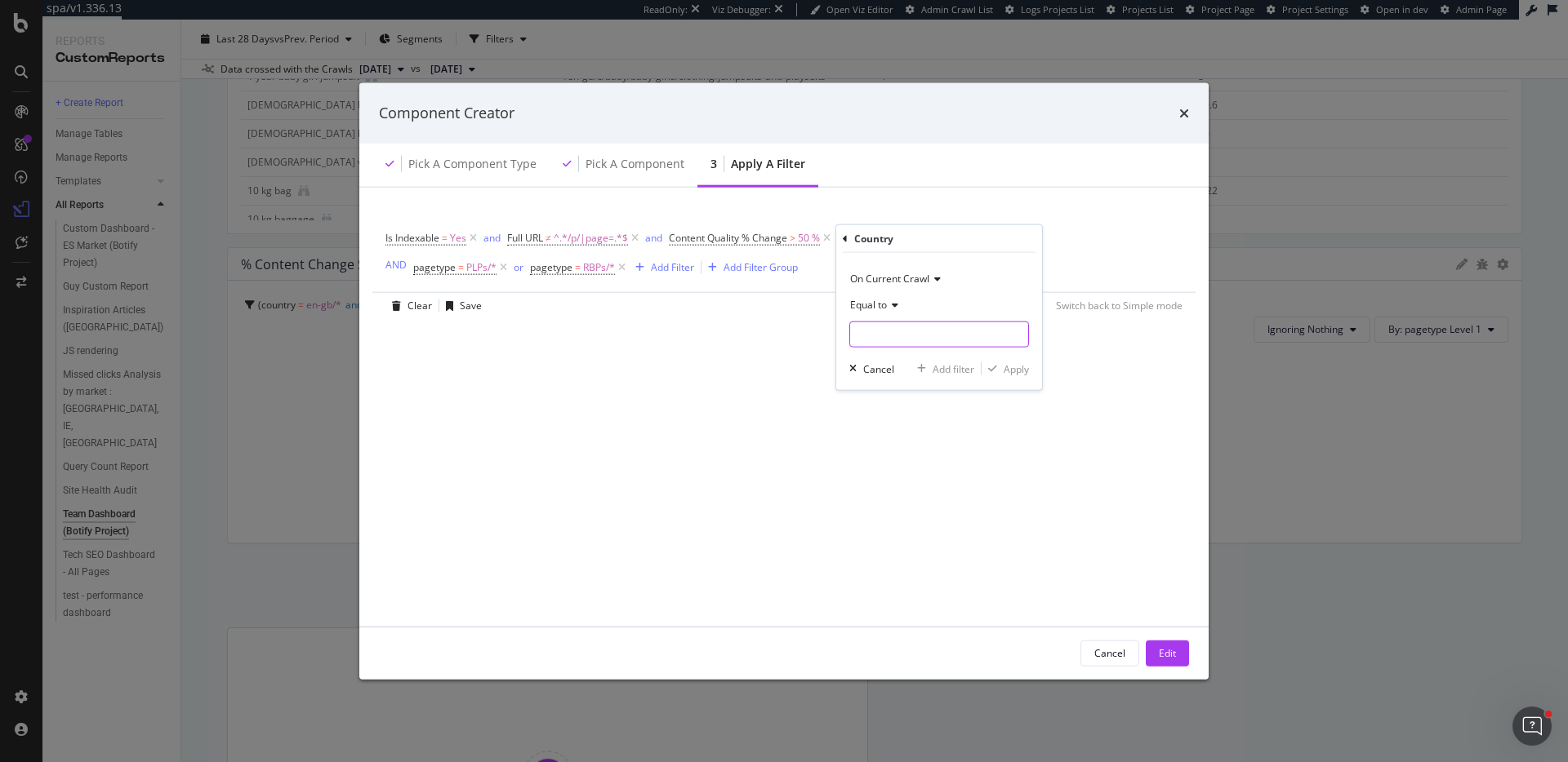
click at [894, 342] on input "modal" at bounding box center [939, 334] width 178 height 26
type input "en-gb/*"
click at [1022, 368] on div "Apply" at bounding box center [1016, 368] width 25 height 14
click at [1170, 659] on div "Edit" at bounding box center [1168, 653] width 17 height 14
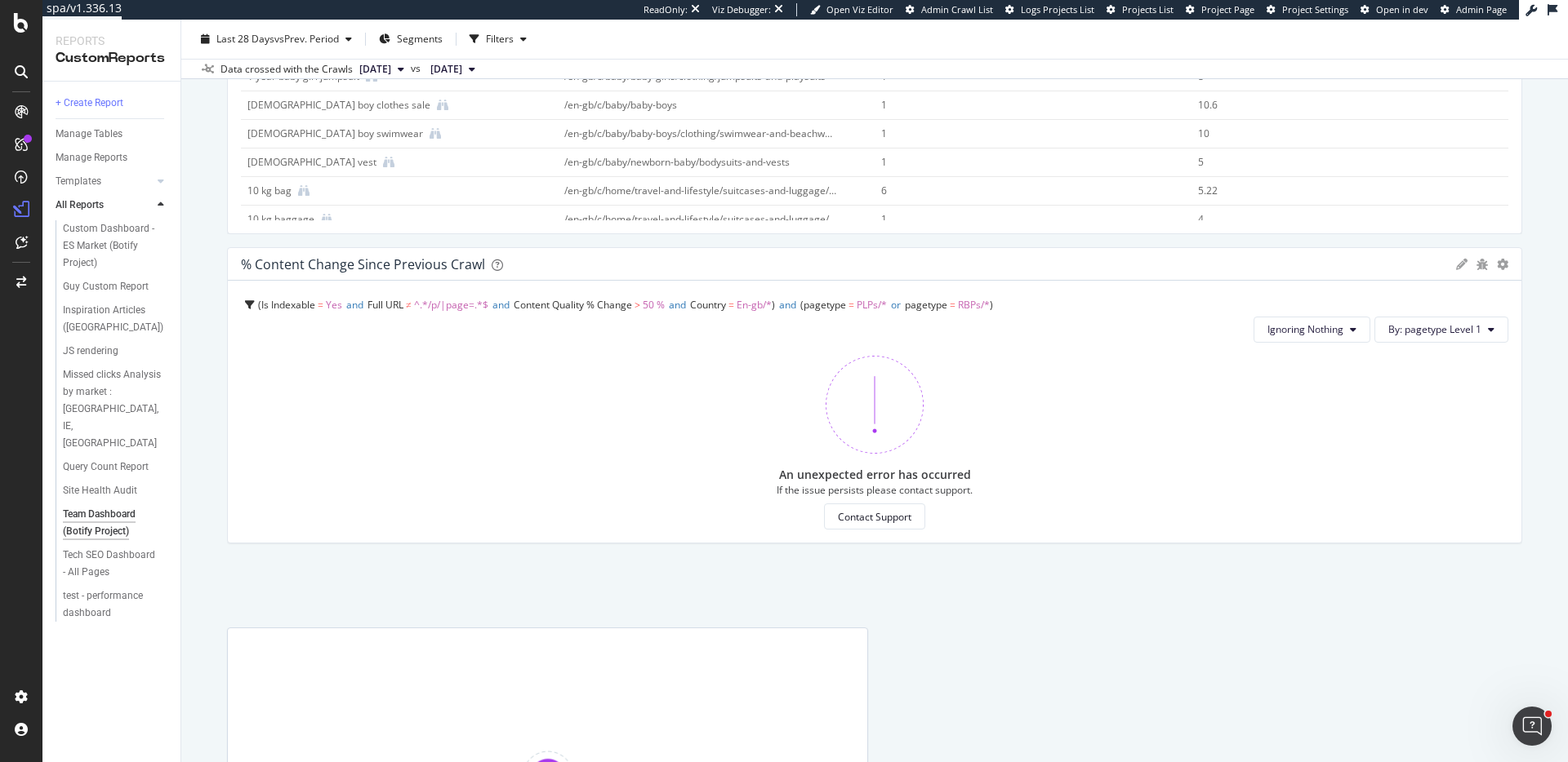
click at [619, 302] on span "Content Quality % Change" at bounding box center [572, 305] width 119 height 14
click at [1331, 591] on div "% Content Change since Previous Crawl Pie Display Global View Table Edit Filter…" at bounding box center [874, 430] width 1295 height 367
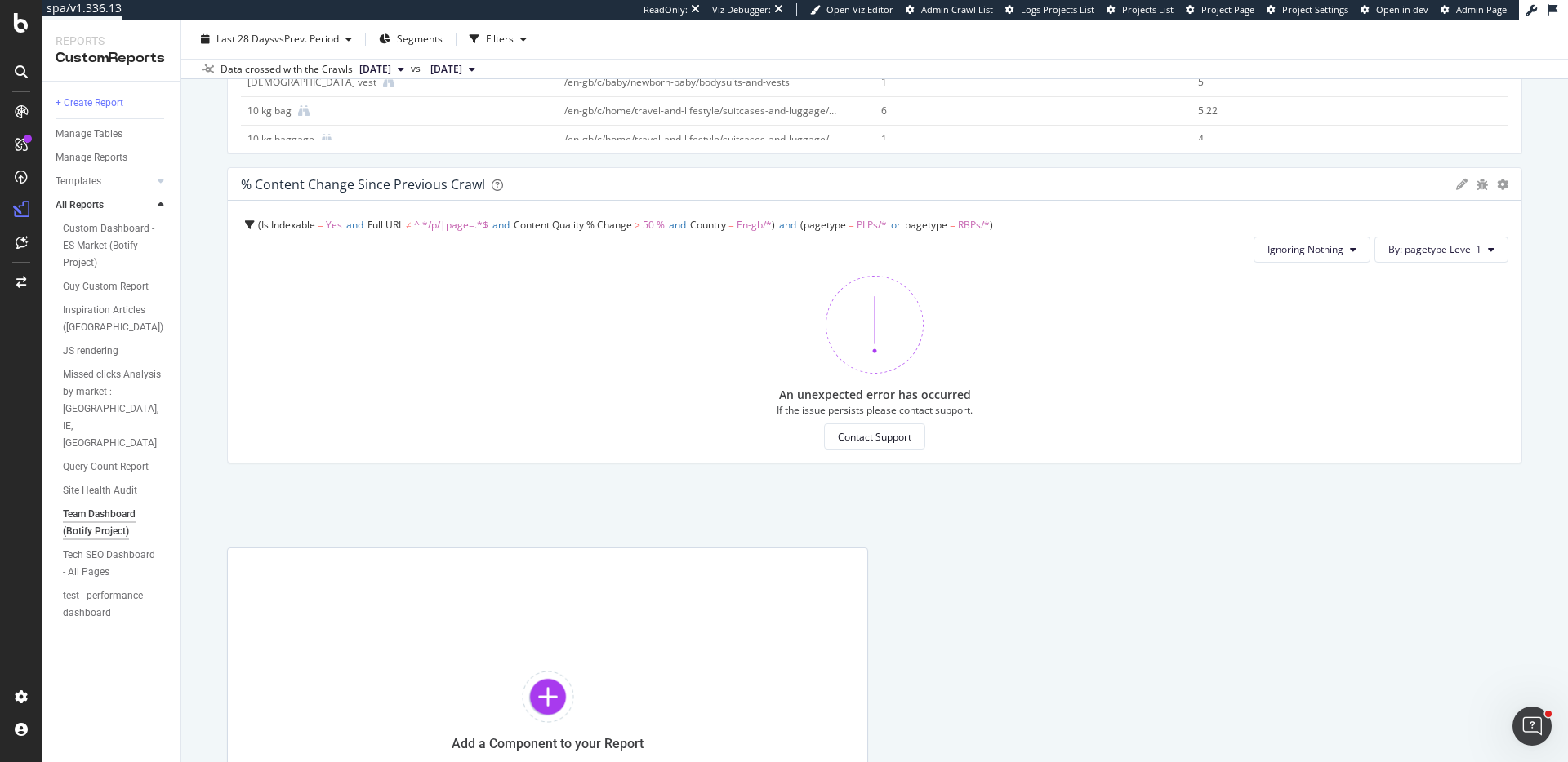
scroll to position [1540, 0]
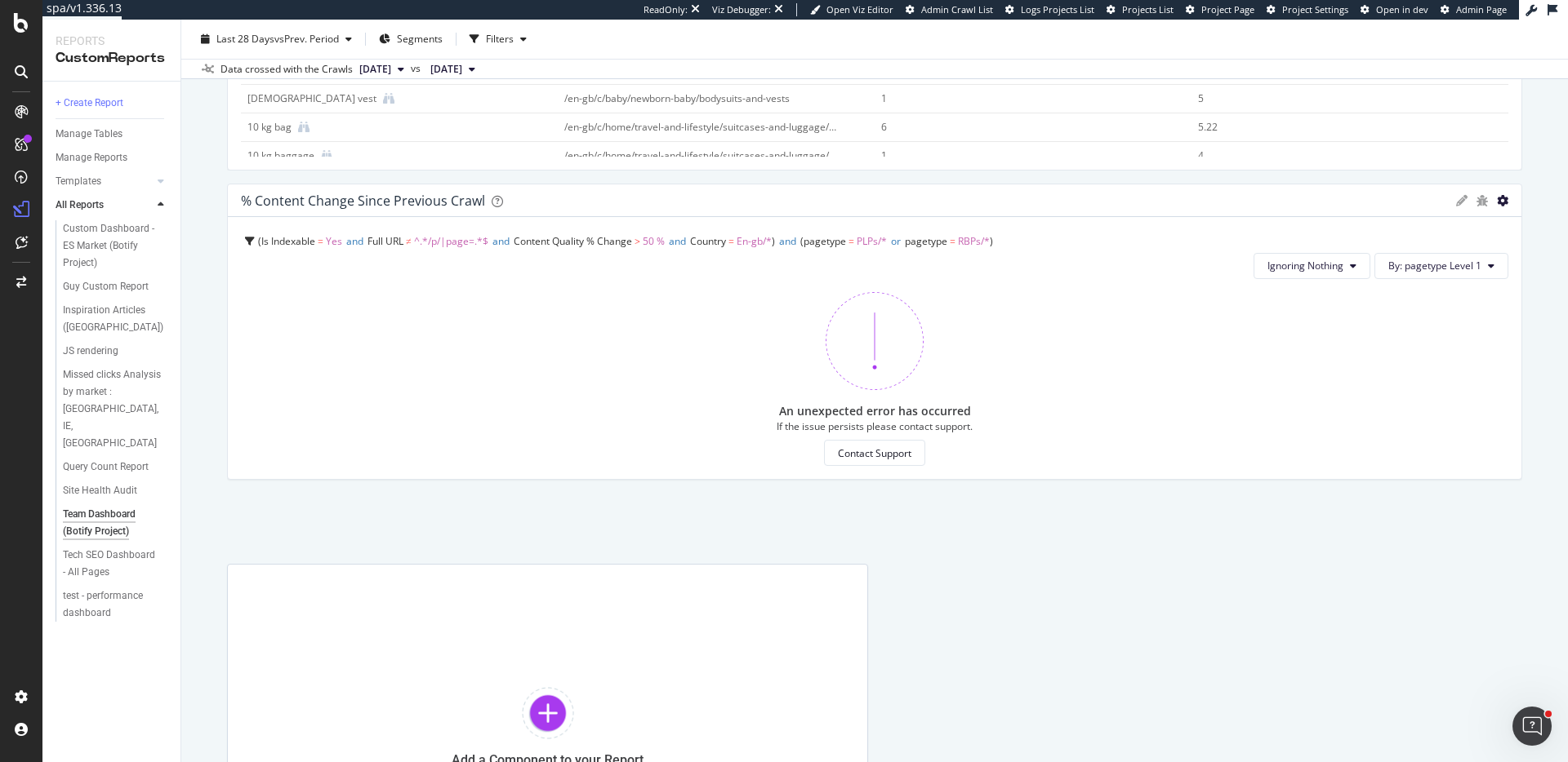
click at [1500, 200] on icon "gear" at bounding box center [1502, 201] width 12 height 12
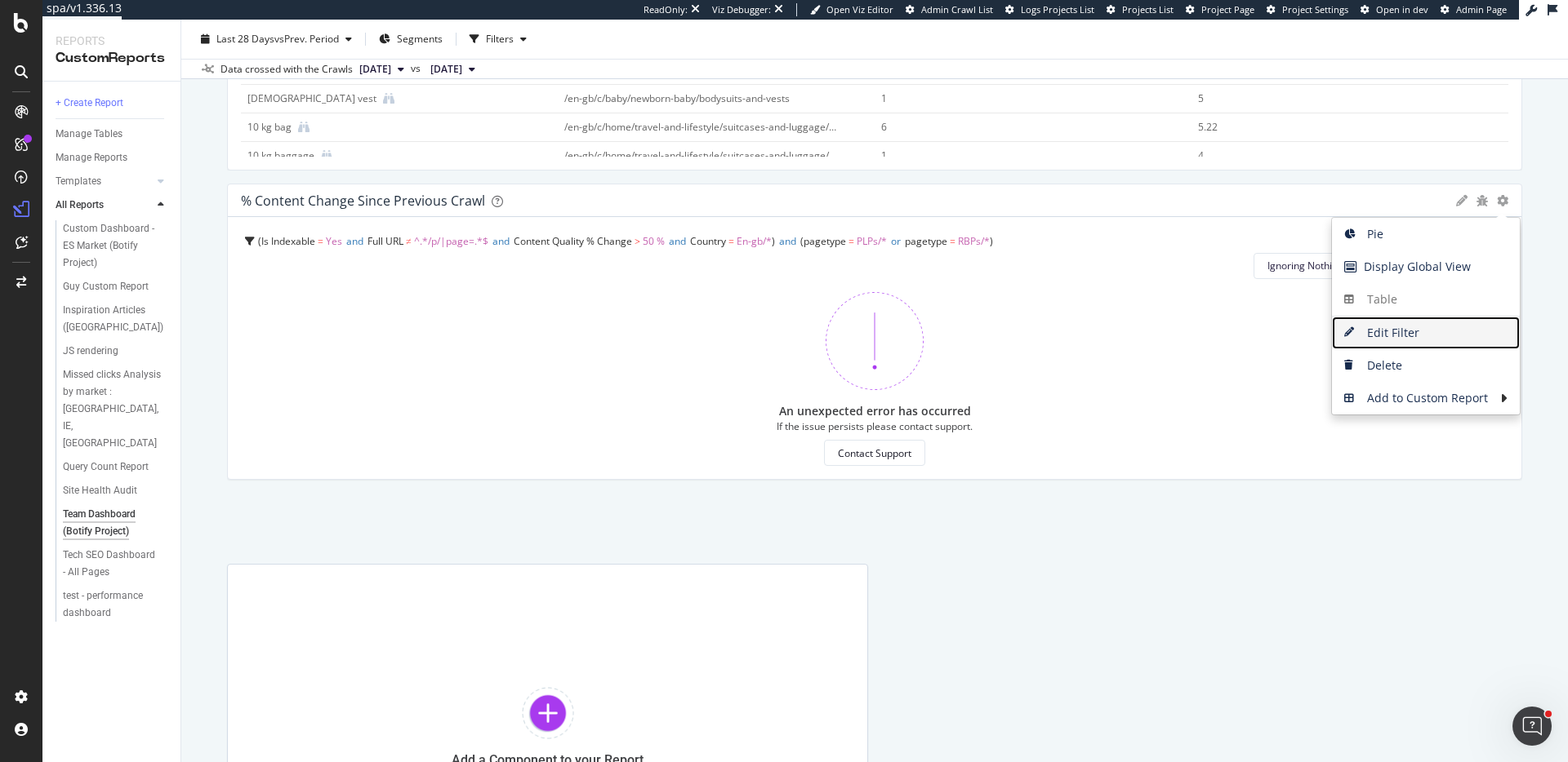
click at [1442, 322] on span "Edit Filter" at bounding box center [1425, 333] width 188 height 24
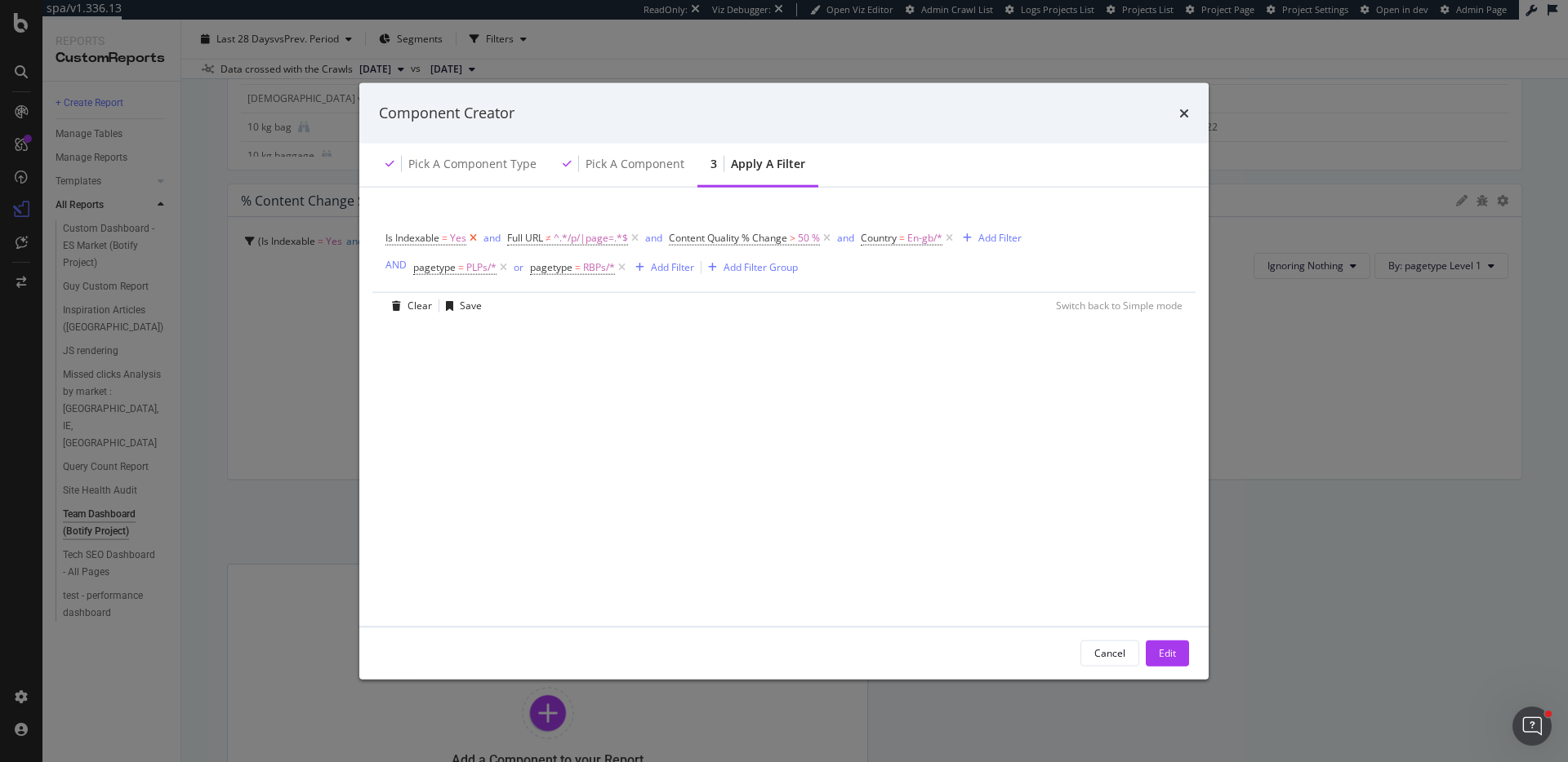
click at [477, 237] on icon "modal" at bounding box center [473, 237] width 14 height 16
click at [510, 235] on icon "modal" at bounding box center [513, 237] width 14 height 16
click at [542, 234] on icon "modal" at bounding box center [543, 237] width 14 height 16
click at [390, 240] on span "Country" at bounding box center [402, 237] width 36 height 14
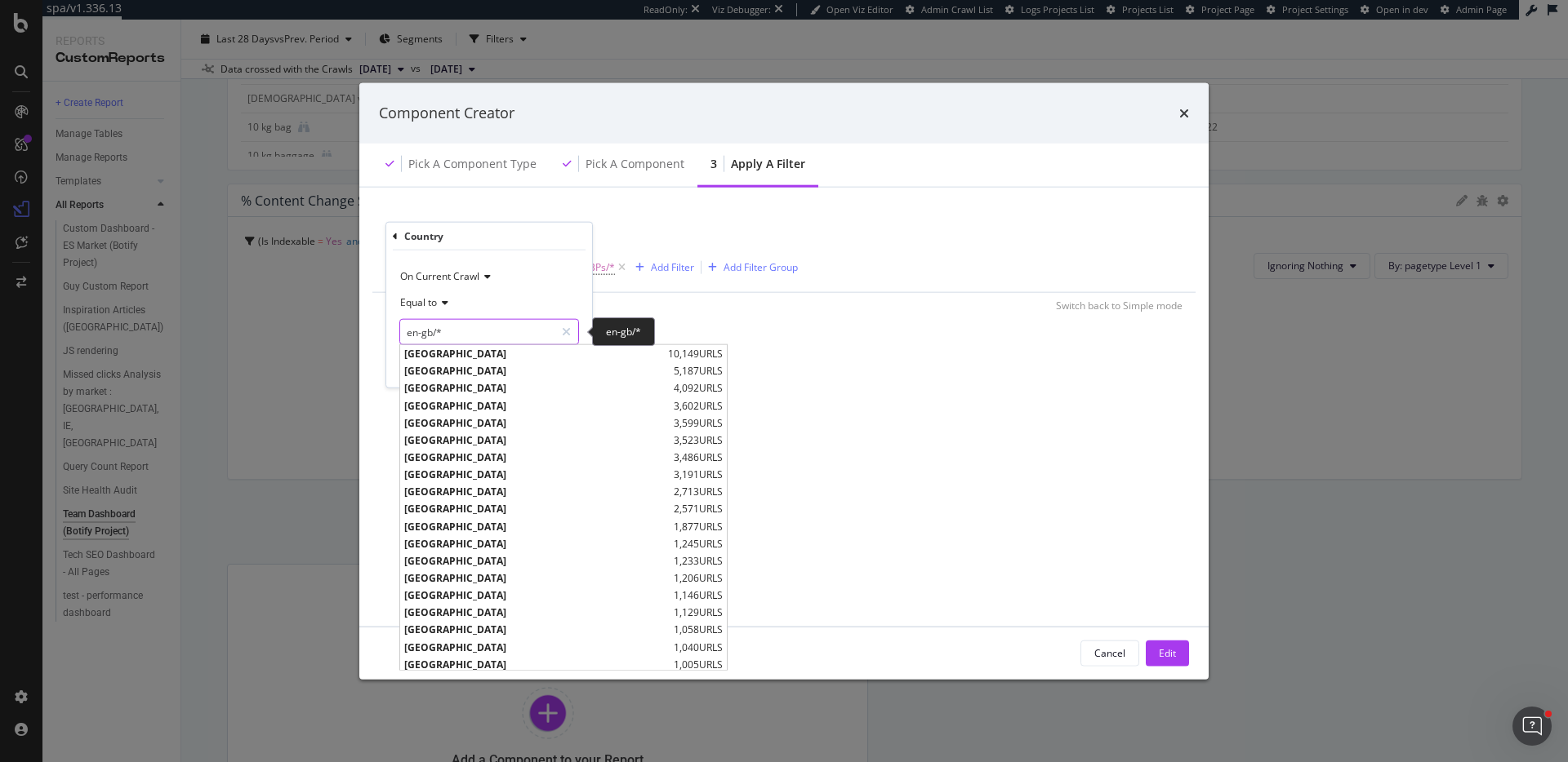
click at [426, 340] on input "en-gb/*" at bounding box center [478, 332] width 154 height 26
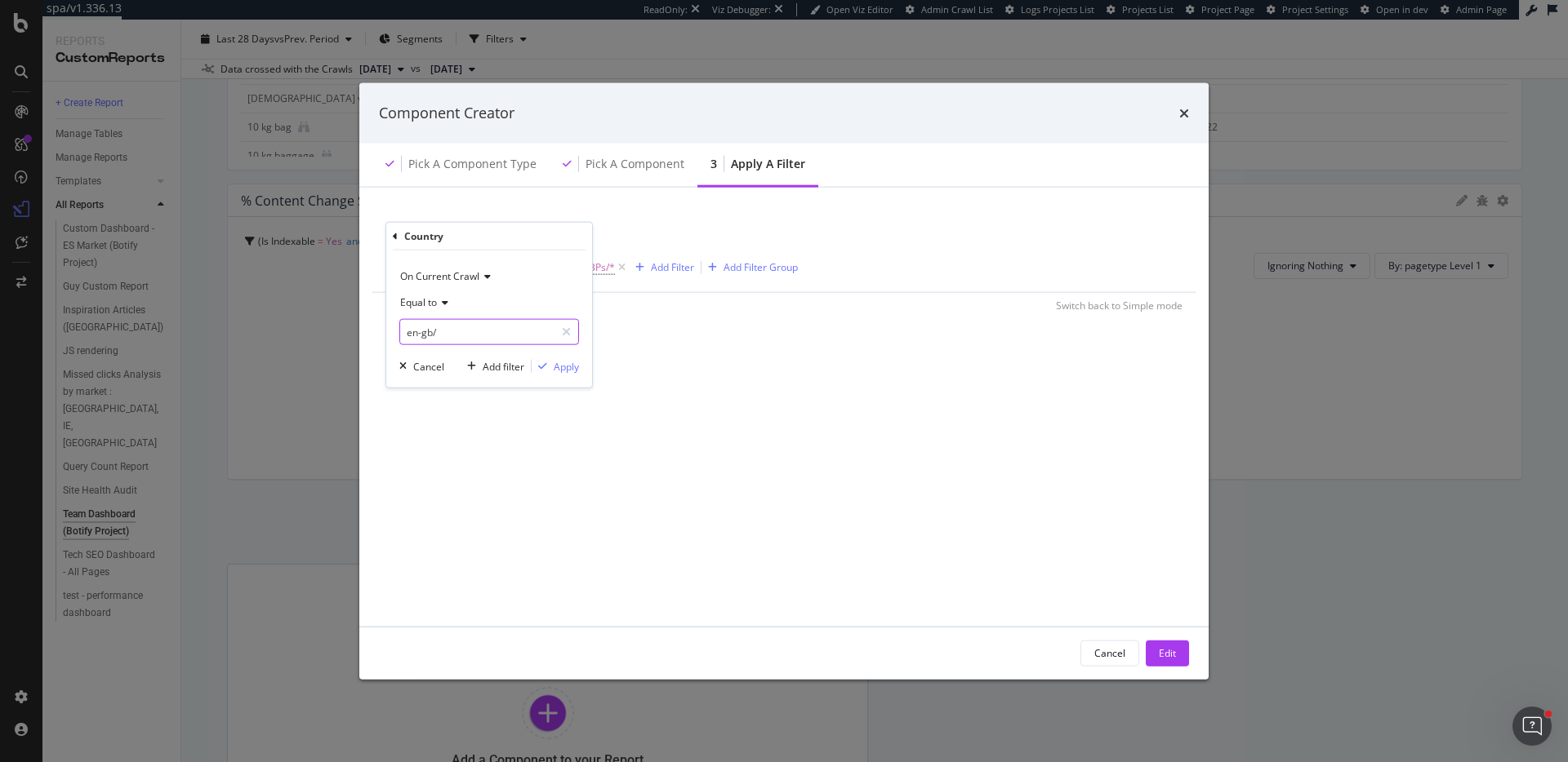
type input "en-gb/*"
click at [507, 370] on div "Add filter" at bounding box center [503, 366] width 41 height 14
click at [443, 232] on span "En-gb/*" at bounding box center [450, 237] width 35 height 23
click at [492, 371] on div "Add filter" at bounding box center [503, 366] width 41 height 14
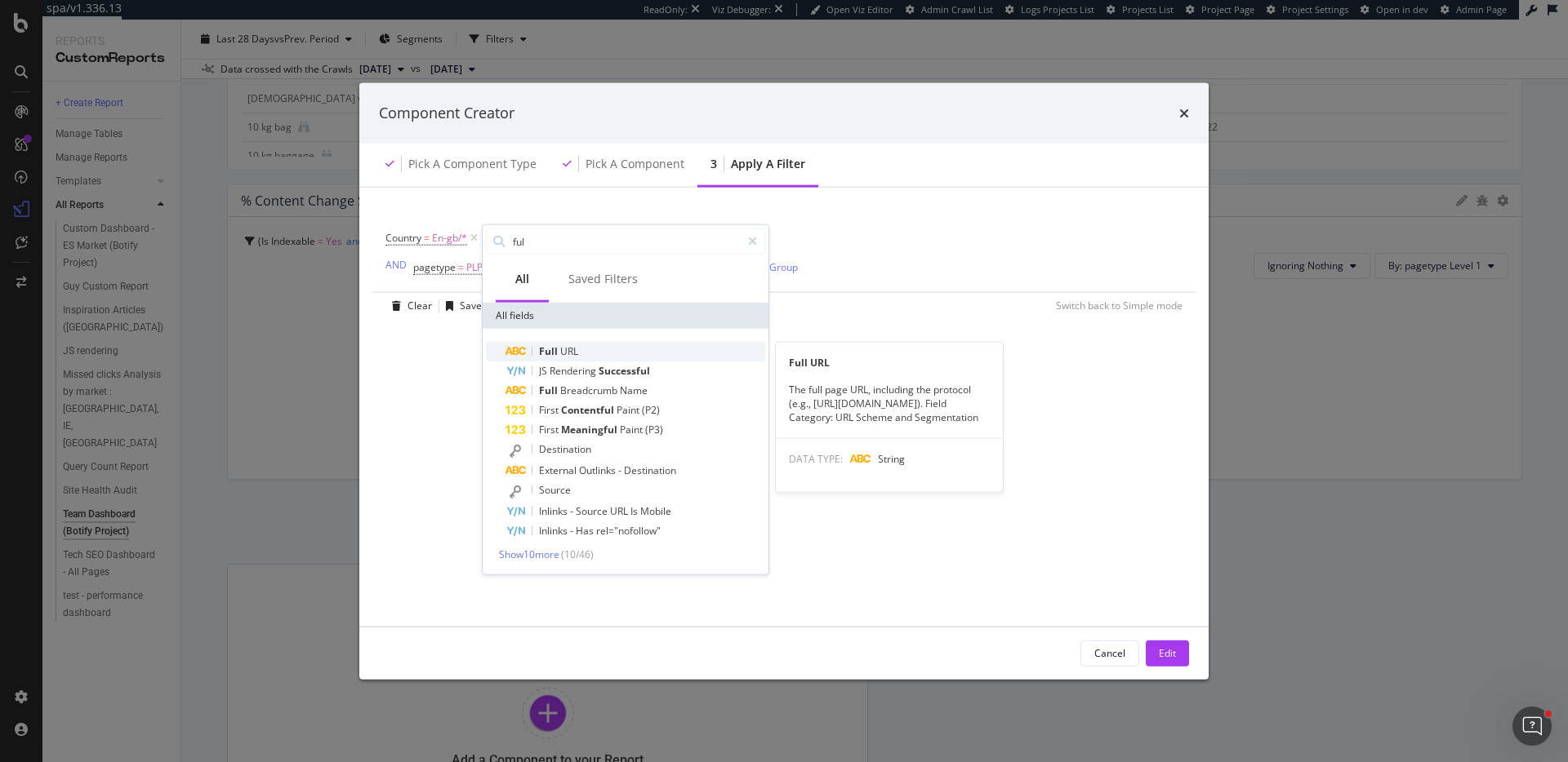
type input "ful"
click at [584, 355] on div "Full URL" at bounding box center [635, 352] width 260 height 19
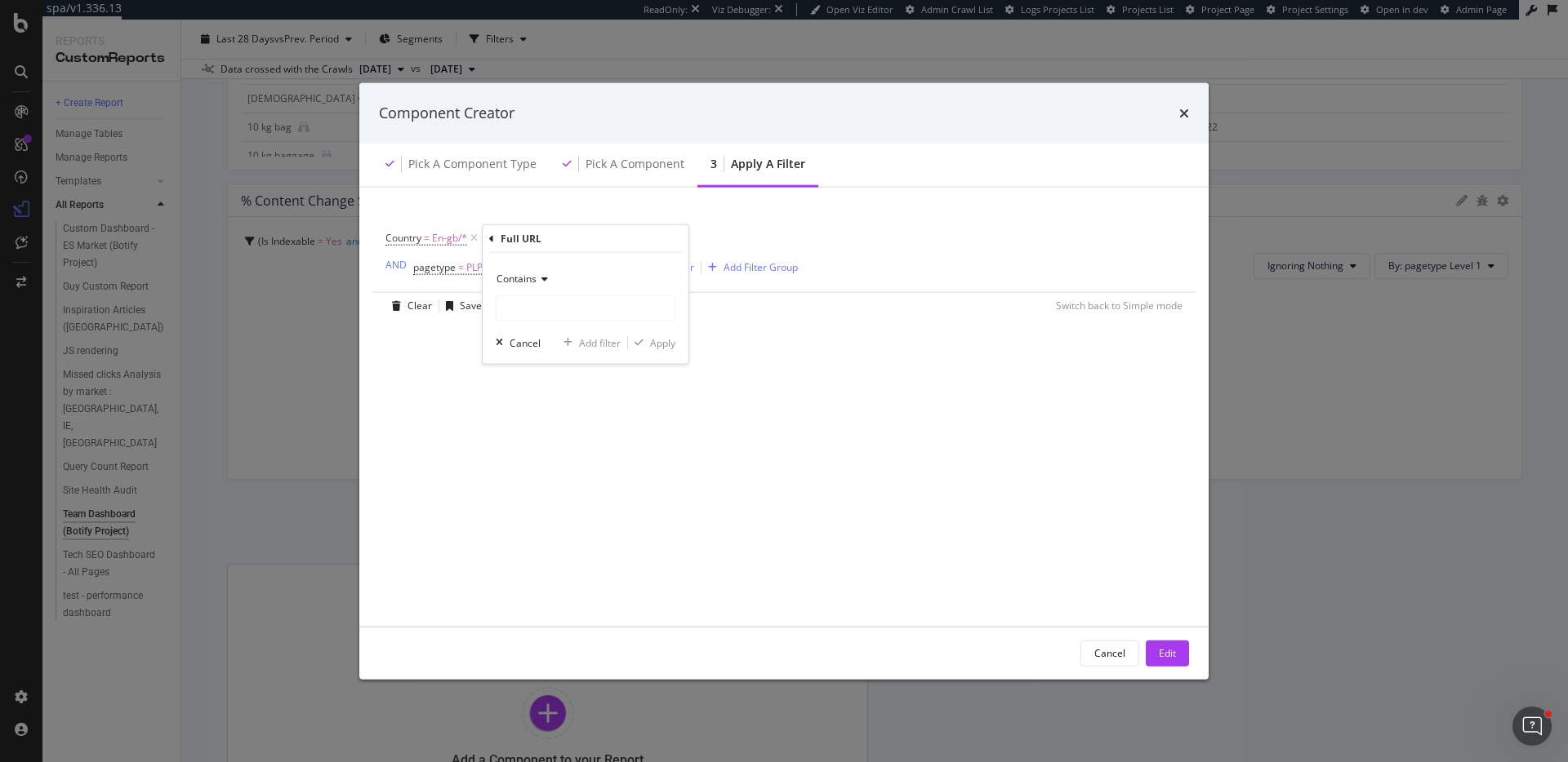
click at [514, 282] on span "Contains" at bounding box center [515, 279] width 40 height 14
click at [555, 459] on span "Doesn't contain" at bounding box center [539, 460] width 71 height 14
click at [583, 315] on input "modal" at bounding box center [585, 308] width 178 height 26
type input "page="
click at [666, 344] on div "Apply" at bounding box center [663, 342] width 25 height 14
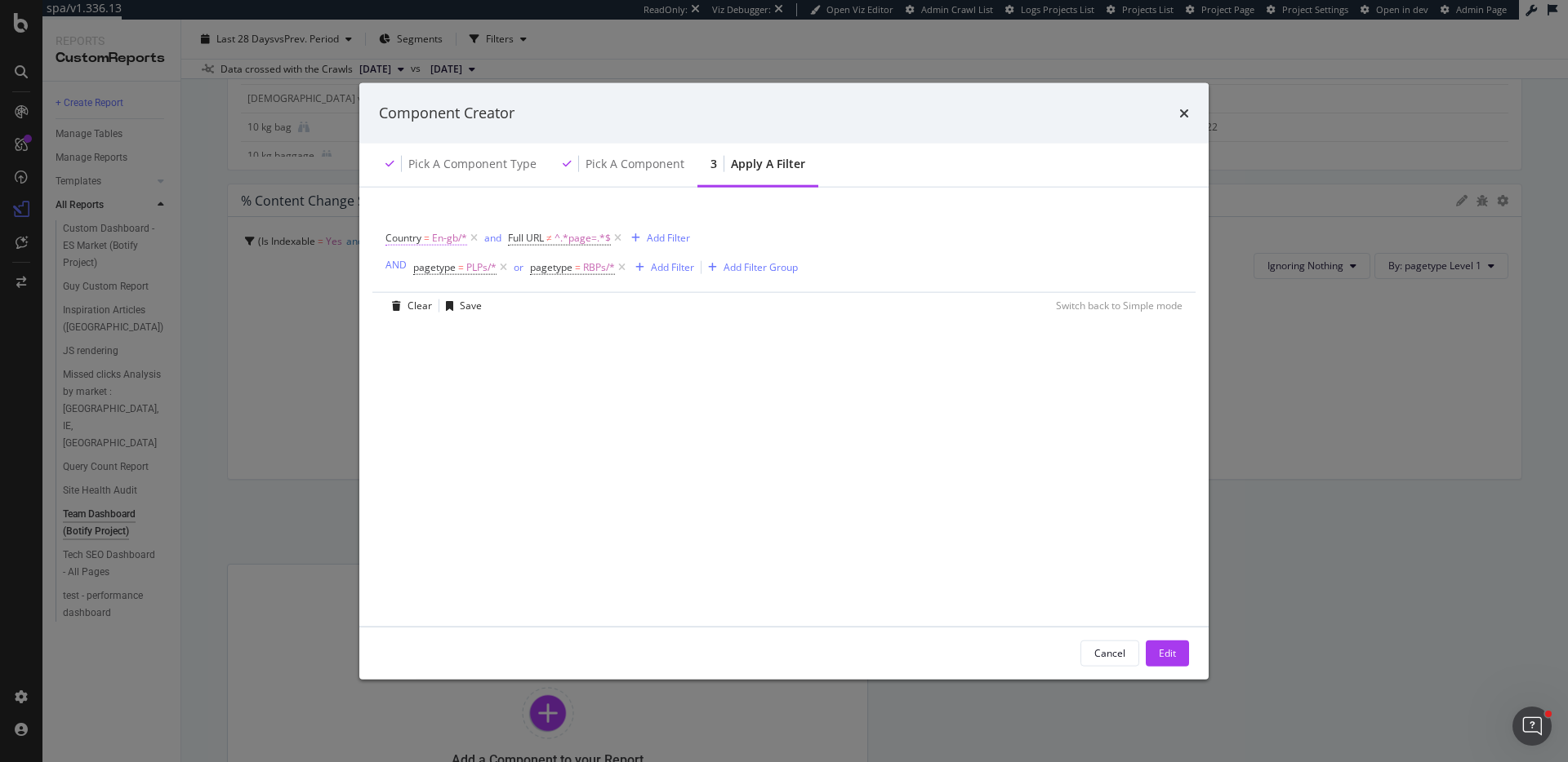
click at [426, 233] on span "=" at bounding box center [426, 237] width 6 height 14
click at [390, 236] on div "Country On Current Crawl Equal to en-gb/* en-gb/* Cancel Add filter Apply" at bounding box center [488, 305] width 206 height 165
click at [396, 236] on icon "modal" at bounding box center [395, 235] width 5 height 10
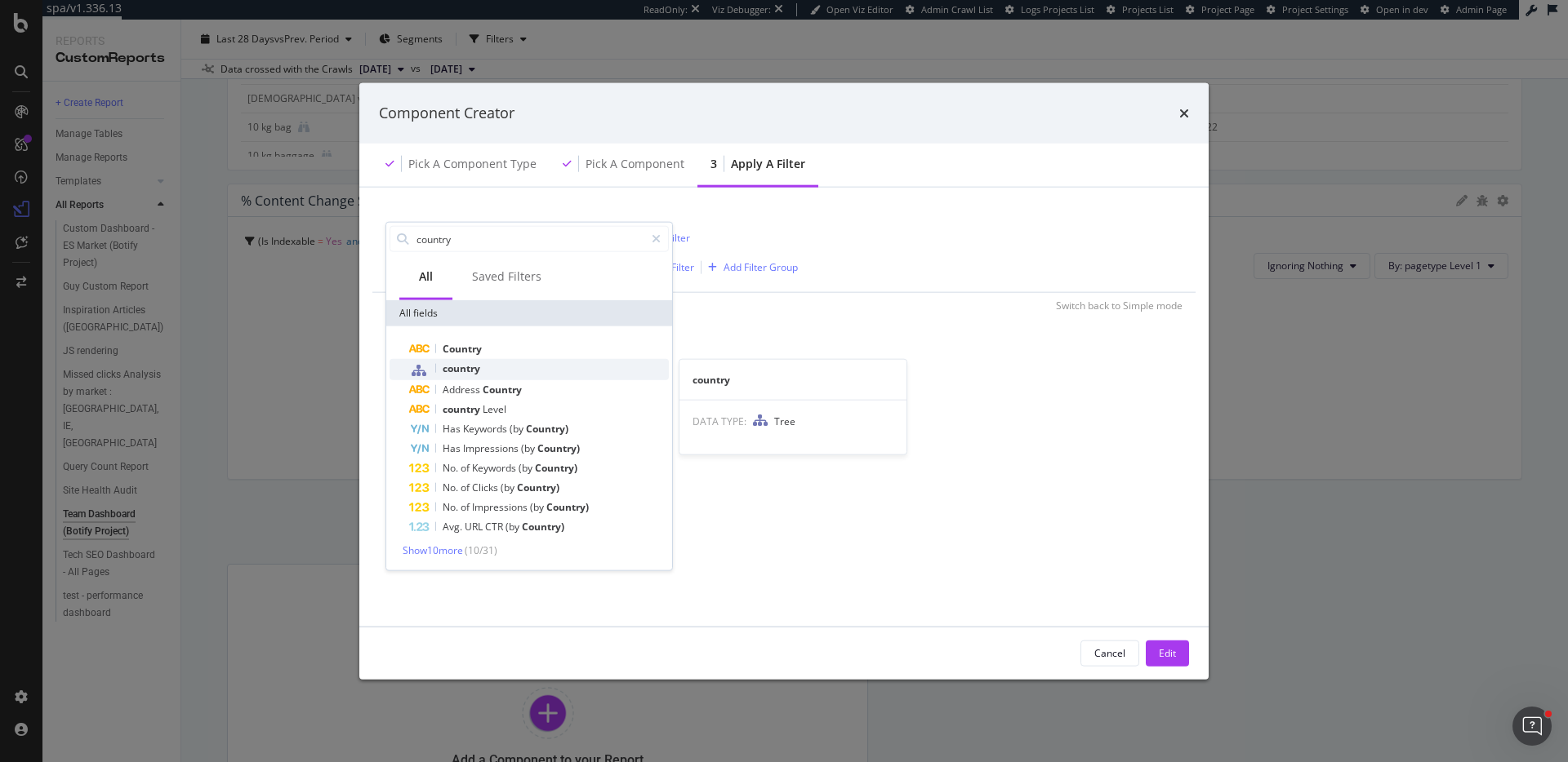
type input "country"
click at [494, 370] on div "country" at bounding box center [538, 369] width 260 height 21
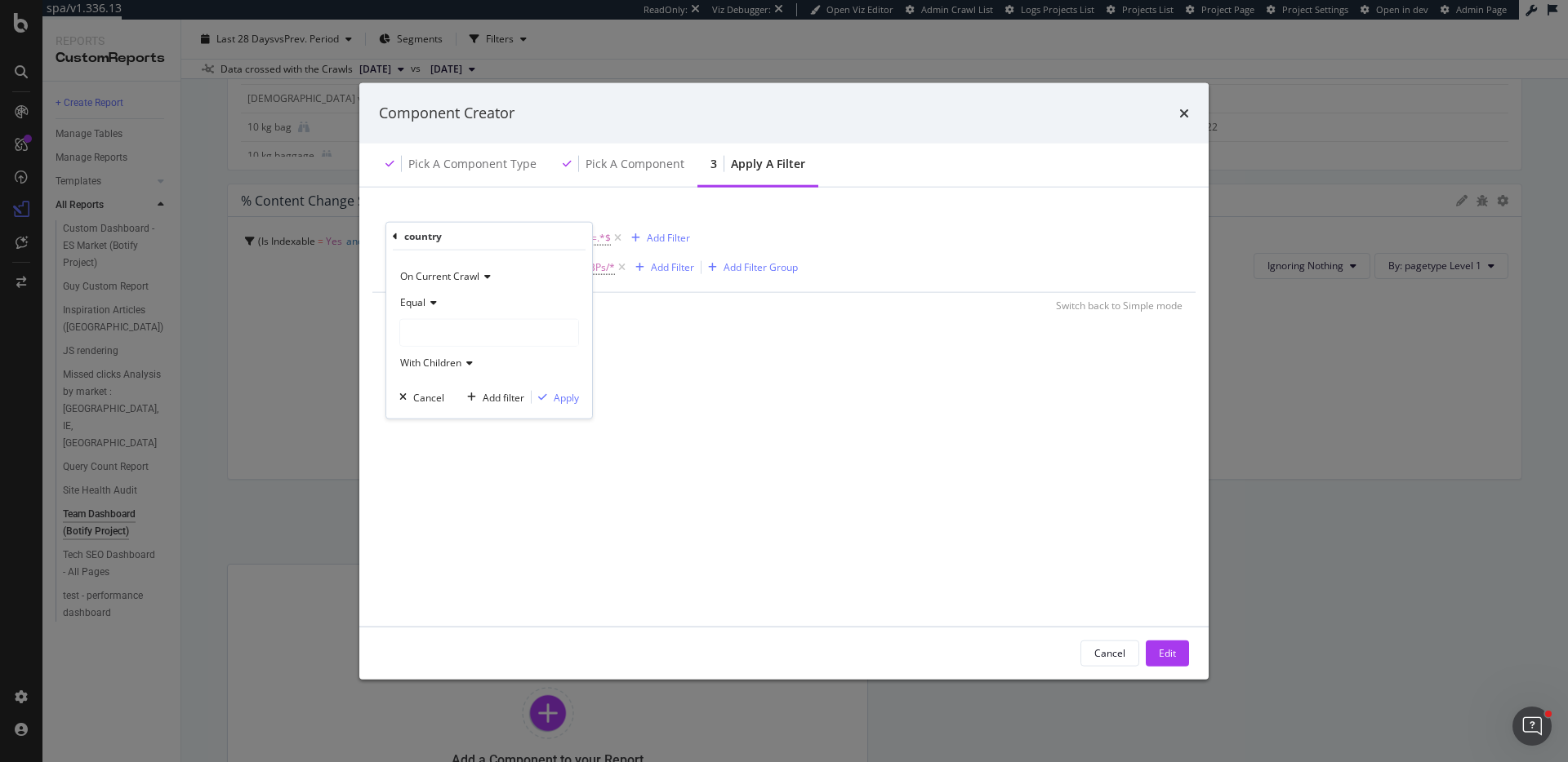
click at [452, 332] on div "modal" at bounding box center [489, 333] width 178 height 26
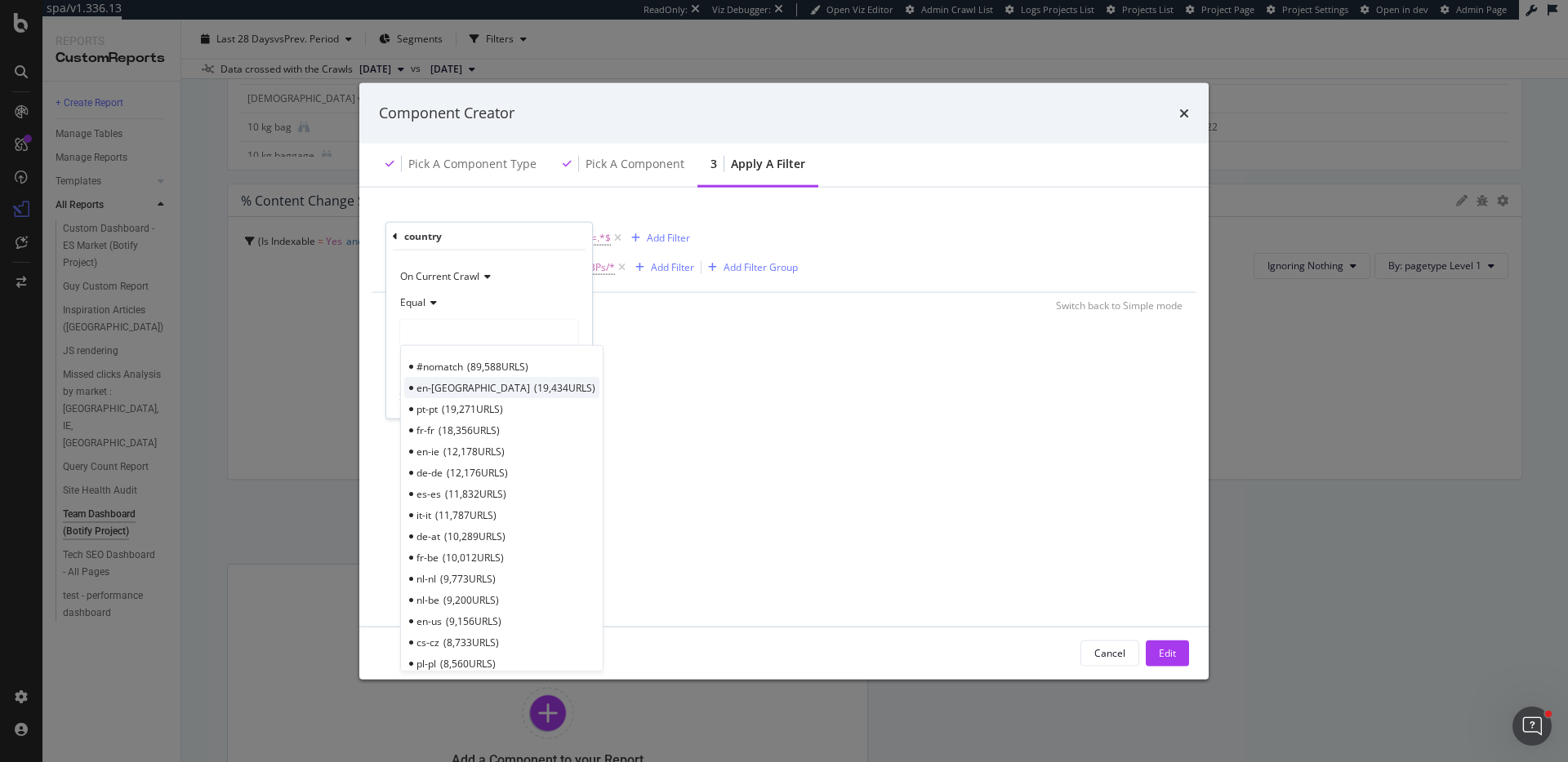
click at [423, 382] on span "en-[GEOGRAPHIC_DATA]" at bounding box center [474, 387] width 114 height 14
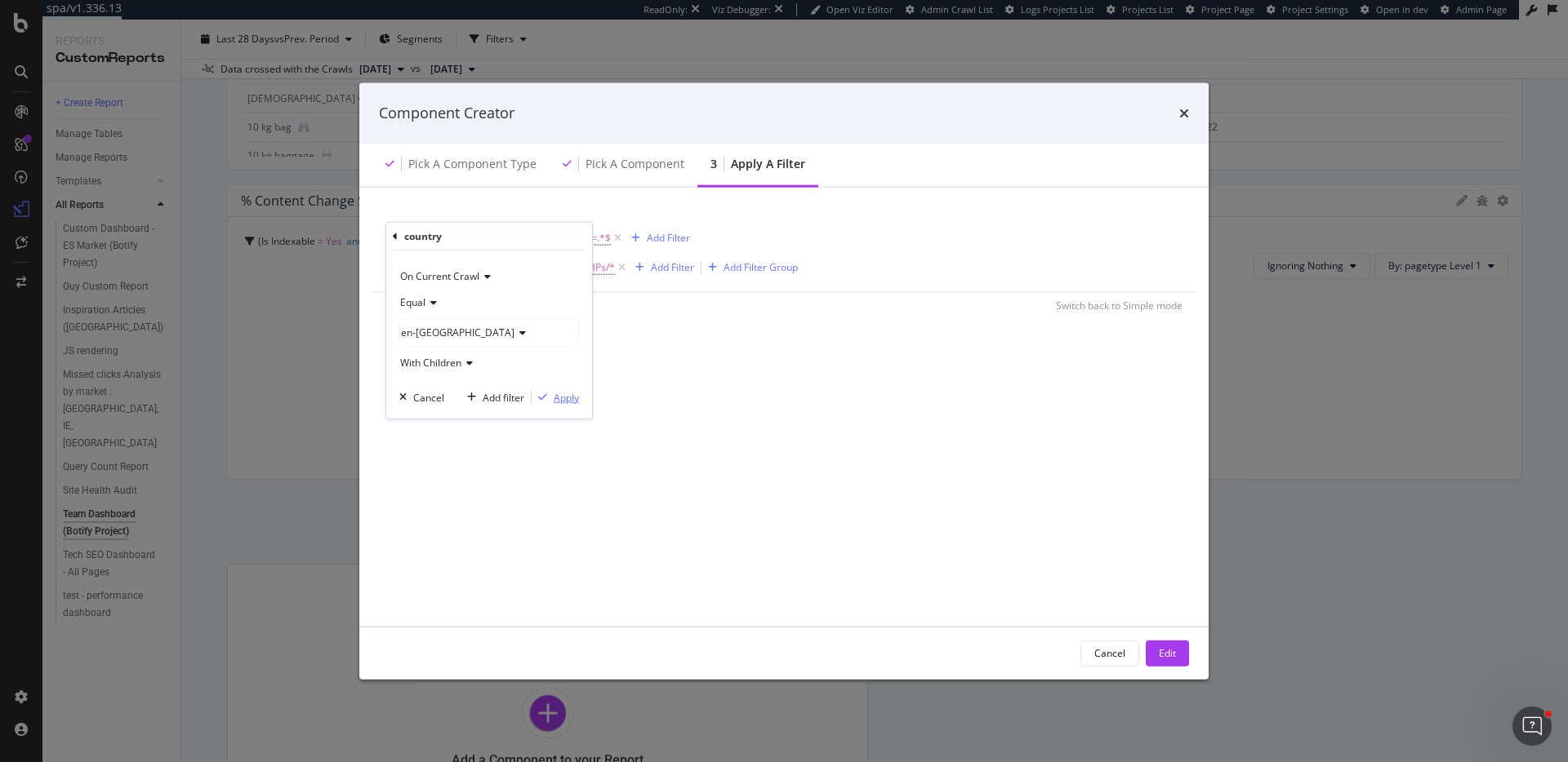
click at [548, 405] on button "Apply" at bounding box center [555, 397] width 47 height 16
click at [1182, 650] on button "Edit" at bounding box center [1167, 652] width 43 height 26
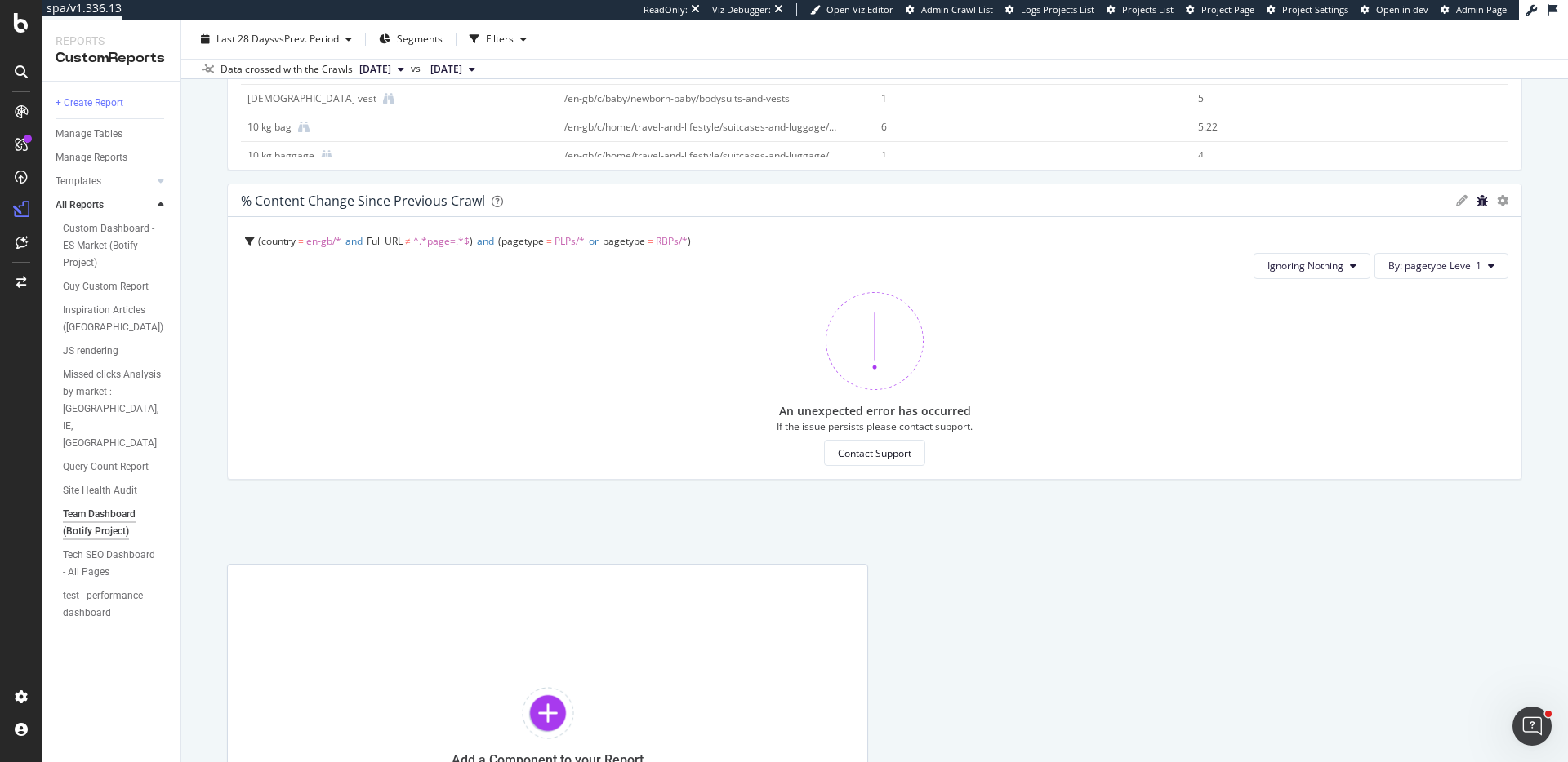
click at [1481, 202] on icon "bug" at bounding box center [1482, 201] width 12 height 12
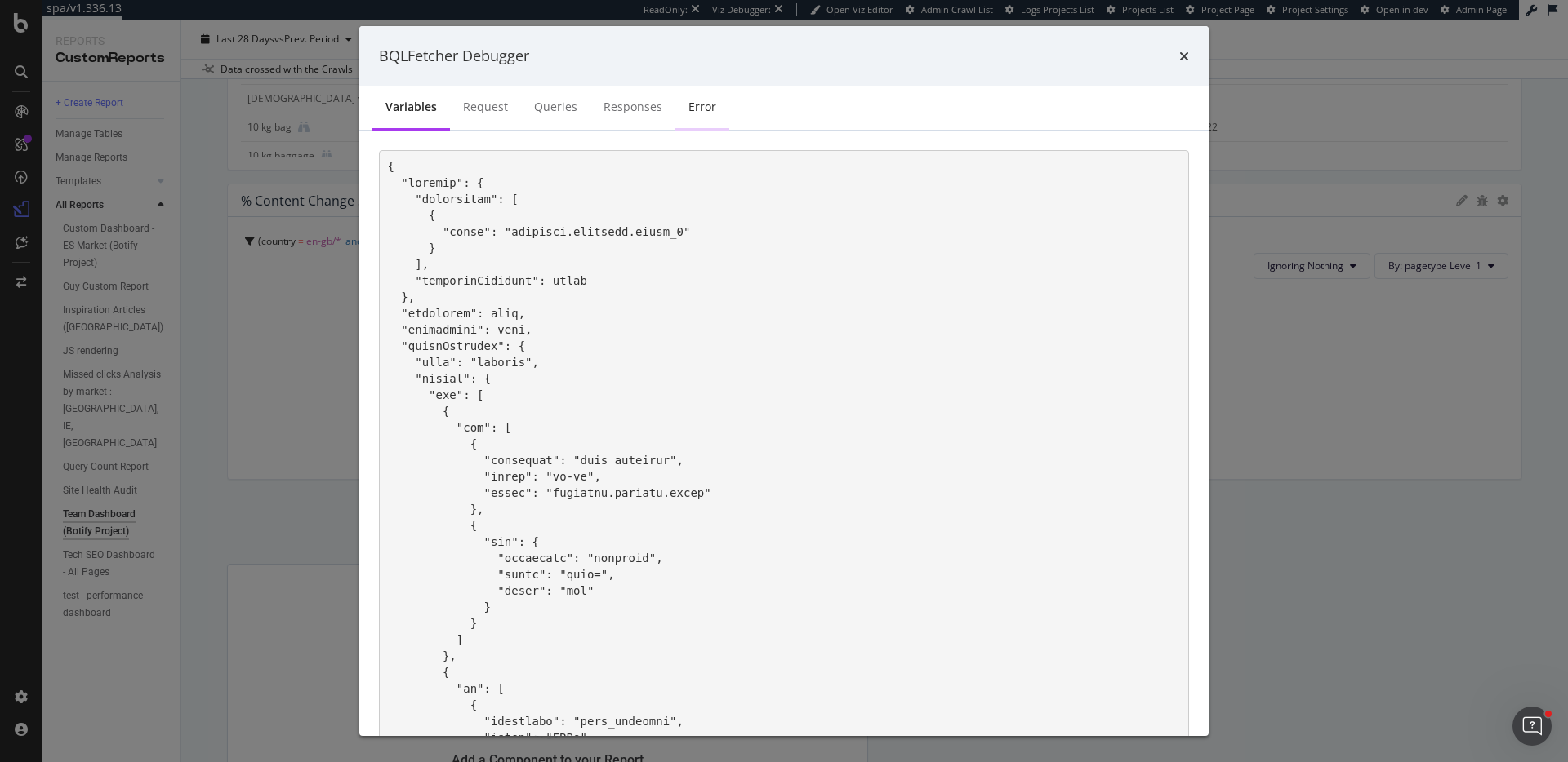
click at [697, 112] on div "Error" at bounding box center [701, 106] width 28 height 16
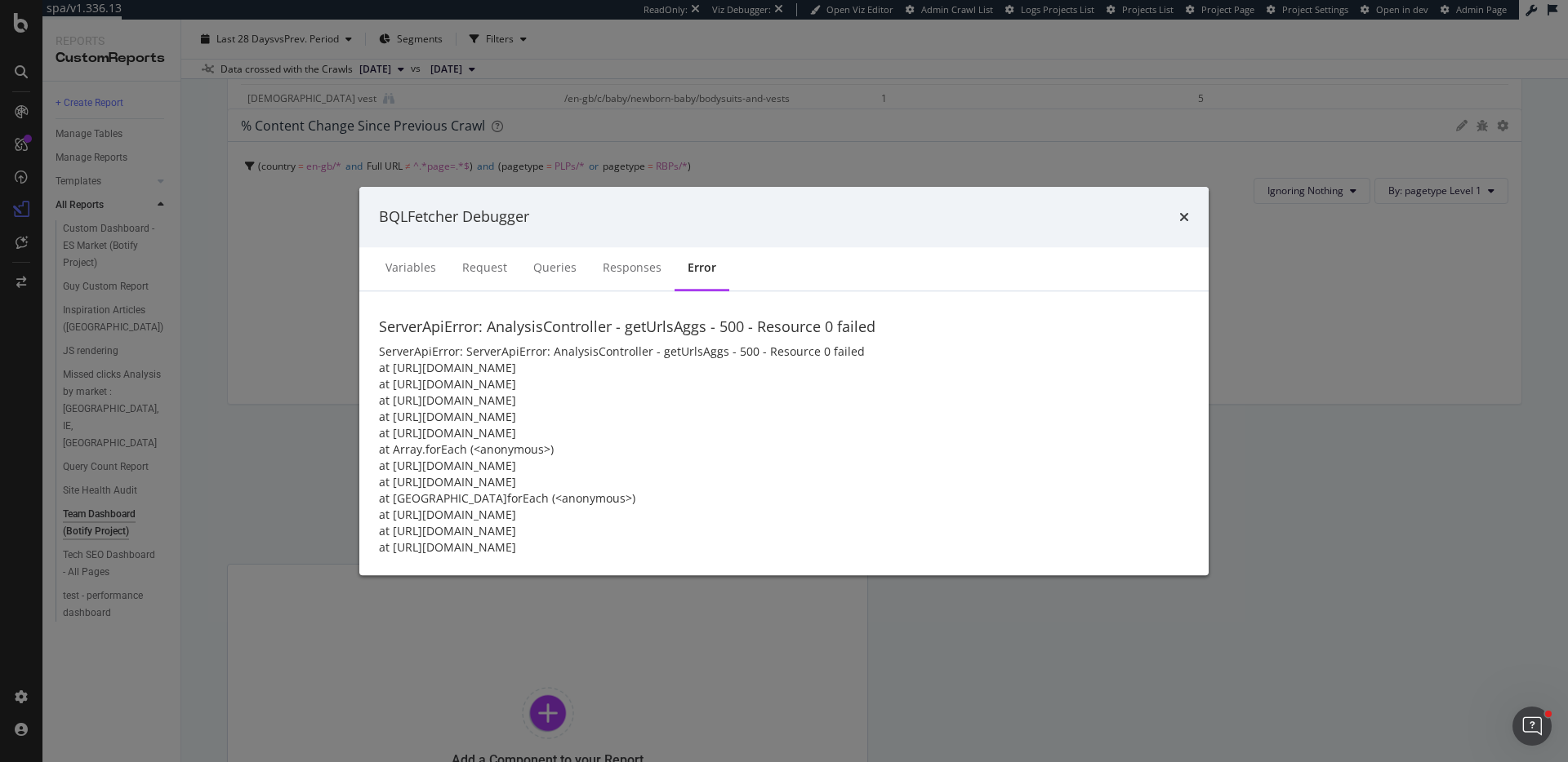
drag, startPoint x: 667, startPoint y: 546, endPoint x: 536, endPoint y: 465, distance: 154.0
click at [536, 465] on div "ServerApiError: AnalysisController - getUrlsAggs - 500 - Resource 0 failed Serv…" at bounding box center [784, 433] width 849 height 284
drag, startPoint x: 383, startPoint y: 326, endPoint x: 459, endPoint y: 386, distance: 96.8
click at [459, 386] on div "ServerApiError: AnalysisController - getUrlsAggs - 500 - Resource 0 failed Serv…" at bounding box center [784, 433] width 849 height 284
click at [459, 380] on span "ServerApiError: ServerApiError: AnalysisController - getUrlsAggs - 500 - Resour…" at bounding box center [621, 449] width 485 height 211
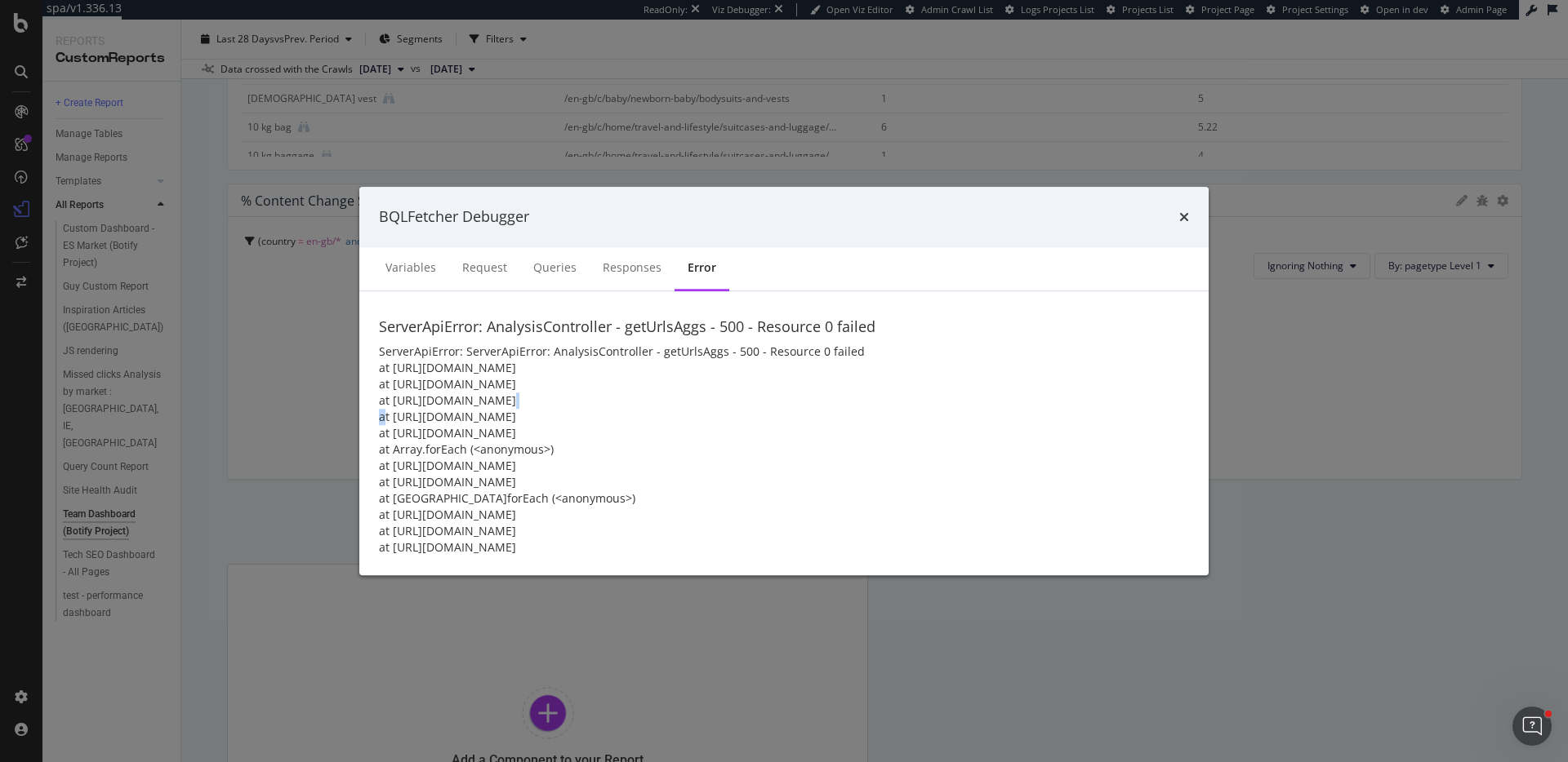
click at [459, 380] on span "ServerApiError: ServerApiError: AnalysisController - getUrlsAggs - 500 - Resour…" at bounding box center [621, 449] width 485 height 211
click at [811, 374] on div "ServerApiError: AnalysisController - getUrlsAggs - 500 - Resource 0 failed Serv…" at bounding box center [784, 433] width 849 height 284
click at [1186, 216] on icon "times" at bounding box center [1184, 217] width 10 height 14
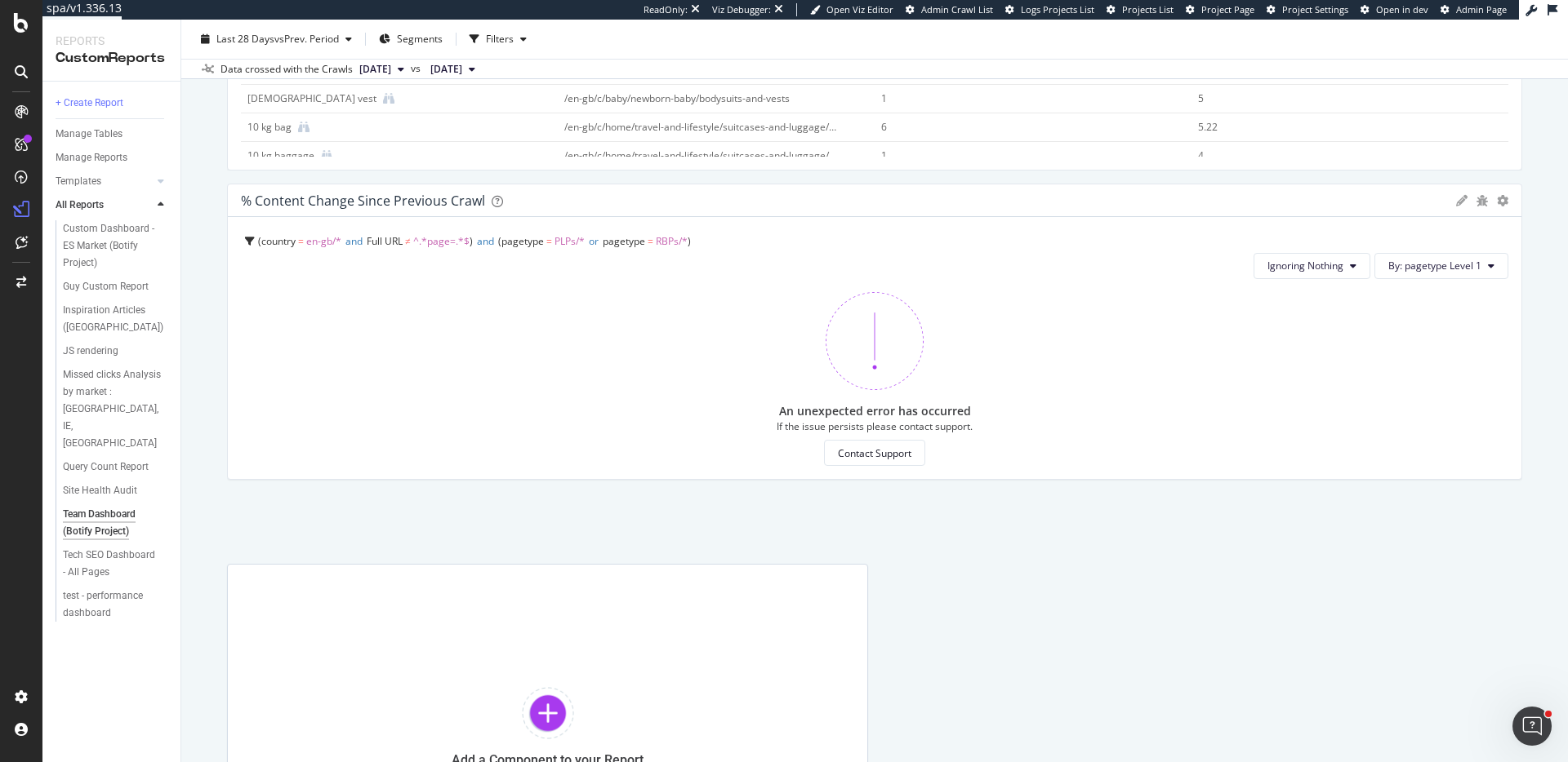
click at [1552, 8] on icon at bounding box center [1552, 10] width 10 height 12
click at [349, 189] on div "% Content Change since Previous Crawl Pie Display Global View Table Edit Filter…" at bounding box center [874, 201] width 1293 height 33
click at [353, 202] on div "% Content Change since Previous Crawl" at bounding box center [363, 201] width 244 height 16
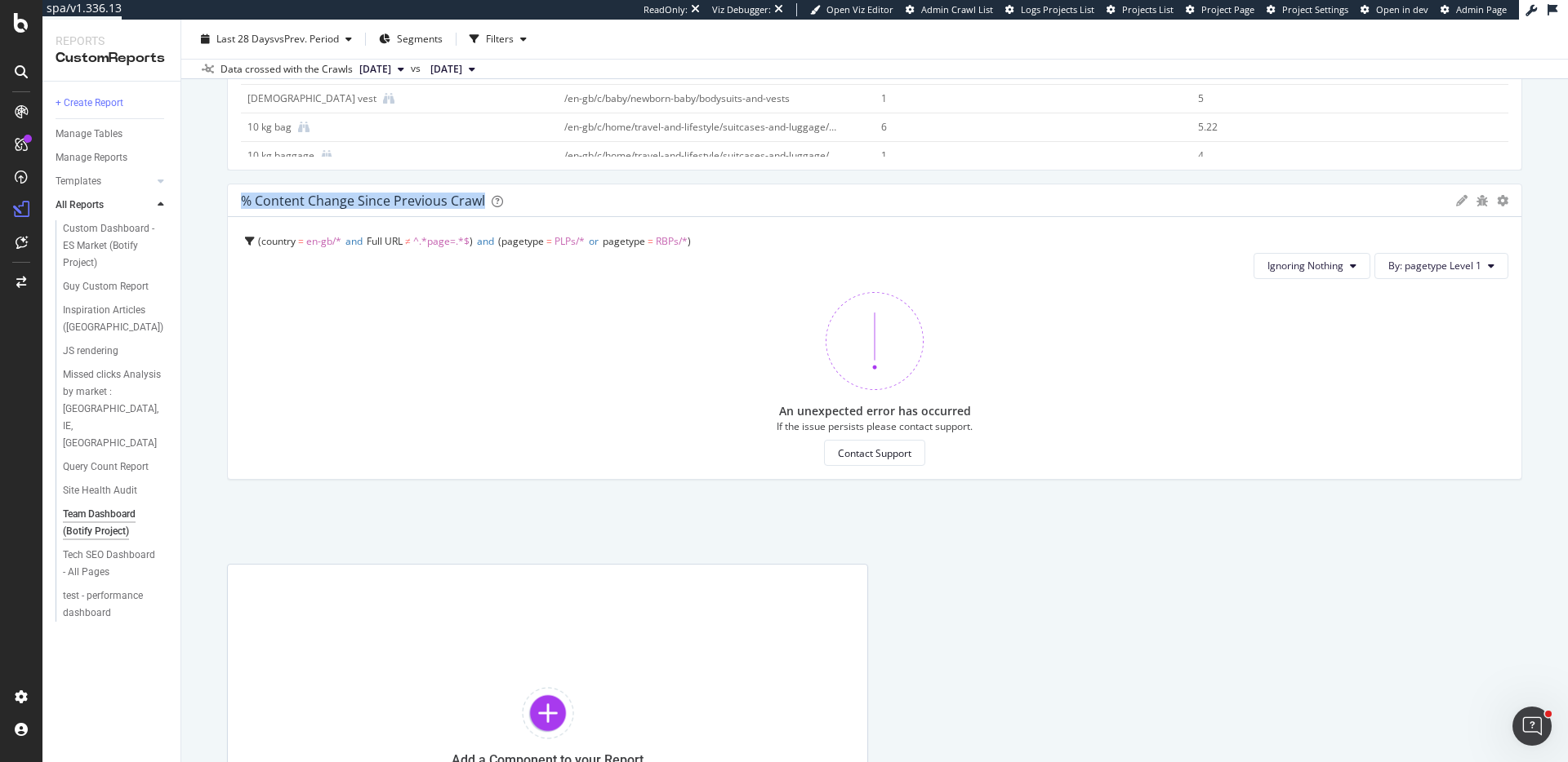
copy div "% Content Change since Previous Crawl Pie Display Global View Table Edit Filter…"
click at [1551, 12] on icon at bounding box center [1552, 10] width 10 height 12
